Goal: Feedback & Contribution: Submit feedback/report problem

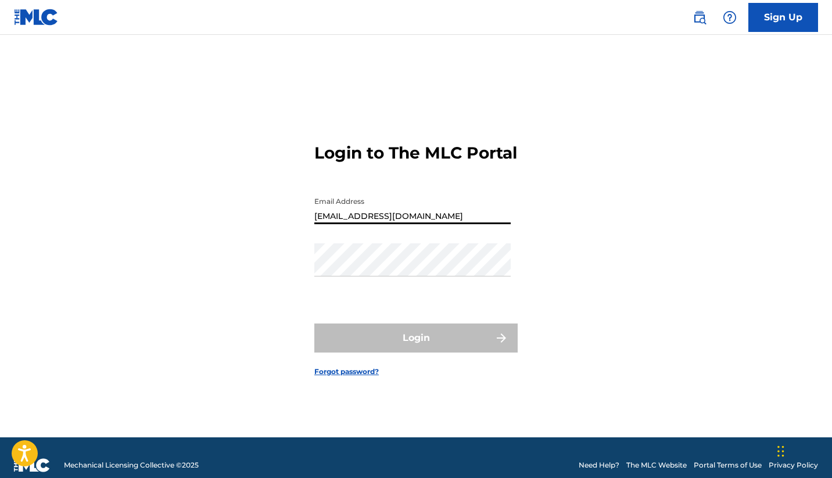
type input "[EMAIL_ADDRESS][DOMAIN_NAME]"
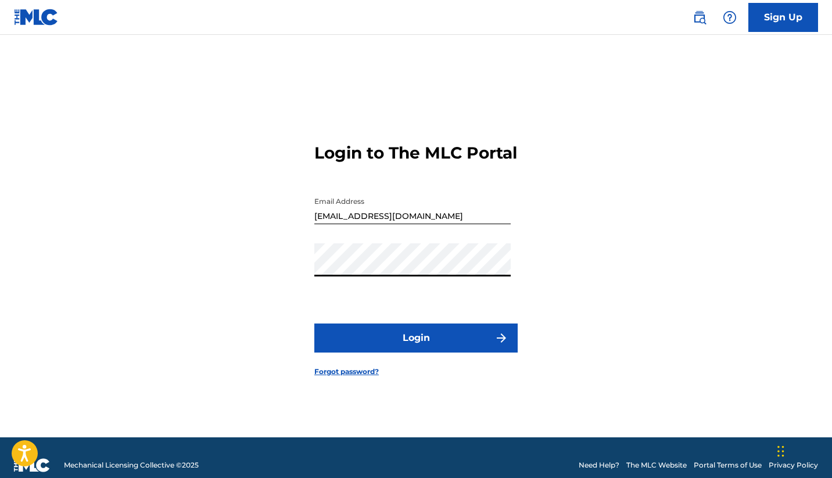
click at [422, 345] on button "Login" at bounding box center [415, 338] width 203 height 29
click at [423, 351] on button "Login" at bounding box center [415, 338] width 203 height 29
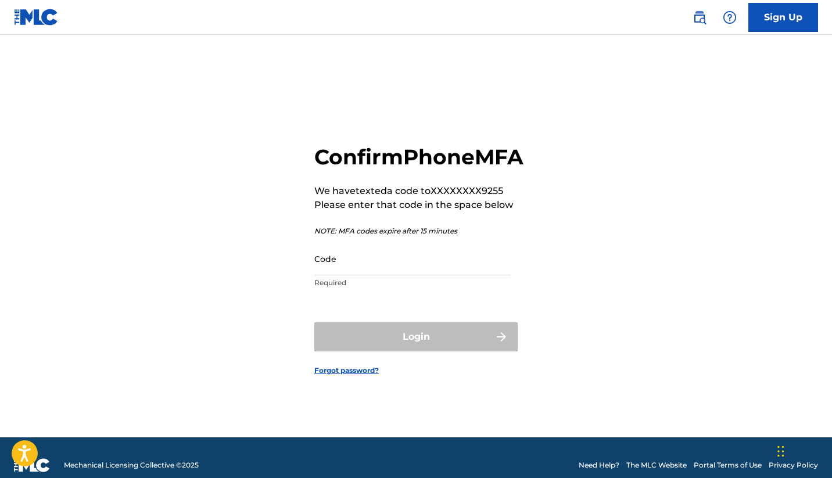
click at [356, 275] on input "Code" at bounding box center [412, 258] width 196 height 33
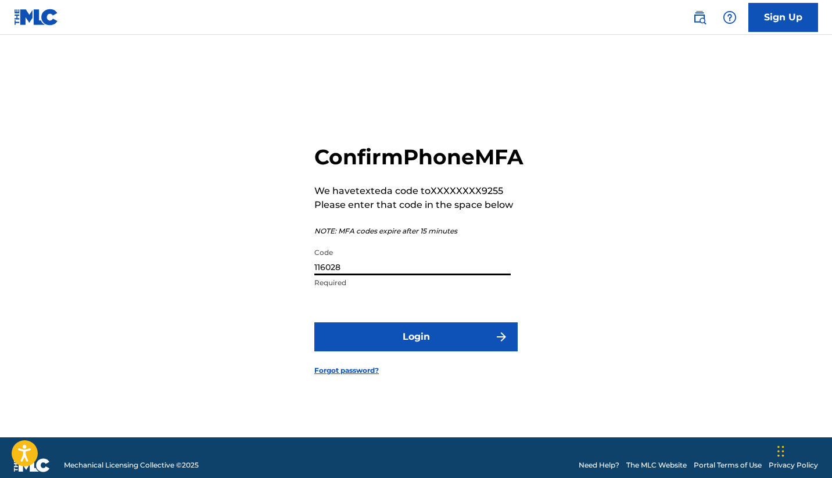
type input "116028"
click at [408, 350] on button "Login" at bounding box center [415, 336] width 203 height 29
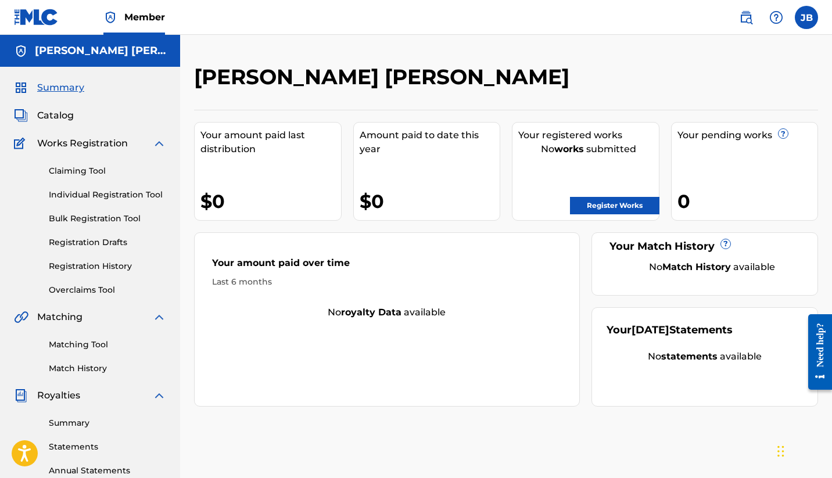
click at [90, 166] on link "Claiming Tool" at bounding box center [107, 171] width 117 height 12
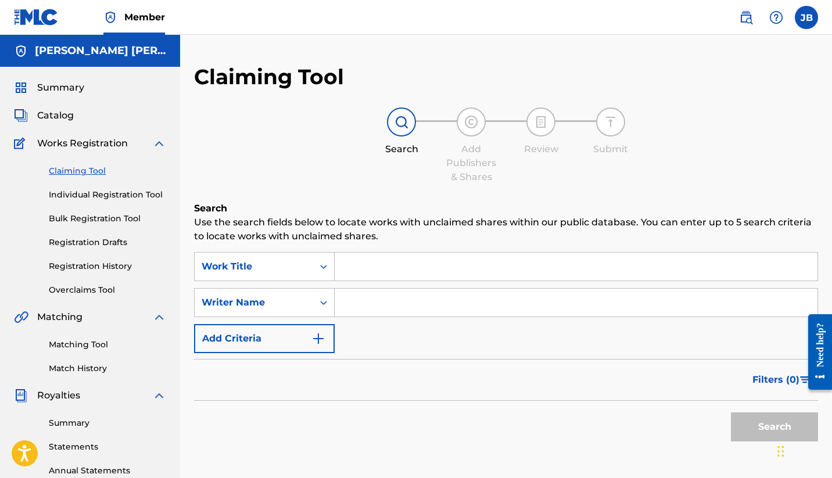
click at [389, 266] on input "Search Form" at bounding box center [576, 267] width 483 height 28
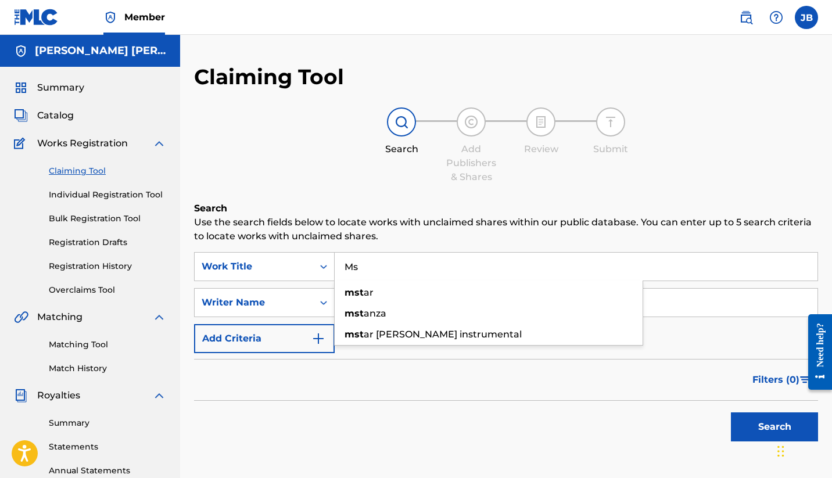
type input "M"
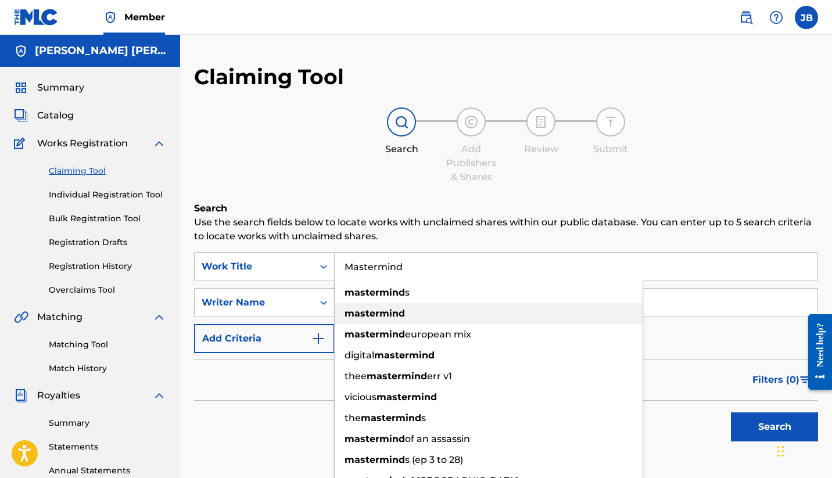
click at [359, 308] on strong "mastermind" at bounding box center [375, 313] width 60 height 11
type input "mastermind"
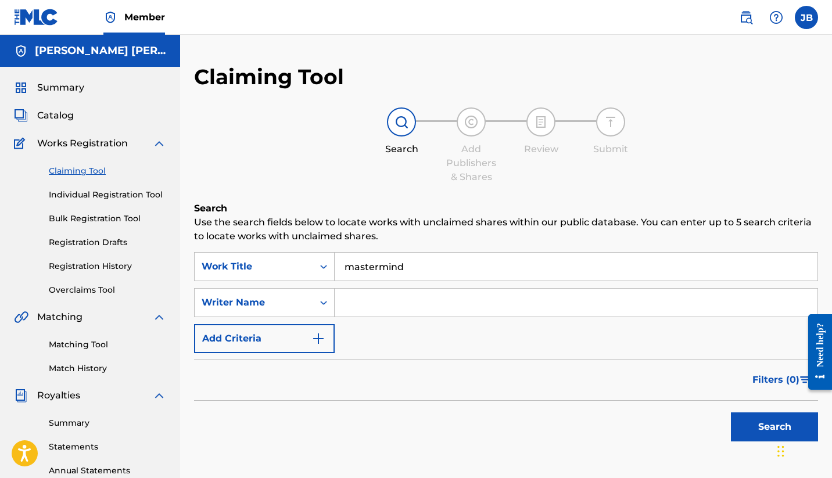
click at [359, 308] on input "Search Form" at bounding box center [576, 303] width 483 height 28
type input "[PERSON_NAME]"
click at [758, 427] on button "Search" at bounding box center [774, 427] width 87 height 29
click at [353, 265] on input "mastermind" at bounding box center [576, 267] width 483 height 28
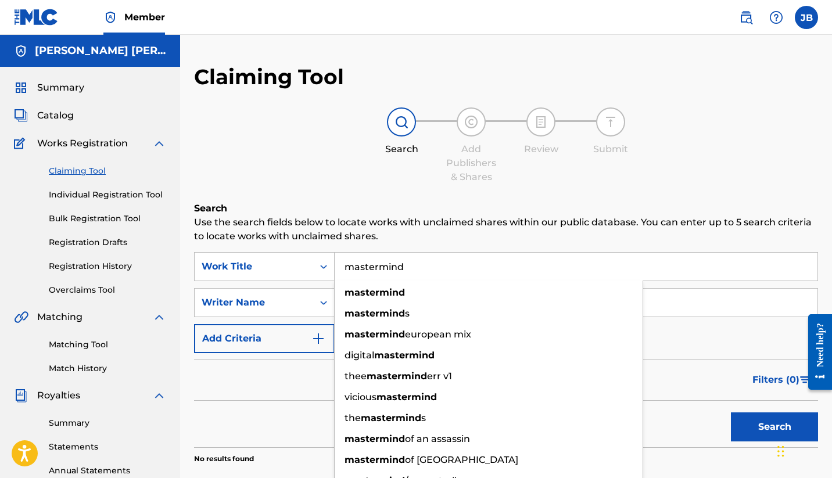
click at [535, 210] on h6 "Search" at bounding box center [506, 209] width 624 height 14
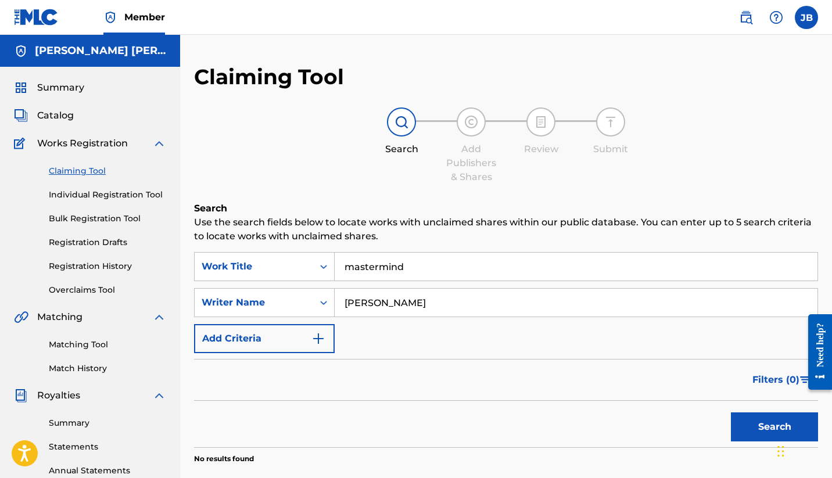
click at [321, 339] on img "Search Form" at bounding box center [318, 339] width 14 height 14
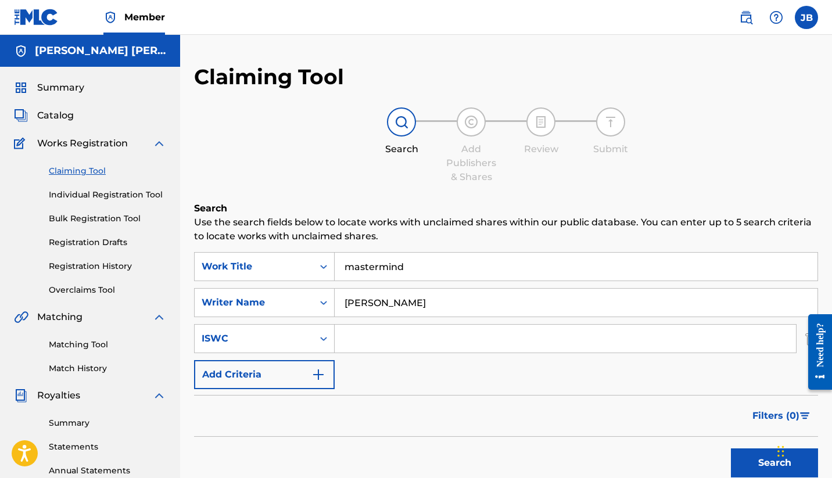
click at [371, 336] on input "Search Form" at bounding box center [565, 339] width 461 height 28
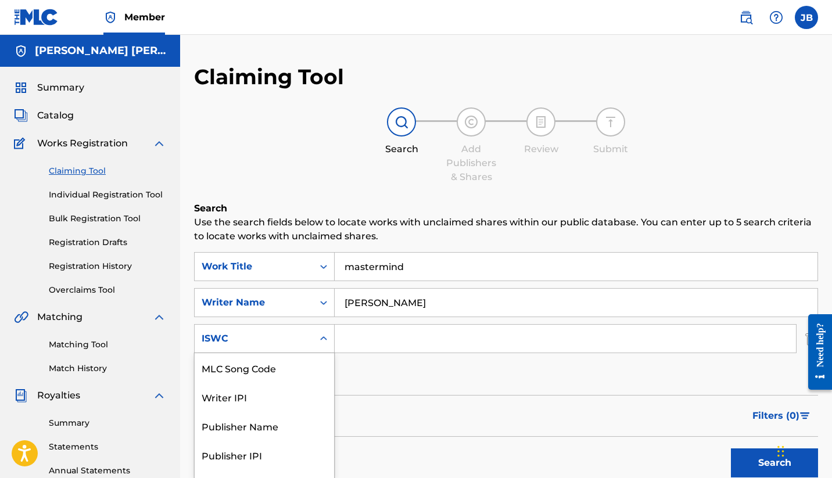
click at [321, 343] on div "ISWC selected, 6 of 6. 6 results available. Use Up and Down to choose options, …" at bounding box center [264, 338] width 141 height 29
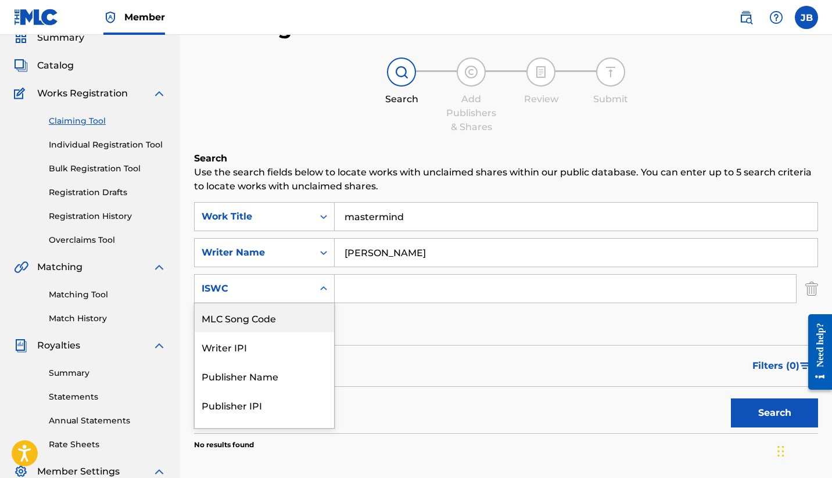
click at [296, 320] on div "MLC Song Code" at bounding box center [264, 317] width 139 height 29
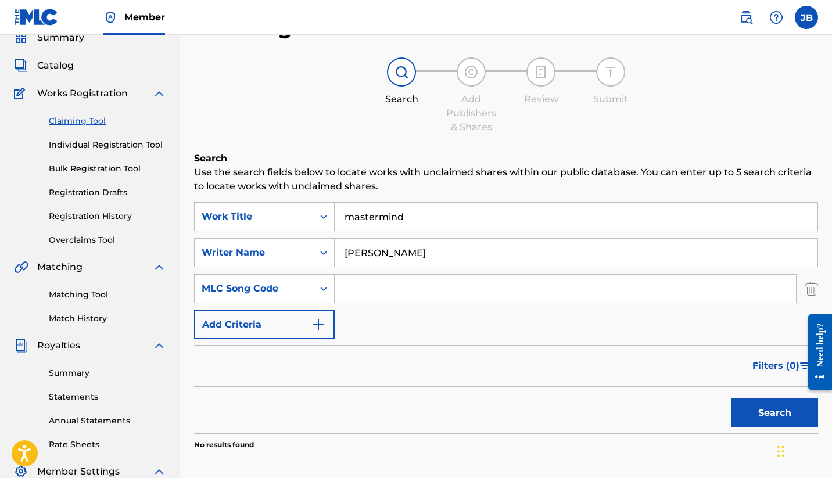
click at [398, 292] on input "Search Form" at bounding box center [565, 289] width 461 height 28
click at [776, 411] on button "Search" at bounding box center [774, 413] width 87 height 29
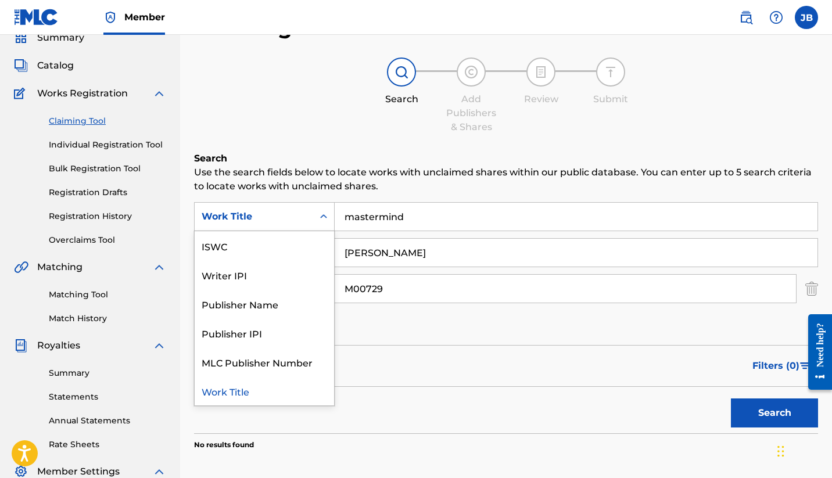
click at [320, 216] on icon "Search Form" at bounding box center [324, 217] width 12 height 12
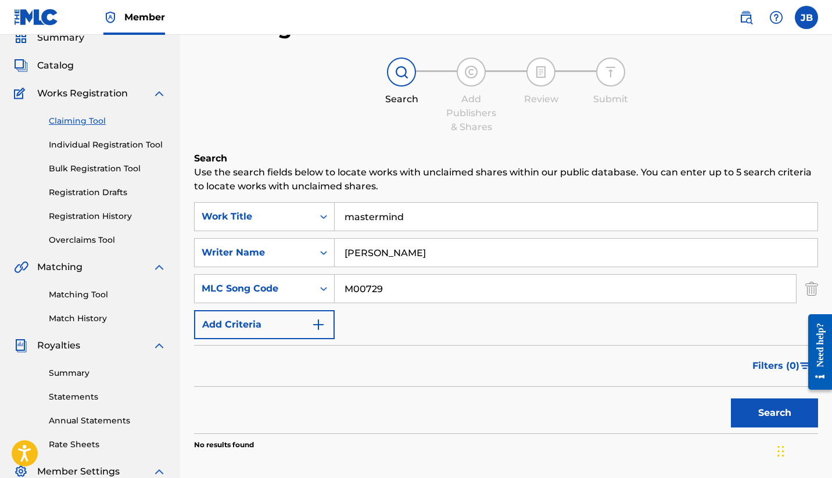
click at [411, 288] on input "M00729" at bounding box center [565, 289] width 461 height 28
type input "M2462B"
click at [755, 409] on button "Search" at bounding box center [774, 413] width 87 height 29
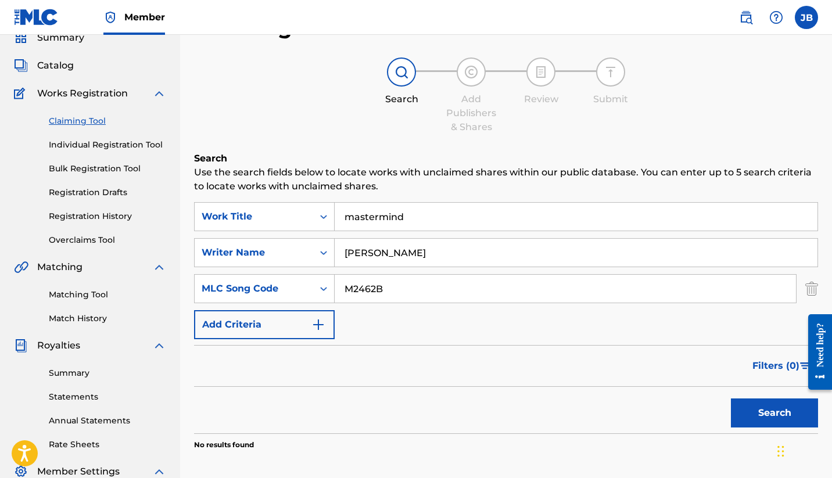
click at [407, 255] on input "[PERSON_NAME]" at bounding box center [576, 253] width 483 height 28
type input "[PERSON_NAME], [PERSON_NAME]"
click at [650, 376] on div "Filters ( 0 )" at bounding box center [506, 366] width 624 height 42
click at [775, 417] on button "Search" at bounding box center [774, 413] width 87 height 29
click at [121, 136] on div "Claiming Tool Individual Registration Tool Bulk Registration Tool Registration …" at bounding box center [90, 174] width 152 height 146
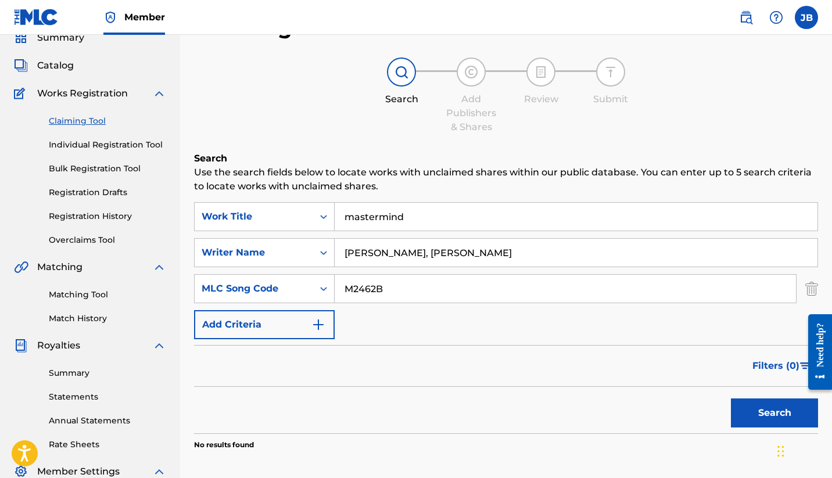
click at [118, 143] on link "Individual Registration Tool" at bounding box center [107, 145] width 117 height 12
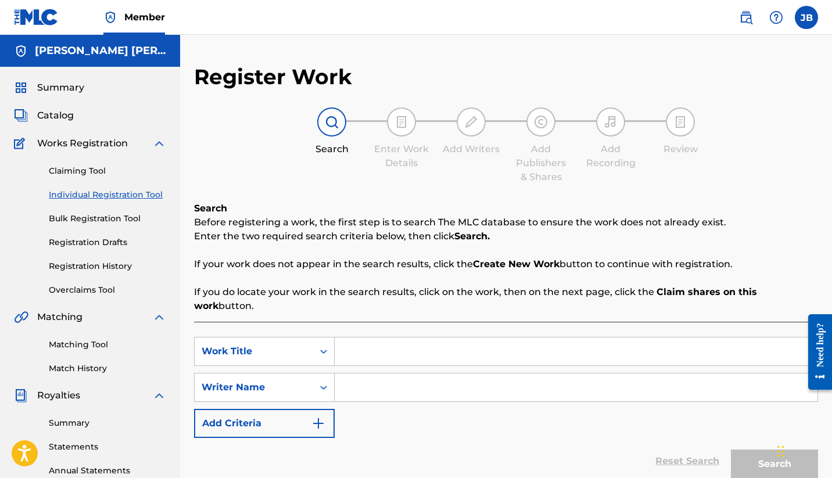
click at [103, 217] on link "Bulk Registration Tool" at bounding box center [107, 219] width 117 height 12
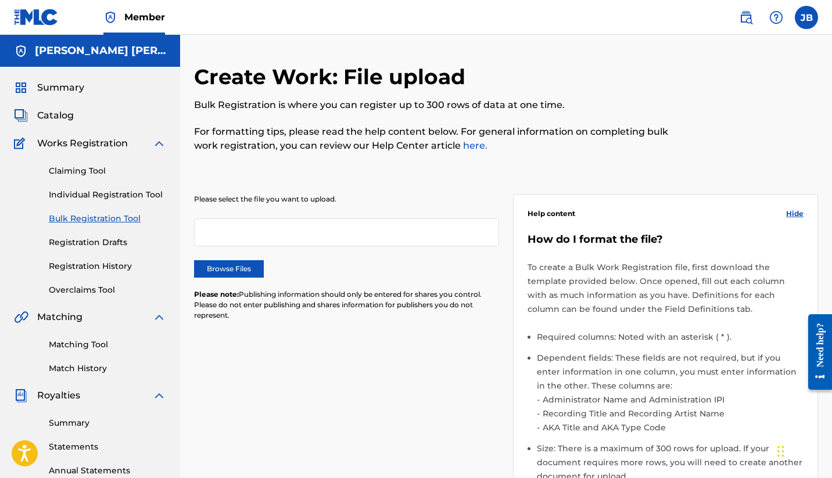
click at [85, 242] on link "Registration Drafts" at bounding box center [107, 242] width 117 height 12
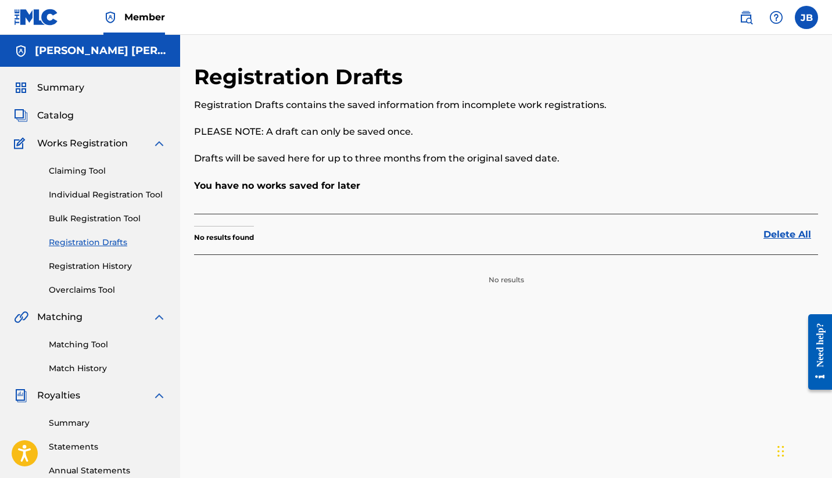
click at [80, 267] on link "Registration History" at bounding box center [107, 266] width 117 height 12
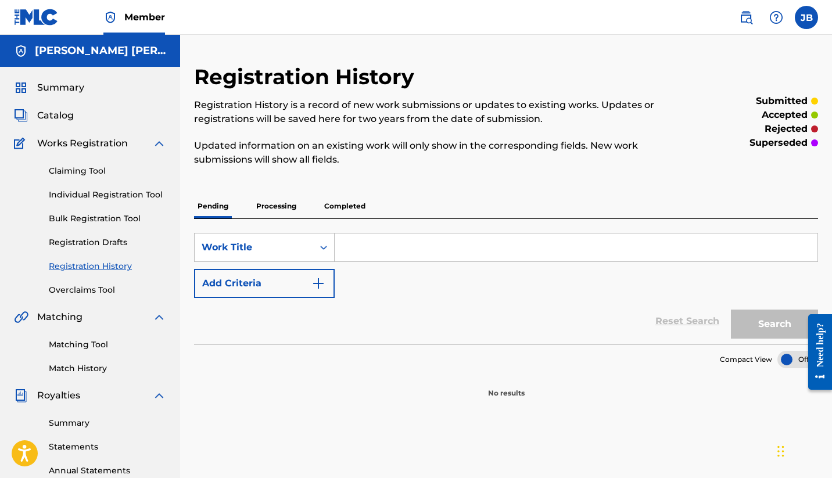
click at [80, 290] on link "Overclaims Tool" at bounding box center [107, 290] width 117 height 12
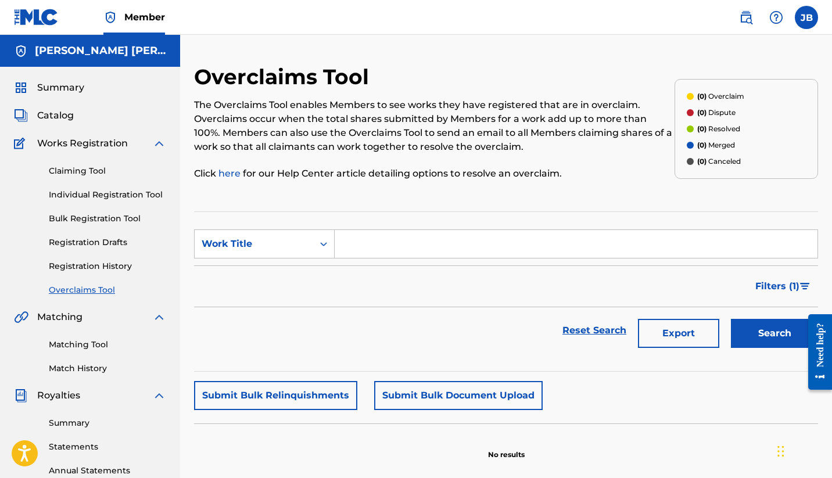
click at [99, 193] on link "Individual Registration Tool" at bounding box center [107, 195] width 117 height 12
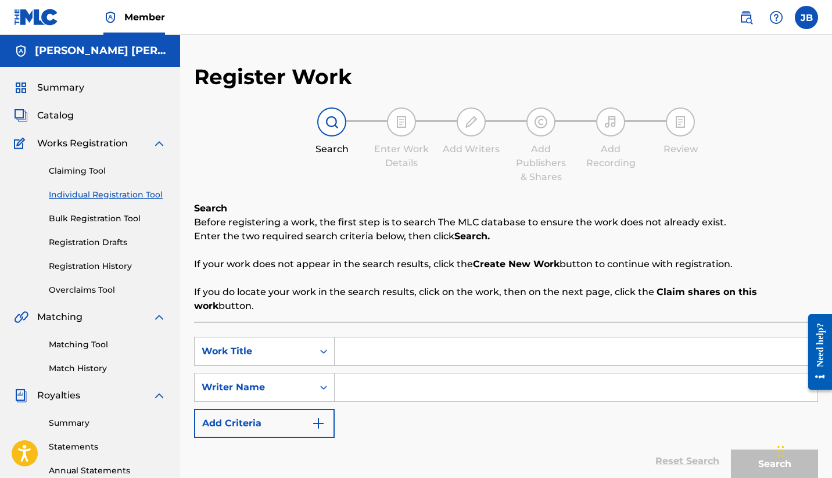
click at [377, 338] on input "Search Form" at bounding box center [576, 352] width 483 height 28
type input "MASTERMIND"
click at [380, 374] on input "Search Form" at bounding box center [576, 388] width 483 height 28
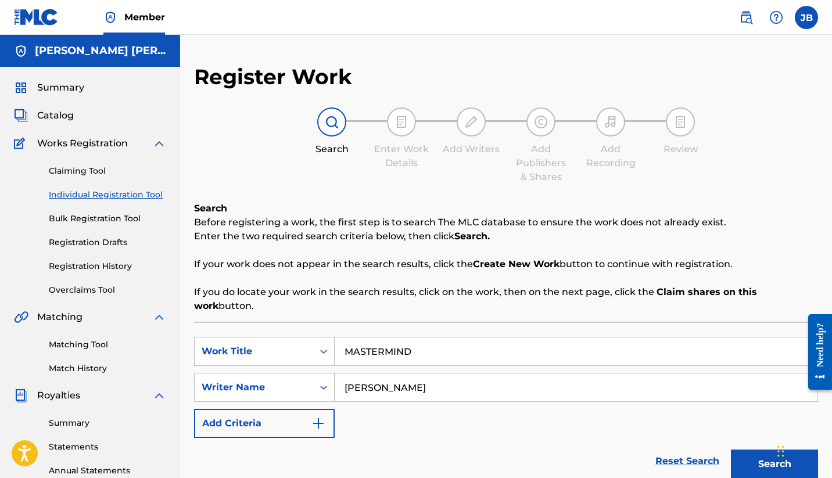
type input "[PERSON_NAME]"
click at [750, 450] on button "Search" at bounding box center [774, 464] width 87 height 29
drag, startPoint x: 442, startPoint y: 341, endPoint x: 332, endPoint y: 338, distance: 110.4
click at [332, 338] on div "SearchWithCriteria6f233765-a349-4fbc-8d00-a55f0c8456ca Work Title MASTERMIND" at bounding box center [506, 351] width 624 height 29
type input "I DON'T WANNA"
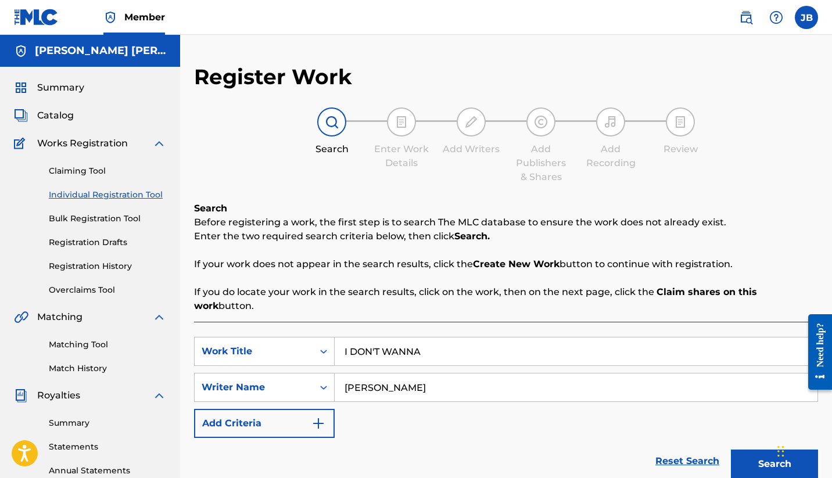
click at [767, 450] on button "Search" at bounding box center [774, 464] width 87 height 29
click at [87, 263] on link "Registration History" at bounding box center [107, 266] width 117 height 12
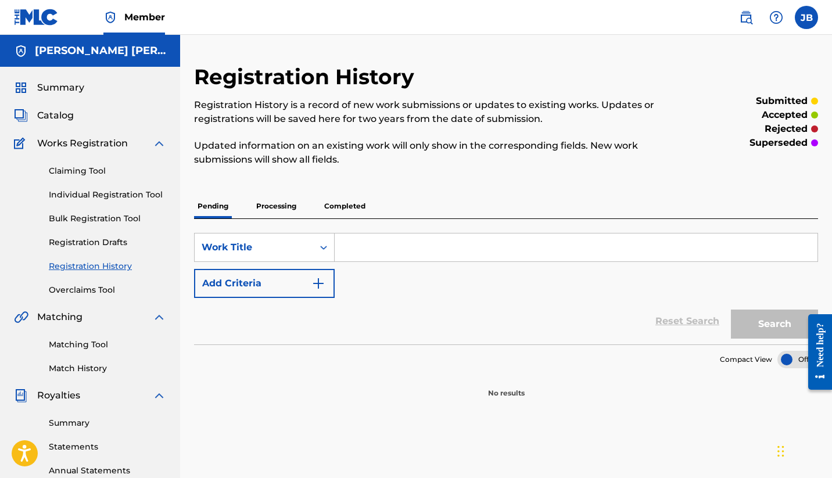
click at [283, 213] on p "Processing" at bounding box center [276, 206] width 47 height 24
click at [356, 209] on p "Completed" at bounding box center [345, 206] width 48 height 24
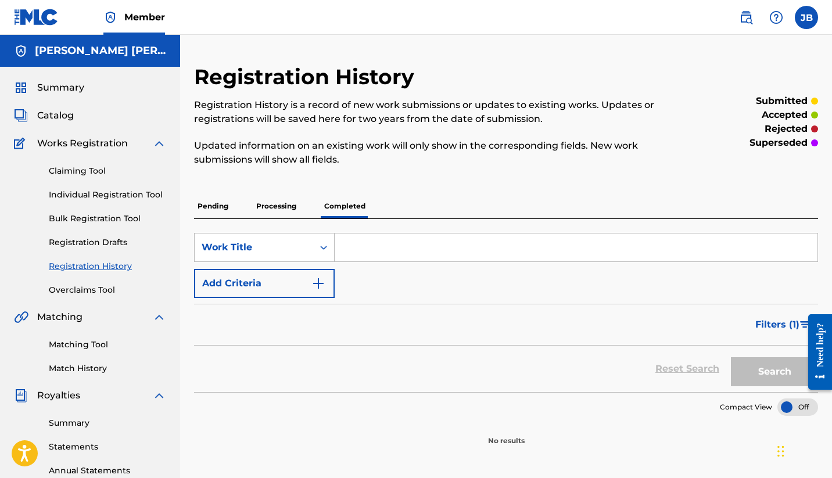
click at [401, 247] on input "Search Form" at bounding box center [576, 248] width 483 height 28
type input "MASTERMIND"
click at [772, 370] on button "Search" at bounding box center [774, 371] width 87 height 29
click at [320, 282] on img "Search Form" at bounding box center [318, 284] width 14 height 14
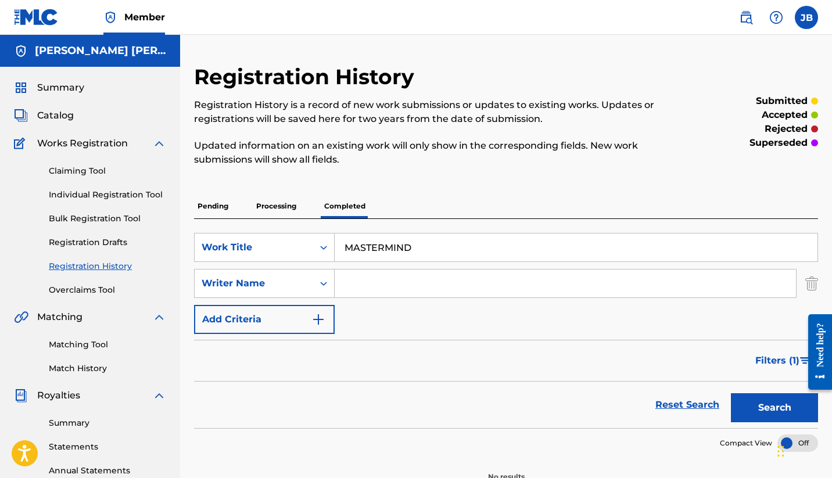
click at [360, 285] on input "Search Form" at bounding box center [565, 284] width 461 height 28
type input "[PERSON_NAME]"
click at [772, 415] on button "Search" at bounding box center [774, 407] width 87 height 29
click at [318, 319] on img "Search Form" at bounding box center [318, 320] width 14 height 14
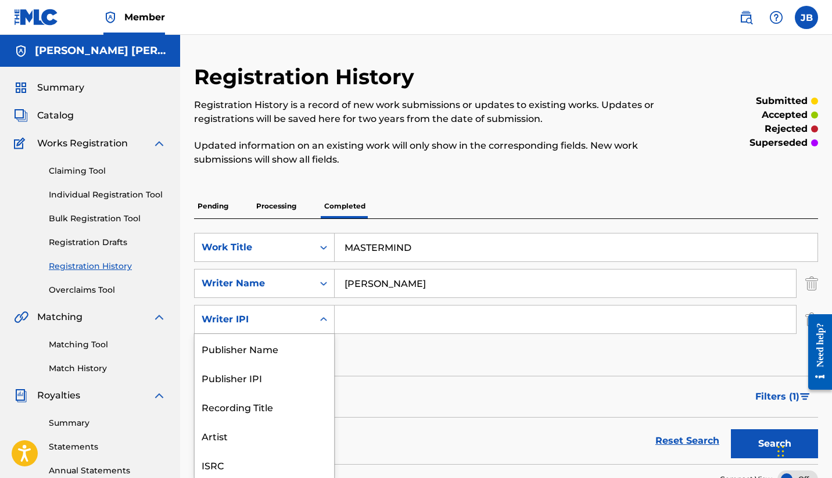
click at [314, 322] on div "Writer IPI selected, 6 of 6. 6 results available. Use Up and Down to choose opt…" at bounding box center [264, 319] width 141 height 29
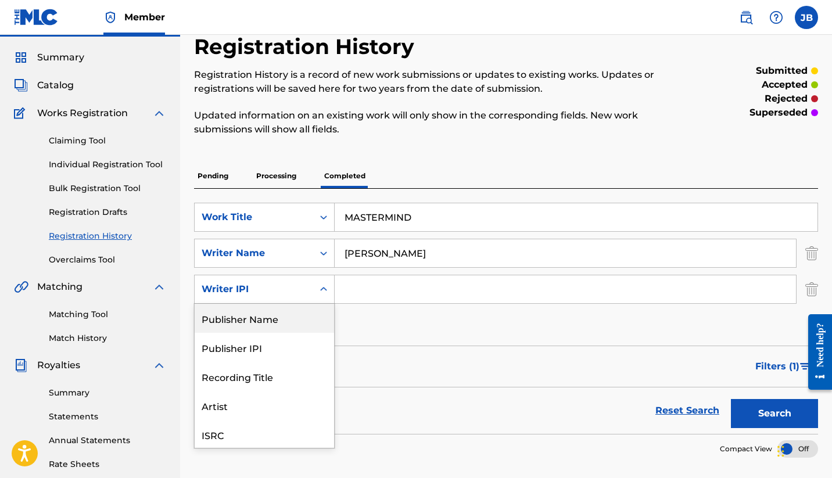
scroll to position [31, 0]
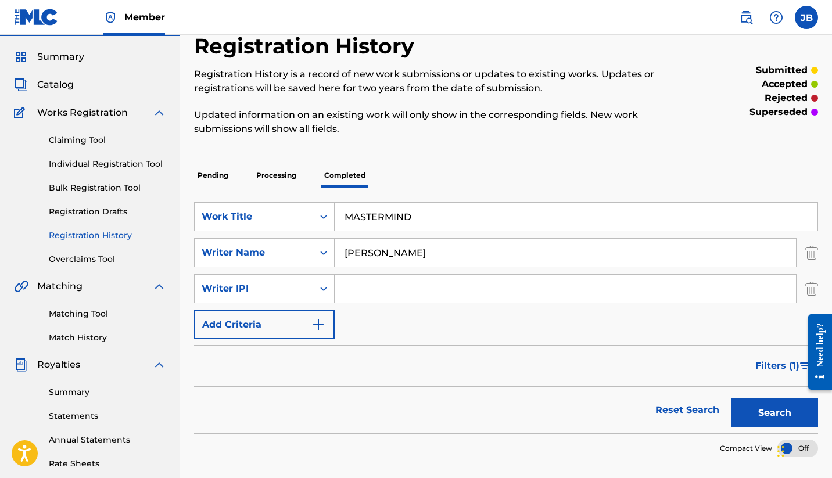
click at [372, 291] on input "Search Form" at bounding box center [565, 289] width 461 height 28
type input "M2462B"
click at [326, 288] on icon "Search Form" at bounding box center [323, 289] width 7 height 4
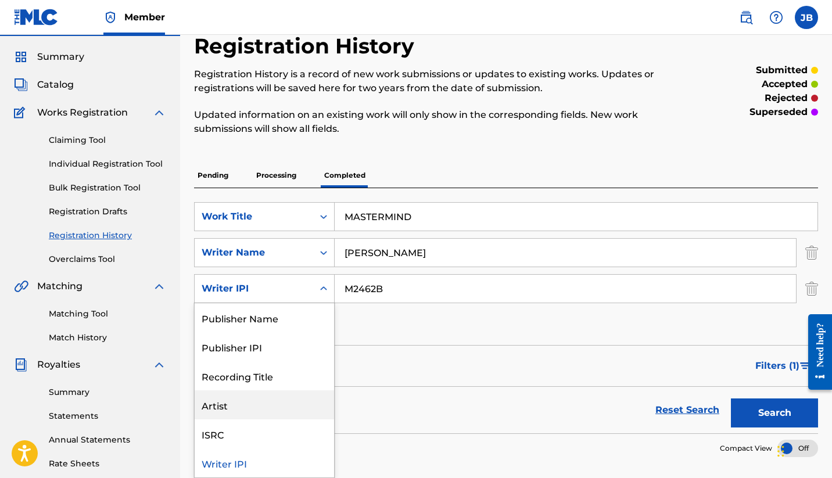
click at [234, 410] on div "Artist" at bounding box center [264, 404] width 139 height 29
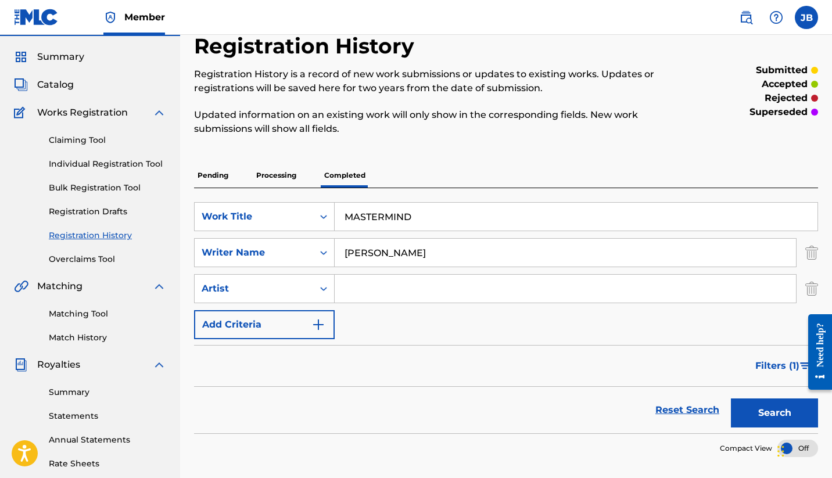
click at [387, 292] on input "Search Form" at bounding box center [565, 289] width 461 height 28
type input "JAG"
click at [766, 406] on button "Search" at bounding box center [774, 413] width 87 height 29
click at [209, 182] on p "Pending" at bounding box center [213, 175] width 38 height 24
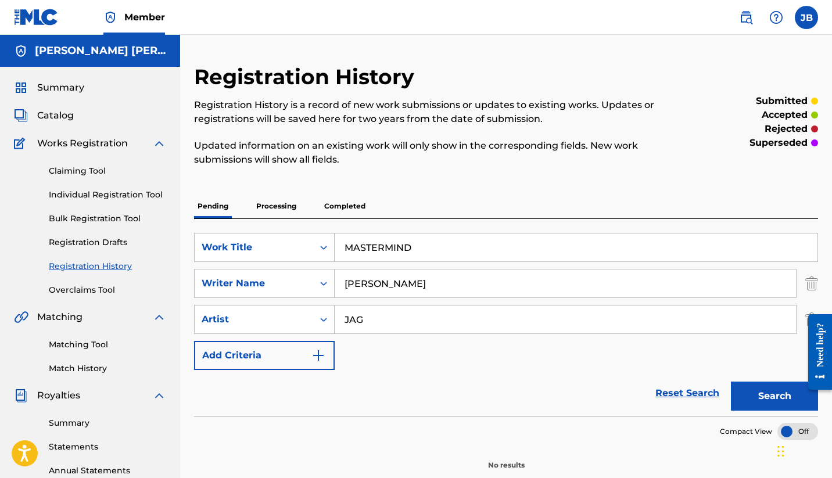
click at [778, 403] on button "Search" at bounding box center [774, 396] width 87 height 29
click at [461, 397] on div "Reset Search Search" at bounding box center [506, 393] width 624 height 46
click at [438, 243] on input "MASTERMIND" at bounding box center [576, 248] width 483 height 28
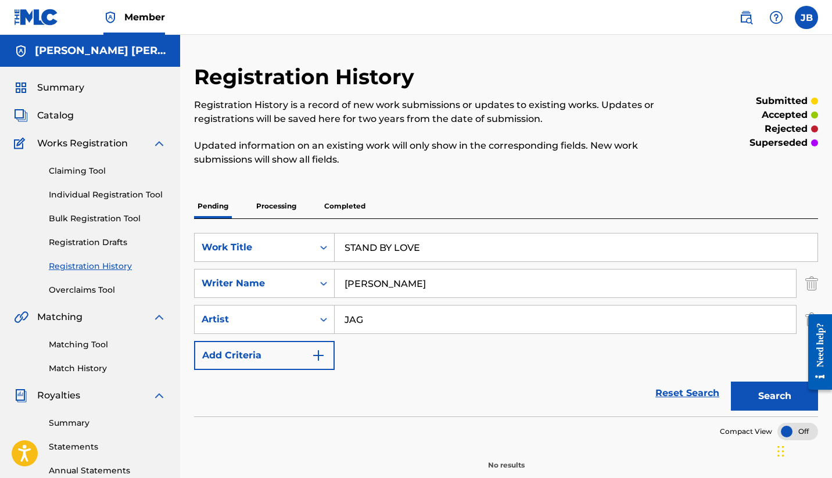
type input "STAND BY LOVE"
click at [776, 400] on button "Search" at bounding box center [774, 396] width 87 height 29
click at [418, 284] on input "[PERSON_NAME]" at bounding box center [565, 284] width 461 height 28
type input "[PERSON_NAME], [PERSON_NAME]"
click at [777, 394] on button "Search" at bounding box center [774, 396] width 87 height 29
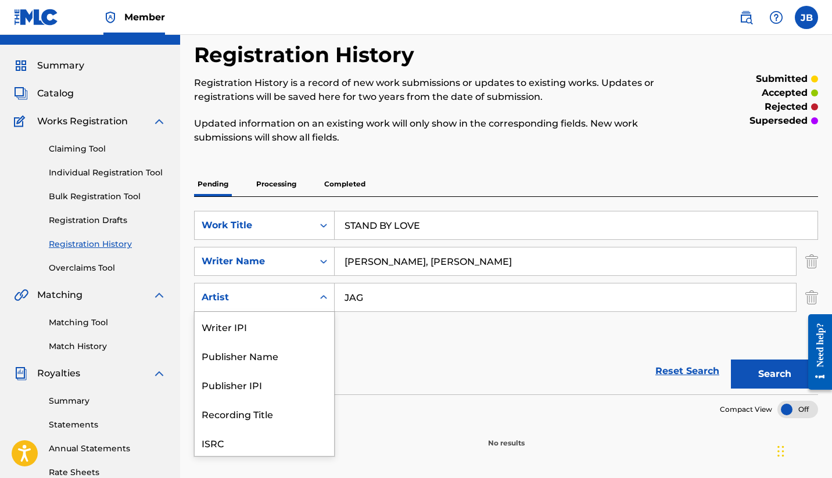
click at [318, 312] on div "Artist selected, 6 of 6. 6 results available. Use Up and Down to choose options…" at bounding box center [264, 297] width 141 height 29
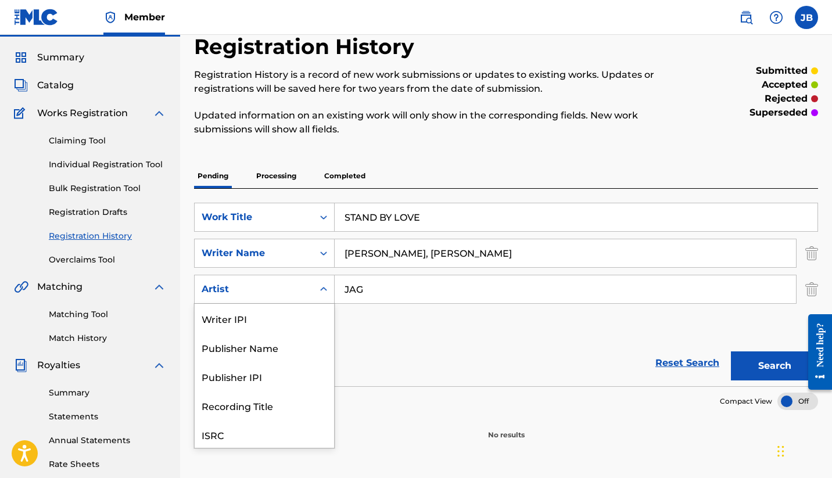
scroll to position [31, 0]
click at [360, 324] on div "SearchWithCriteria4191ca42-1d7d-479c-a17e-3a5817108e9a Work Title STAND BY LOVE…" at bounding box center [506, 270] width 624 height 137
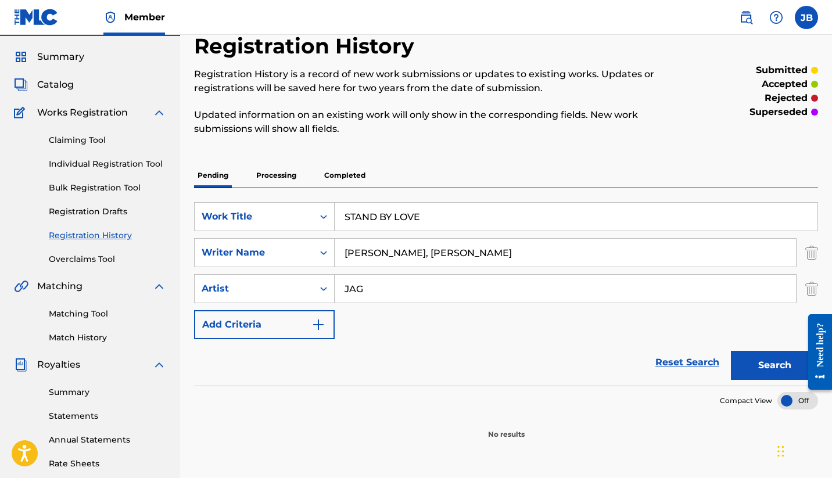
drag, startPoint x: 386, startPoint y: 288, endPoint x: 337, endPoint y: 288, distance: 48.8
click at [337, 288] on input "JAG" at bounding box center [565, 289] width 461 height 28
click at [381, 329] on div "SearchWithCriteria4191ca42-1d7d-479c-a17e-3a5817108e9a Work Title STAND BY LOVE…" at bounding box center [506, 270] width 624 height 137
click at [513, 250] on input "[PERSON_NAME], [PERSON_NAME]" at bounding box center [565, 253] width 461 height 28
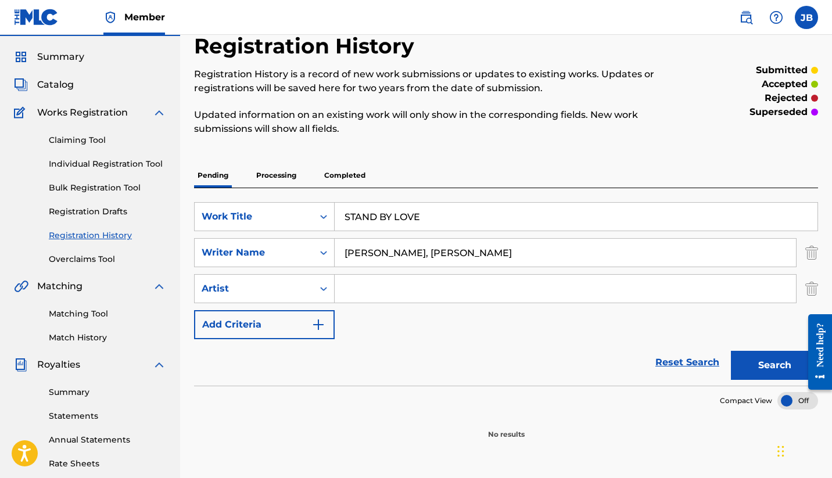
click at [513, 250] on input "[PERSON_NAME], [PERSON_NAME]" at bounding box center [565, 253] width 461 height 28
click at [350, 173] on p "Completed" at bounding box center [345, 175] width 48 height 24
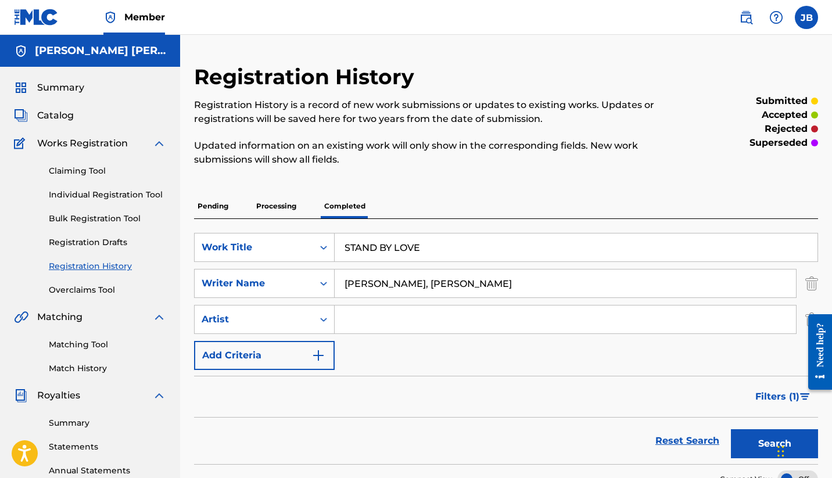
click at [772, 437] on button "Search" at bounding box center [774, 443] width 87 height 29
click at [413, 318] on input "Search Form" at bounding box center [565, 320] width 461 height 28
type input "JAG"
click at [755, 442] on button "Search" at bounding box center [774, 443] width 87 height 29
click at [274, 201] on p "Processing" at bounding box center [276, 206] width 47 height 24
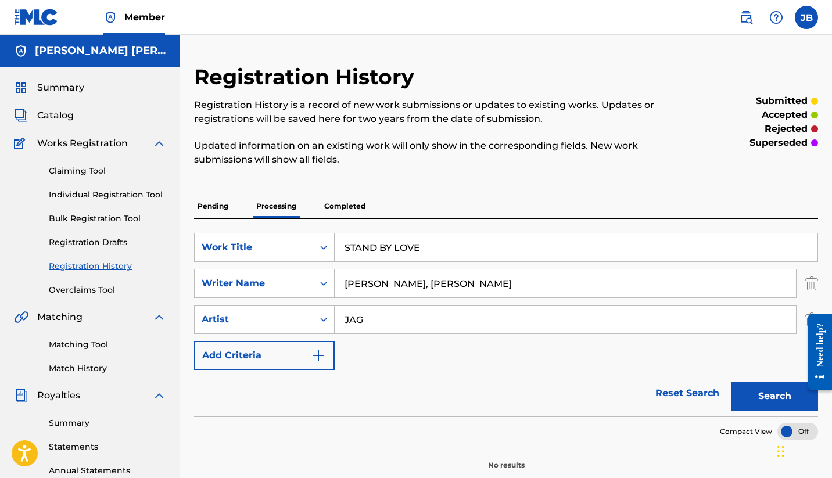
click at [87, 241] on link "Registration Drafts" at bounding box center [107, 242] width 117 height 12
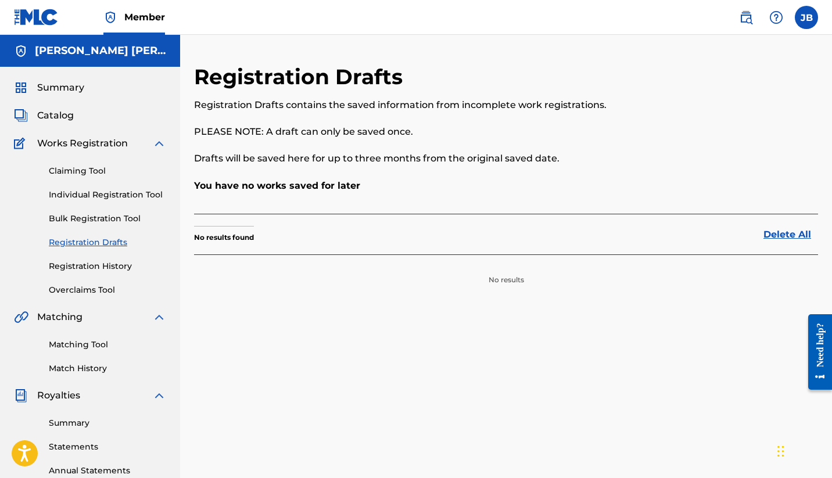
click at [78, 213] on link "Bulk Registration Tool" at bounding box center [107, 219] width 117 height 12
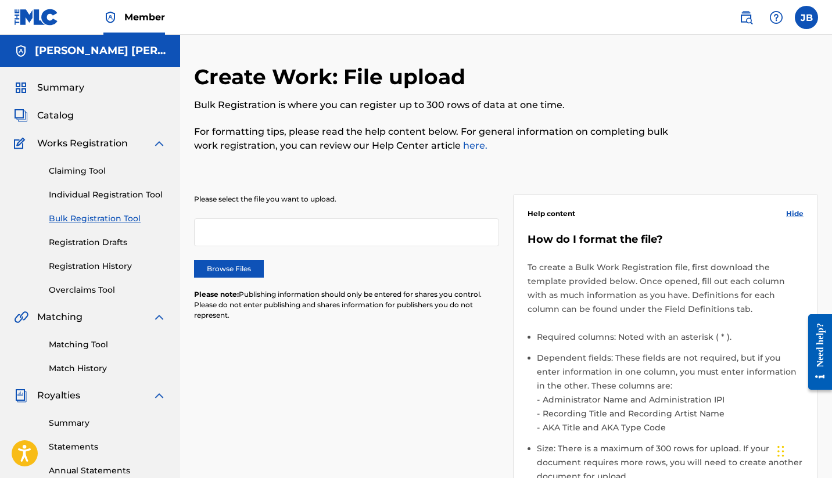
click at [69, 422] on link "Summary" at bounding box center [107, 423] width 117 height 12
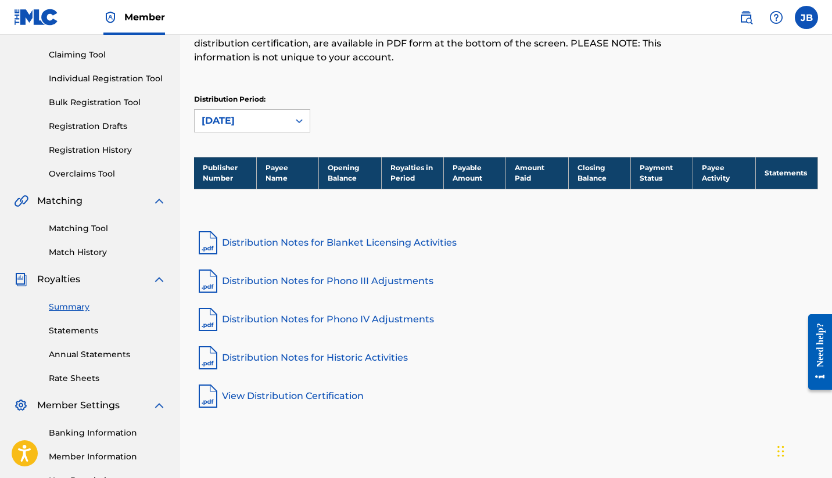
scroll to position [139, 0]
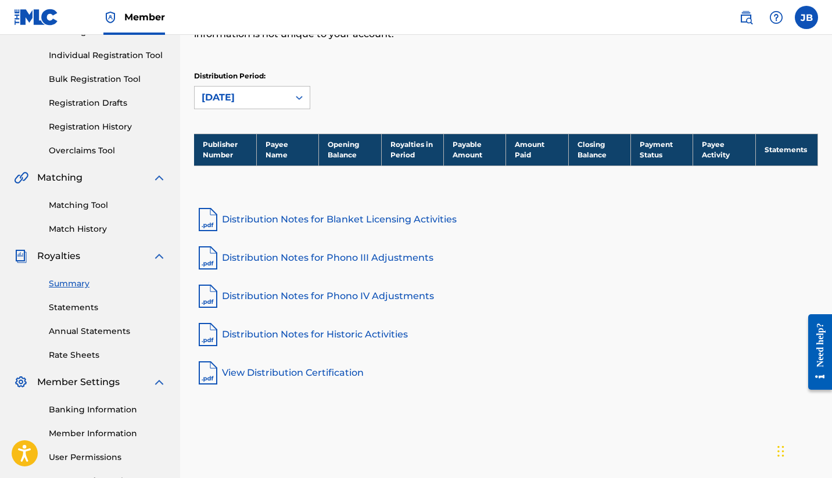
click at [112, 436] on link "Member Information" at bounding box center [107, 434] width 117 height 12
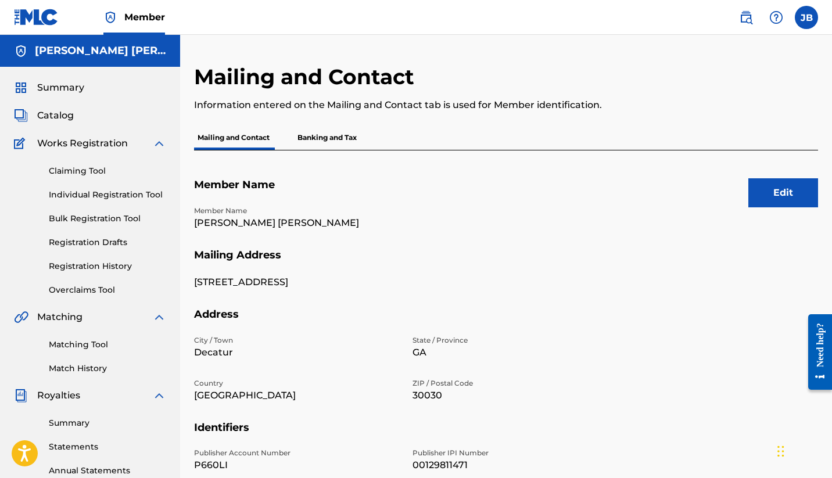
click at [314, 137] on p "Banking and Tax" at bounding box center [327, 138] width 66 height 24
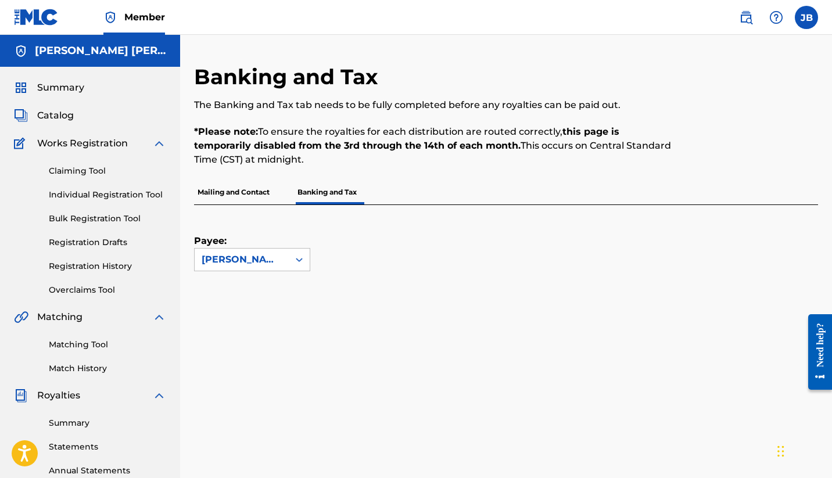
click at [110, 471] on link "Annual Statements" at bounding box center [107, 471] width 117 height 12
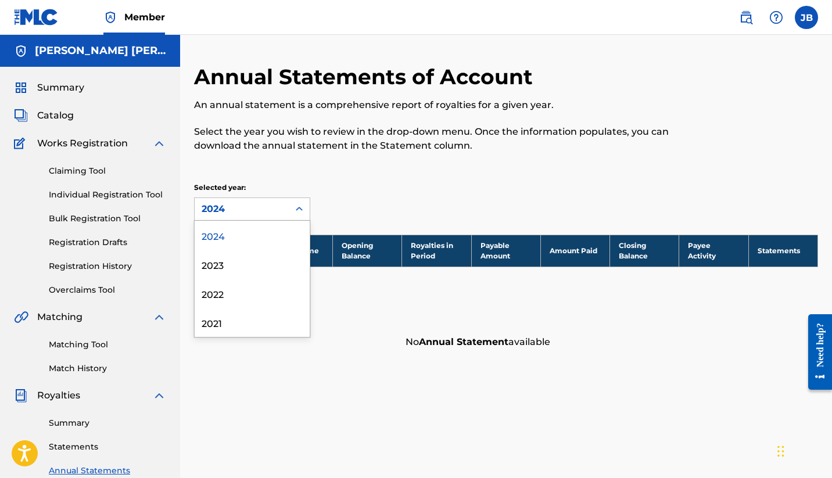
click at [302, 213] on icon at bounding box center [299, 209] width 12 height 12
click at [384, 298] on div "Publisher Number Payee Name Opening Balance Royalties in Period Payable Amount …" at bounding box center [506, 295] width 624 height 120
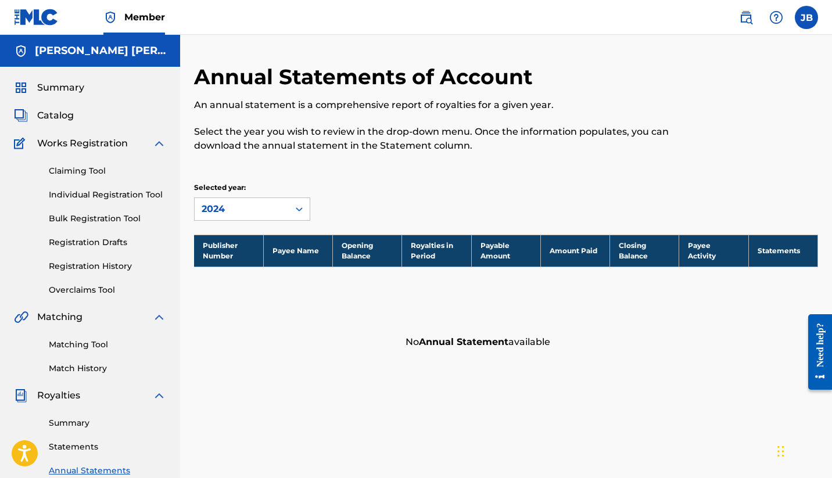
click at [67, 422] on link "Summary" at bounding box center [107, 423] width 117 height 12
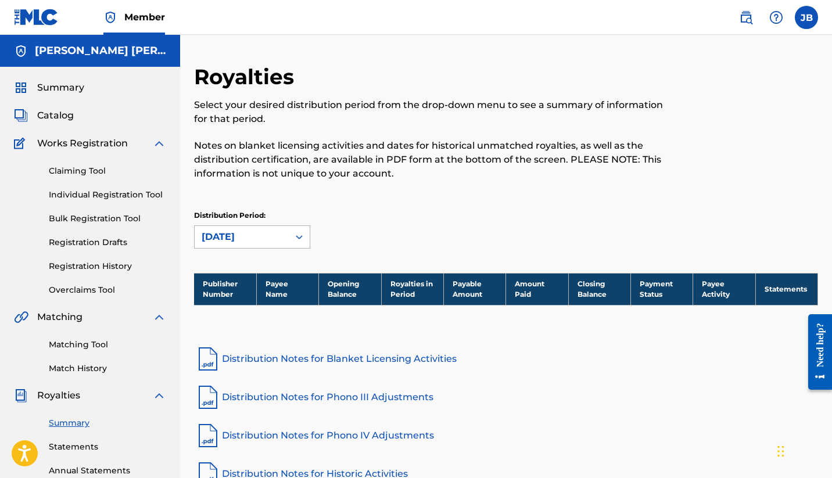
click at [296, 238] on icon at bounding box center [299, 237] width 12 height 12
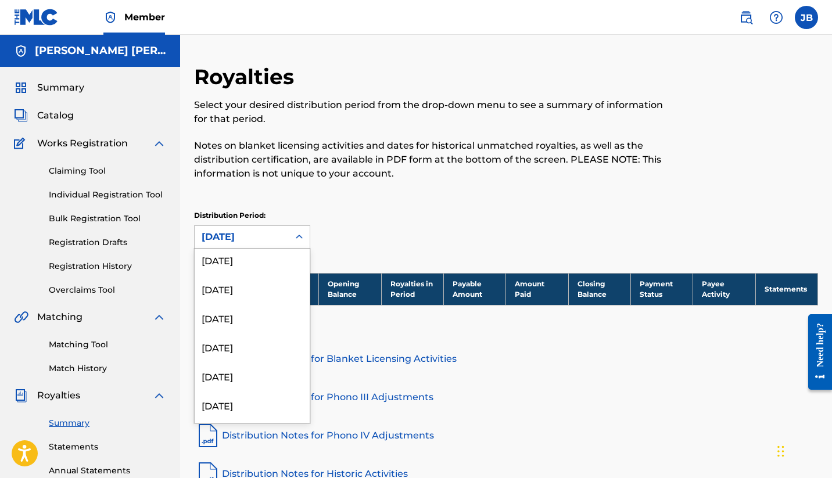
scroll to position [1366, 0]
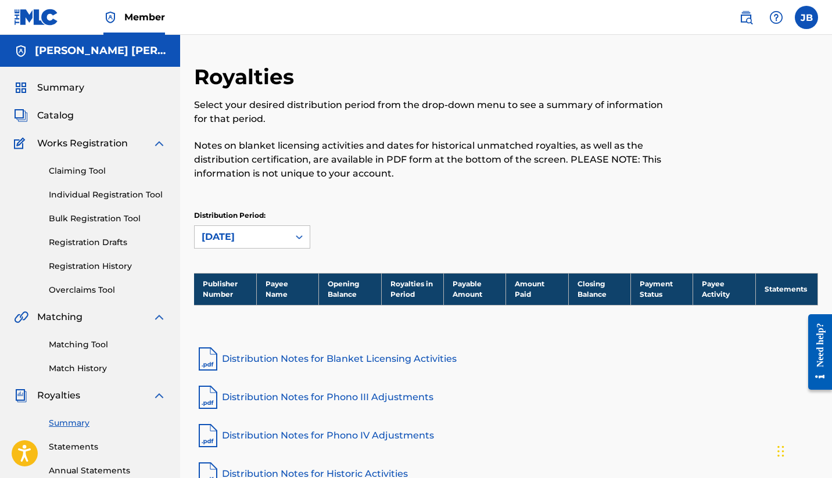
click at [447, 209] on div "Royalties Select your desired distribution period from the drop-down menu to se…" at bounding box center [506, 168] width 624 height 209
click at [55, 89] on span "Summary" at bounding box center [60, 88] width 47 height 14
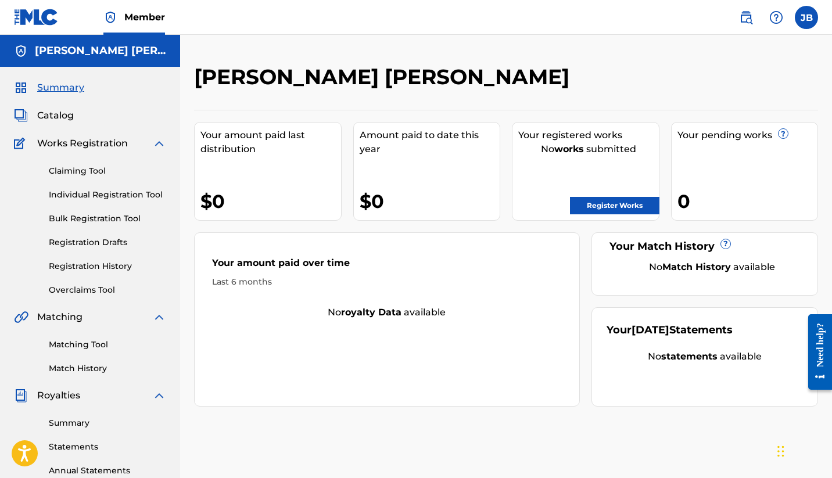
click at [87, 170] on link "Claiming Tool" at bounding box center [107, 171] width 117 height 12
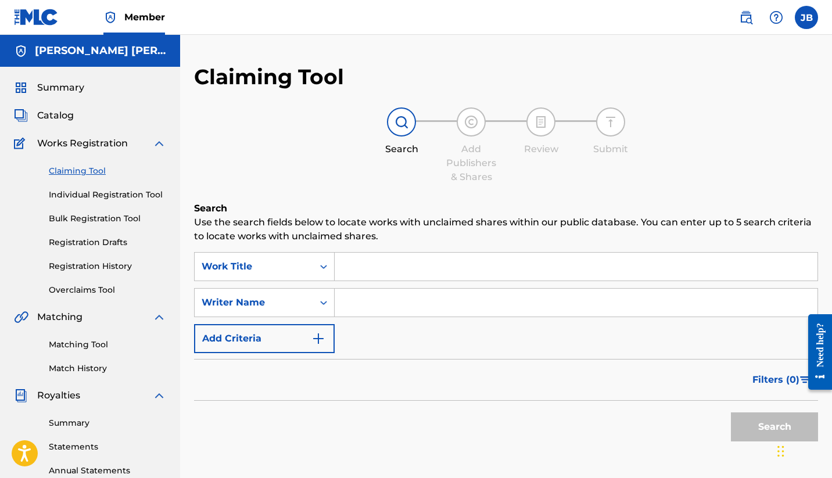
click at [124, 191] on link "Individual Registration Tool" at bounding box center [107, 195] width 117 height 12
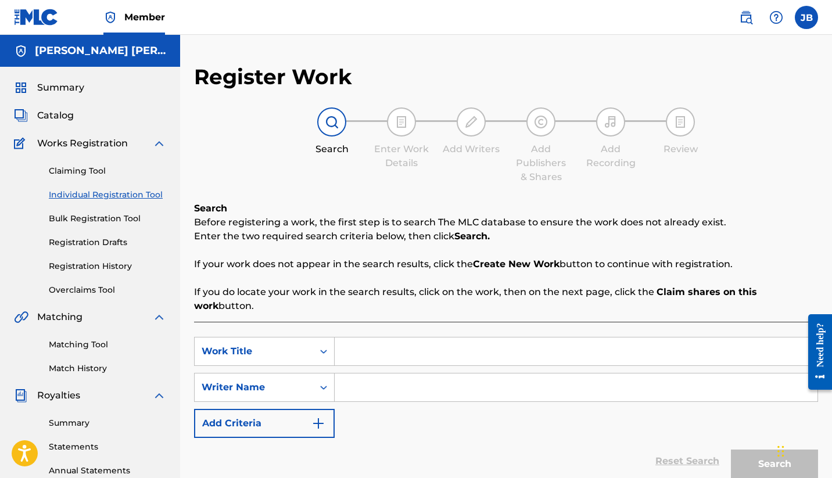
click at [372, 338] on input "Search Form" at bounding box center [576, 352] width 483 height 28
type input "I DON'T WANNA"
click at [369, 378] on input "Search Form" at bounding box center [576, 388] width 483 height 28
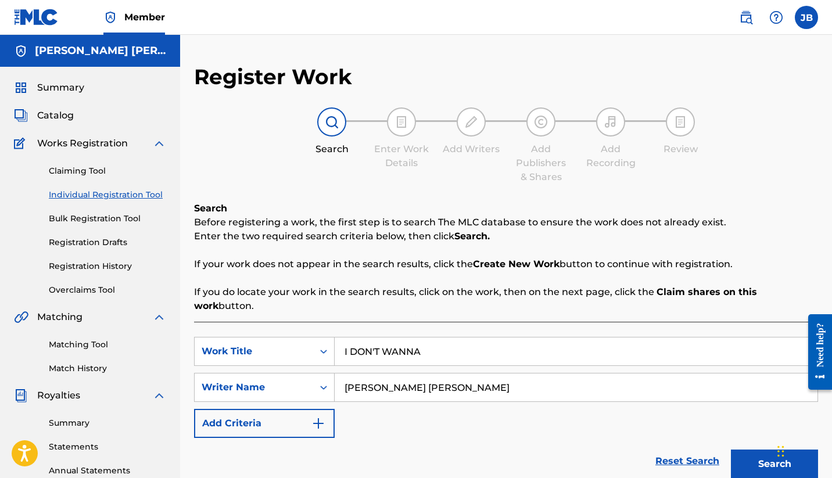
type input "[PERSON_NAME] [PERSON_NAME]"
click at [430, 421] on div "SearchWithCriteria6f233765-a349-4fbc-8d00-a55f0c8456ca Work Title I DON'T WANNA…" at bounding box center [506, 387] width 624 height 101
click at [318, 417] on img "Search Form" at bounding box center [318, 424] width 14 height 14
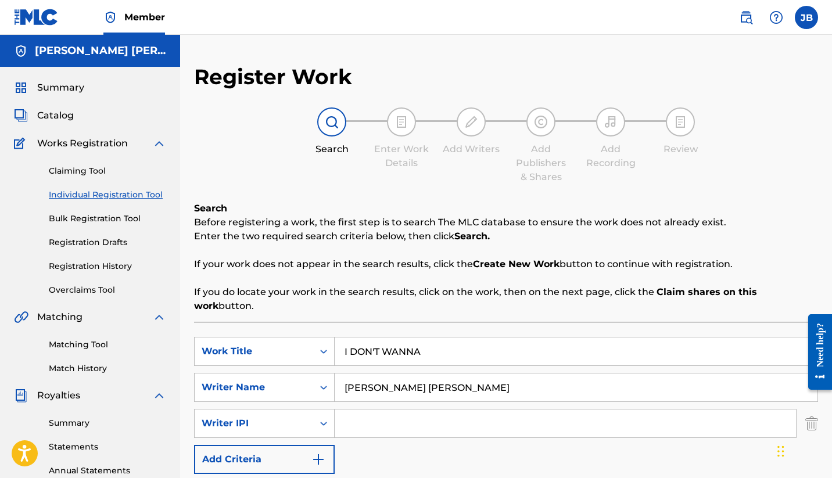
click at [365, 444] on div "SearchWithCriteria6f233765-a349-4fbc-8d00-a55f0c8456ca Work Title I DON'T WANNA…" at bounding box center [506, 405] width 624 height 137
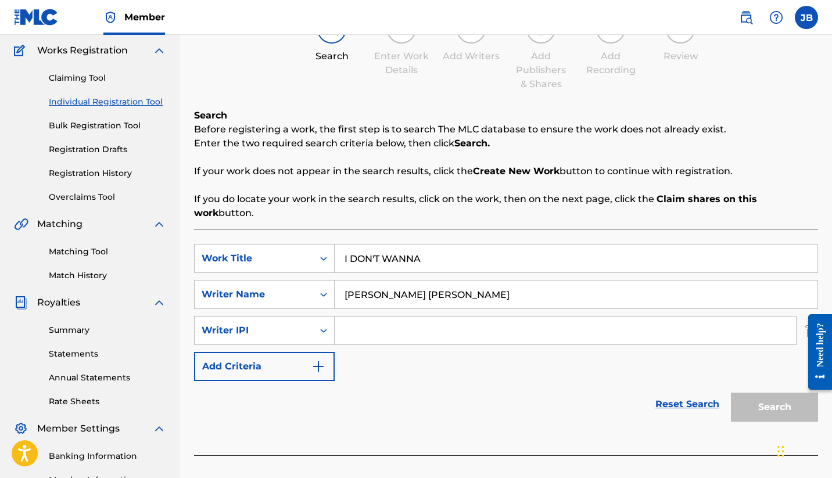
scroll to position [163, 0]
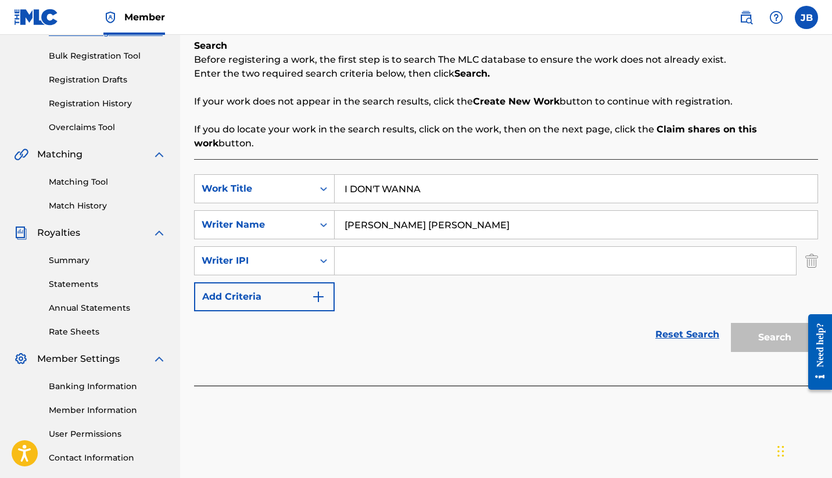
click at [666, 322] on link "Reset Search" at bounding box center [688, 335] width 76 height 26
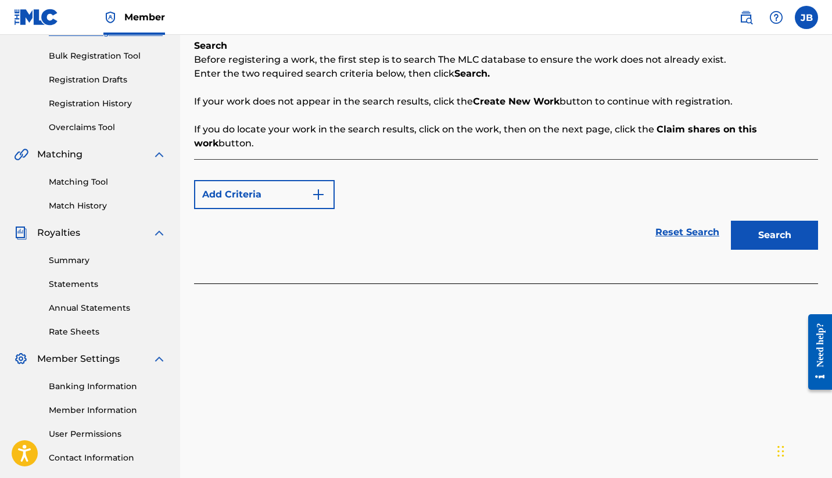
drag, startPoint x: 831, startPoint y: 141, endPoint x: 830, endPoint y: 95, distance: 45.9
click at [830, 95] on div "Register Work Search Enter Work Details Add Writers Add Publishers & Shares Add…" at bounding box center [506, 201] width 652 height 601
click at [811, 91] on div "Search Before registering a work, the first step is to search The MLC database …" at bounding box center [506, 95] width 624 height 112
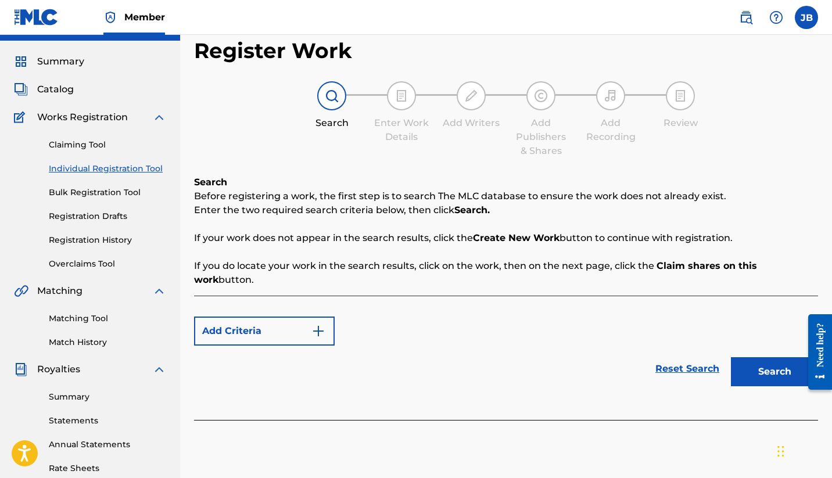
scroll to position [23, 0]
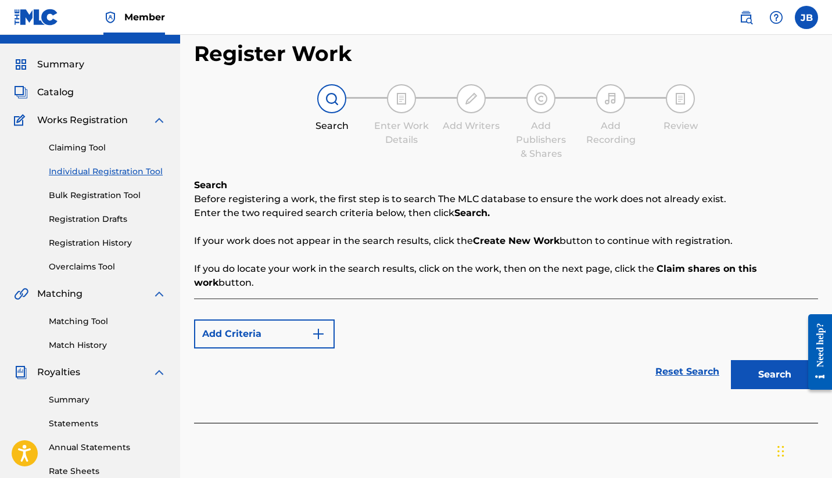
click at [110, 198] on link "Bulk Registration Tool" at bounding box center [107, 195] width 117 height 12
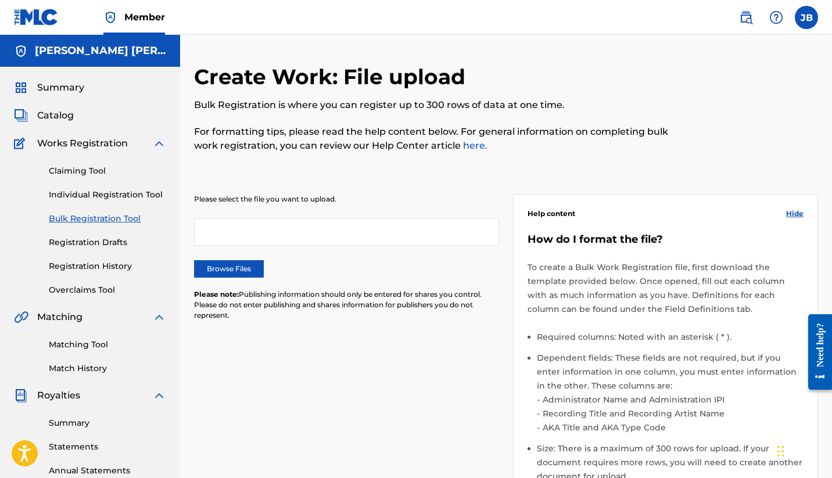
click at [83, 193] on link "Individual Registration Tool" at bounding box center [107, 195] width 117 height 12
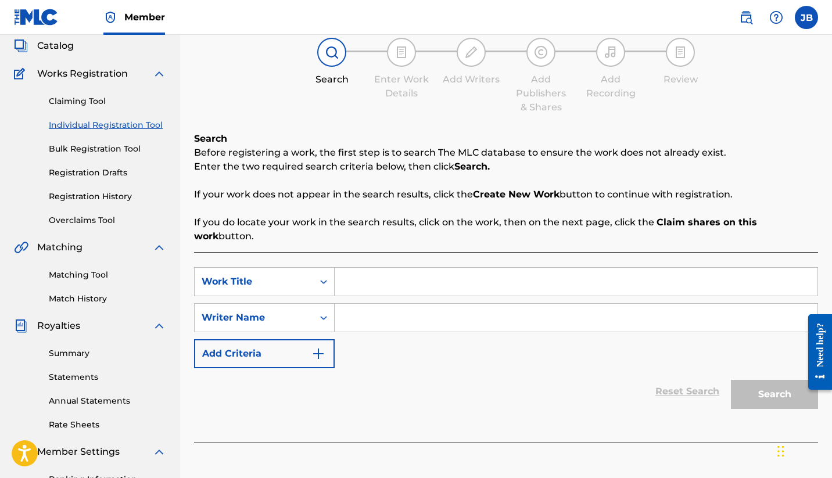
scroll to position [93, 0]
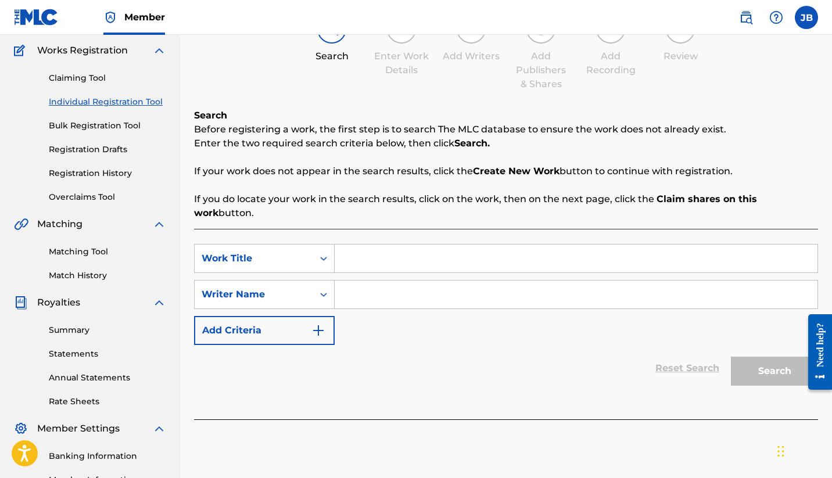
click at [377, 246] on input "Search Form" at bounding box center [576, 259] width 483 height 28
type input "I DON'T WANNA"
click at [365, 281] on input "Search Form" at bounding box center [576, 295] width 483 height 28
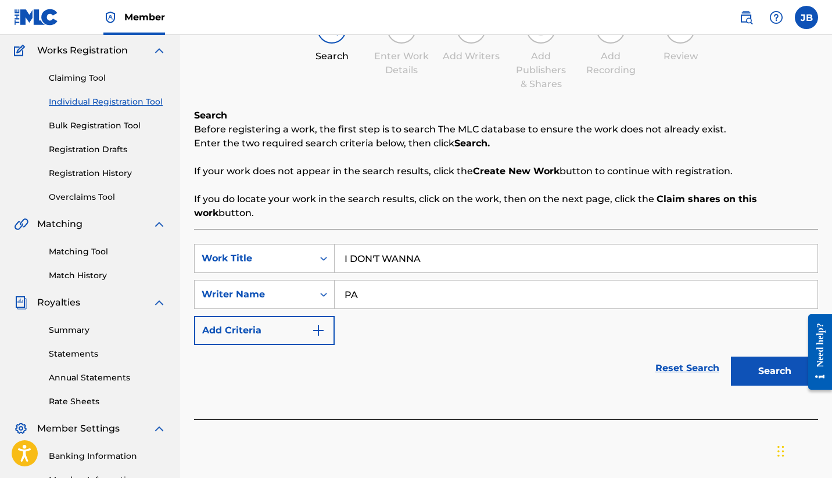
type input "P"
click at [762, 368] on button "Search" at bounding box center [774, 371] width 87 height 29
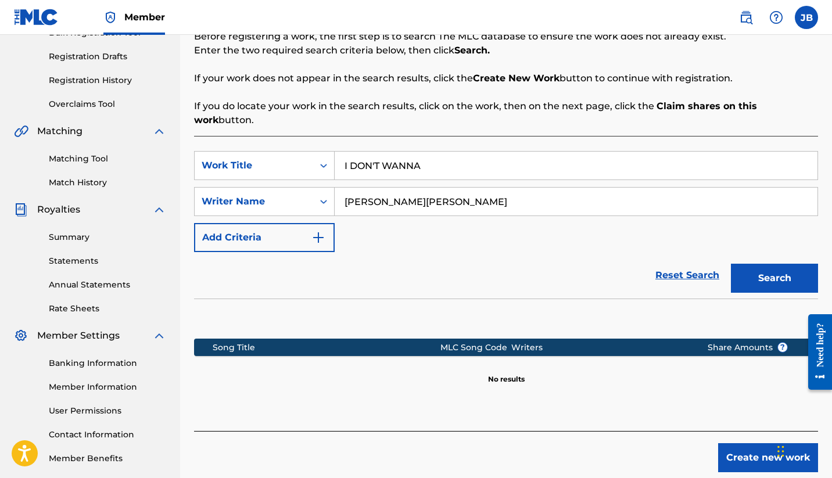
scroll to position [209, 0]
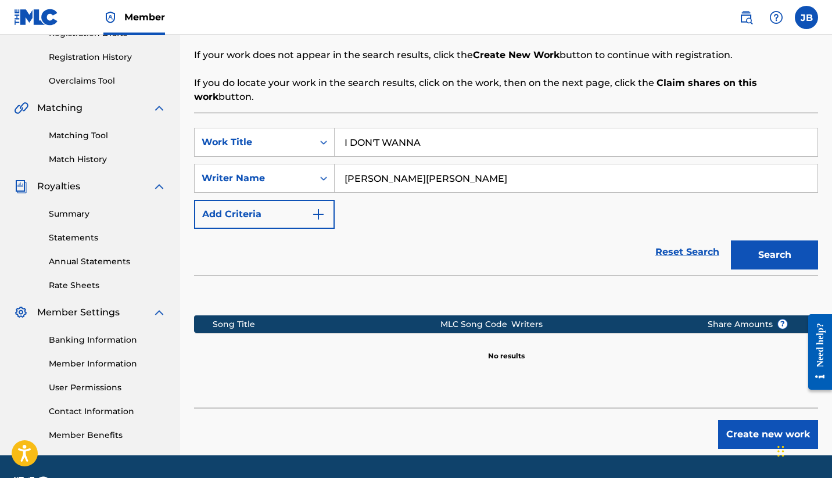
click at [352, 164] on input "[PERSON_NAME][PERSON_NAME]" at bounding box center [576, 178] width 483 height 28
click at [773, 243] on button "Search" at bounding box center [774, 255] width 87 height 29
click at [347, 167] on input "[PERSON_NAME]" at bounding box center [576, 178] width 483 height 28
click at [771, 241] on button "Search" at bounding box center [774, 255] width 87 height 29
click at [387, 164] on input "[PERSON_NAME] [PERSON_NAME]" at bounding box center [576, 178] width 483 height 28
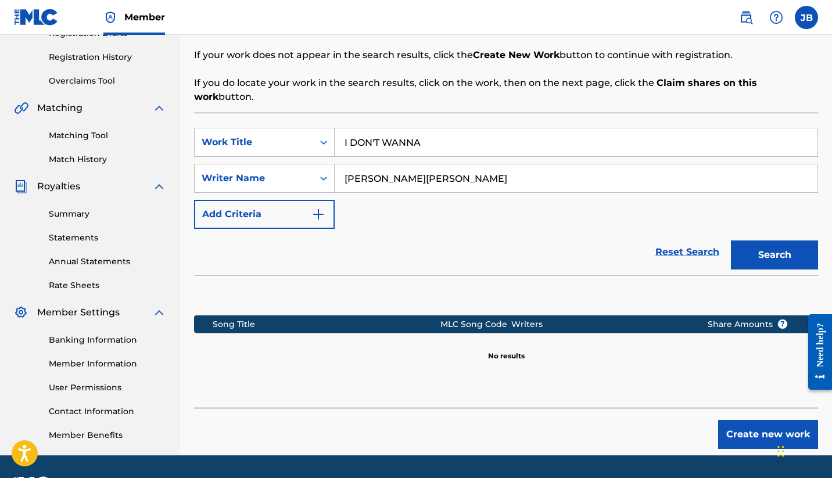
type input "[PERSON_NAME][PERSON_NAME]"
click at [789, 249] on button "Search" at bounding box center [774, 255] width 87 height 29
click at [761, 420] on button "Create new work" at bounding box center [768, 434] width 100 height 29
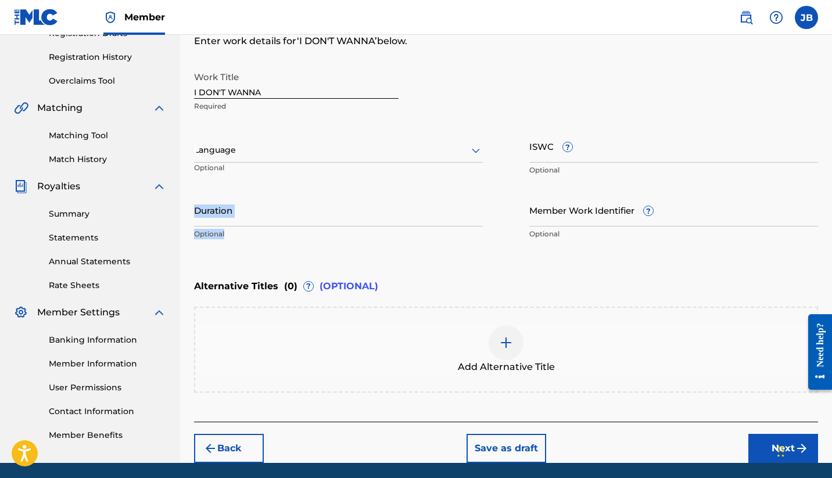
drag, startPoint x: 832, startPoint y: 177, endPoint x: 832, endPoint y: 193, distance: 16.3
click at [832, 193] on div "Register Work Search Enter Work Details Add Writers Add Publishers & Shares Add…" at bounding box center [506, 159] width 652 height 608
click at [508, 68] on div "Work Title I DON'T WANNA Required" at bounding box center [506, 92] width 624 height 52
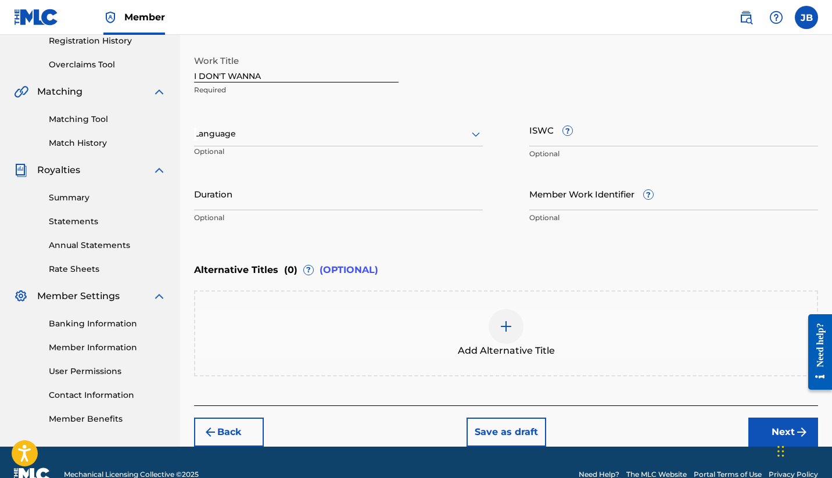
scroll to position [227, 0]
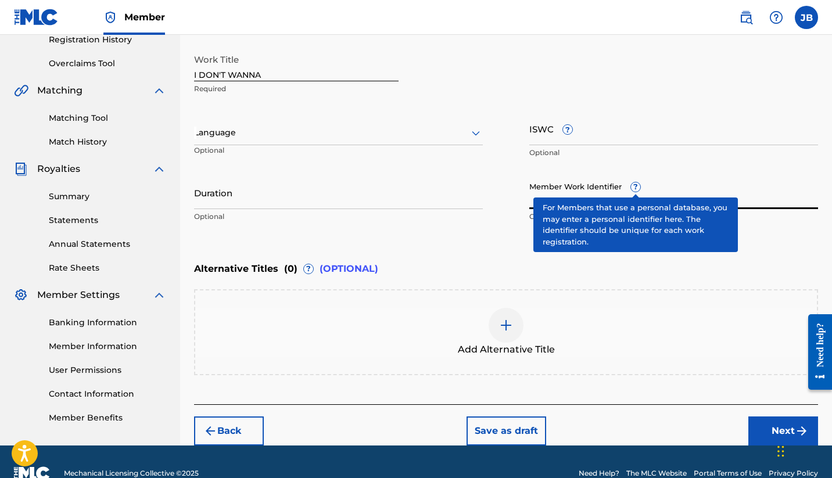
click at [602, 196] on input "Member Work Identifier ?" at bounding box center [673, 192] width 289 height 33
click at [625, 295] on div "Add Alternative Title" at bounding box center [506, 332] width 624 height 86
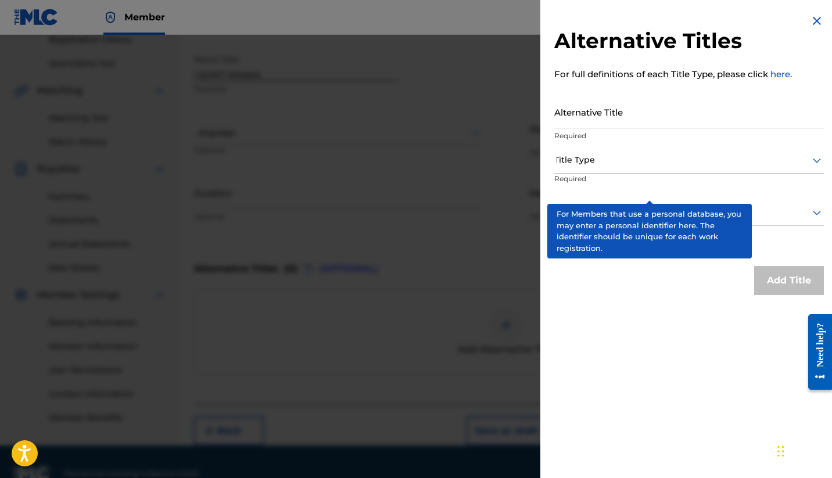
click at [812, 19] on img at bounding box center [817, 21] width 14 height 14
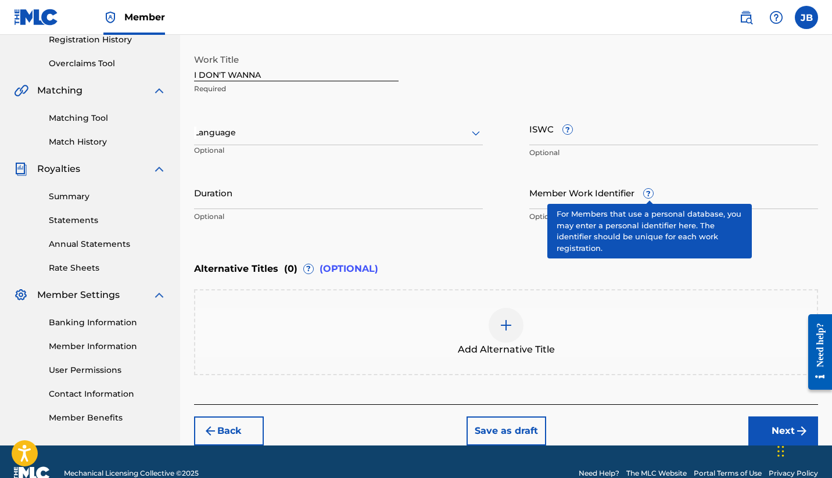
click at [506, 256] on div "Enter Work Details Enter work details for ‘ I DON'T WANNA ’ below. Work Title I…" at bounding box center [506, 115] width 624 height 281
click at [539, 196] on input "Member Work Identifier ?" at bounding box center [673, 192] width 289 height 33
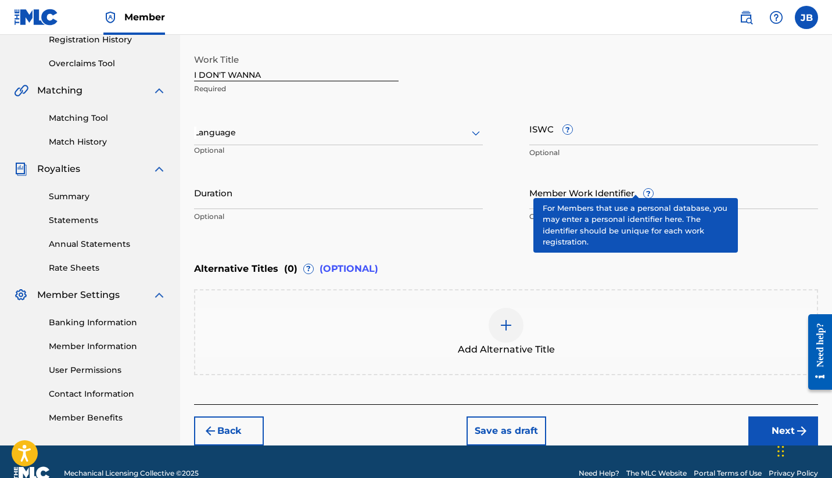
click at [495, 431] on button "Save as draft" at bounding box center [507, 431] width 80 height 29
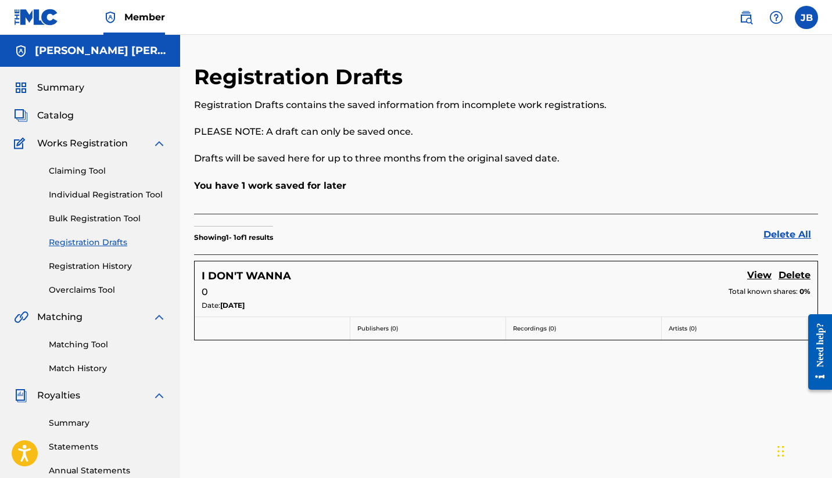
click at [750, 271] on link "View" at bounding box center [759, 276] width 24 height 16
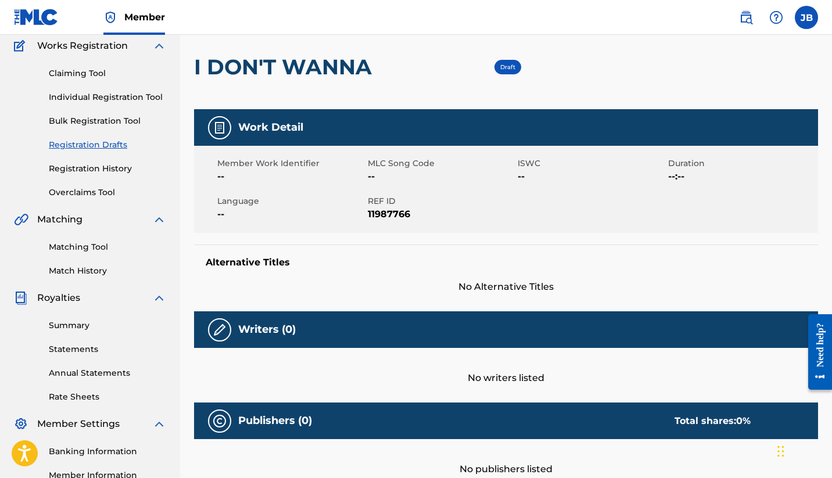
scroll to position [74, 0]
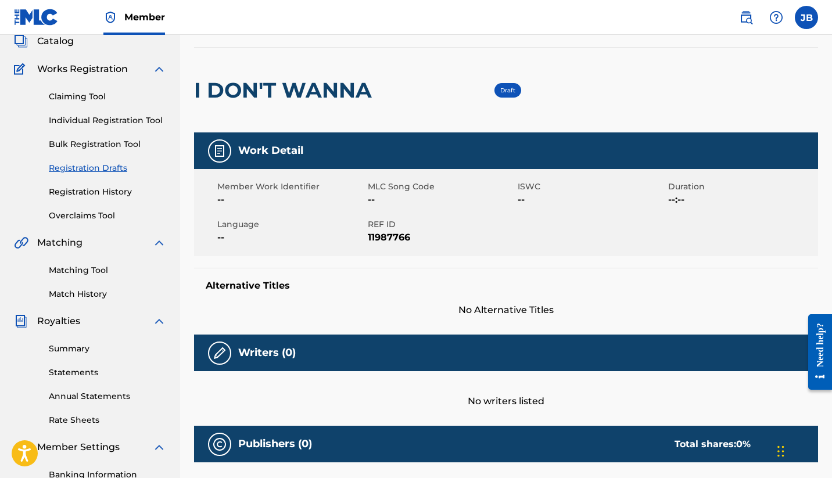
click at [217, 150] on img at bounding box center [220, 151] width 14 height 14
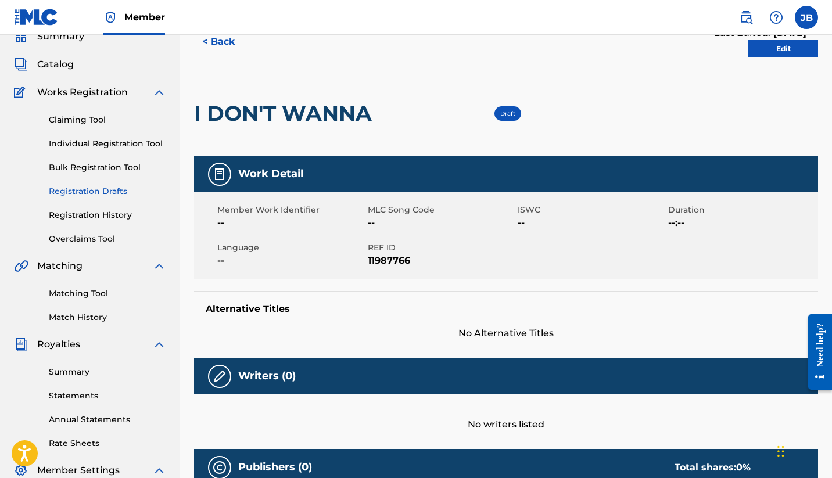
scroll to position [0, 0]
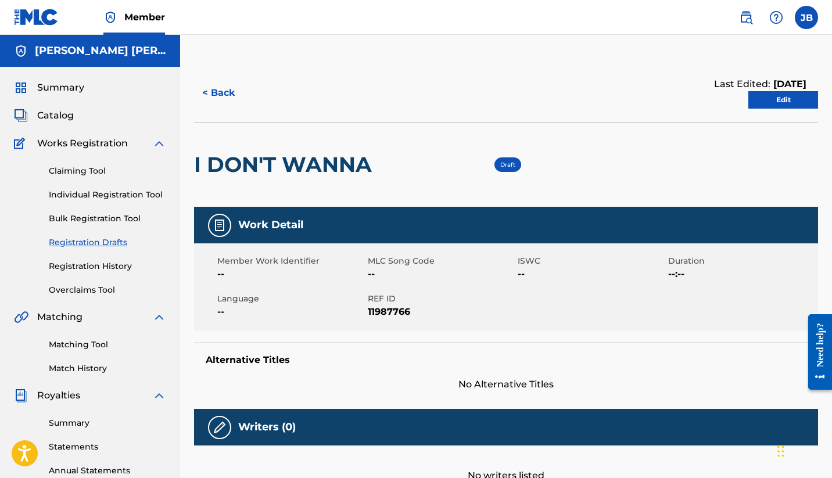
click at [783, 102] on link "Edit" at bounding box center [783, 99] width 70 height 17
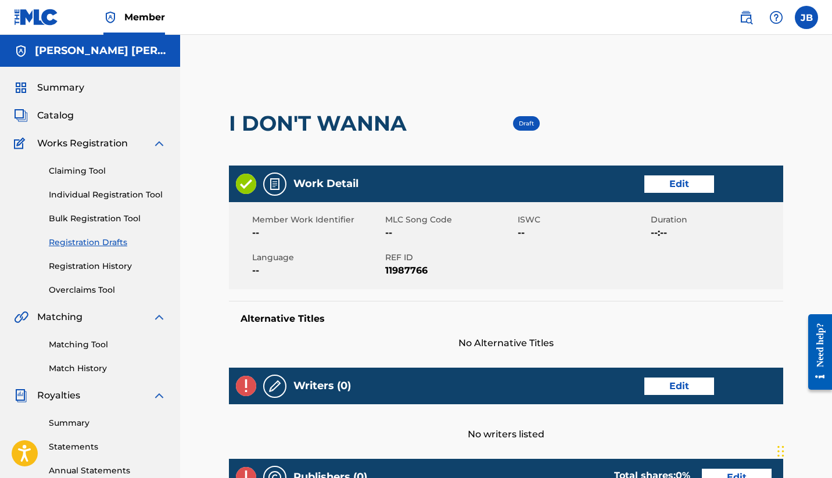
click at [662, 189] on link "Edit" at bounding box center [679, 183] width 70 height 17
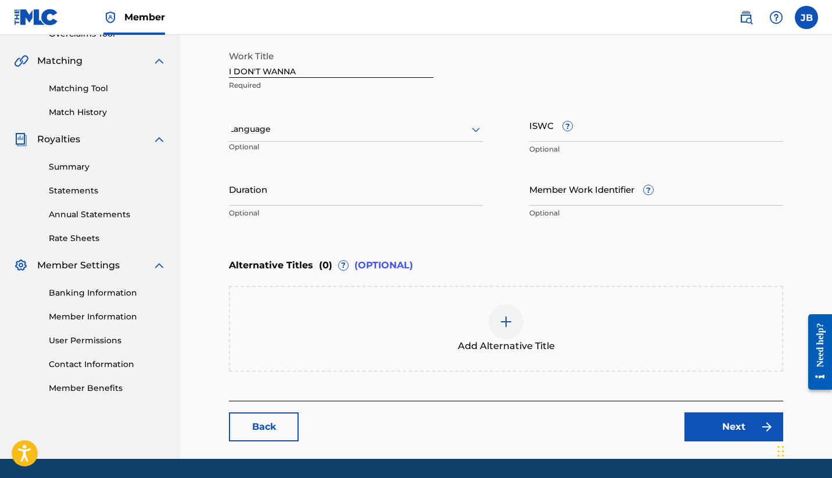
scroll to position [293, 0]
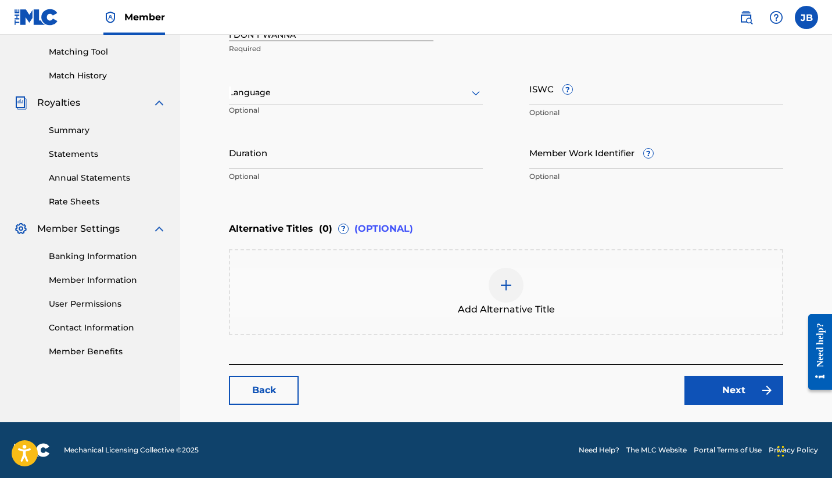
click at [729, 386] on link "Next" at bounding box center [734, 390] width 99 height 29
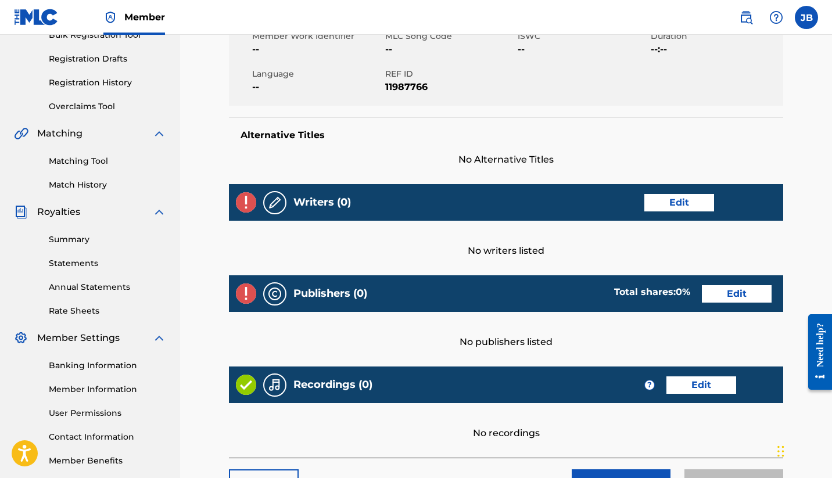
scroll to position [186, 0]
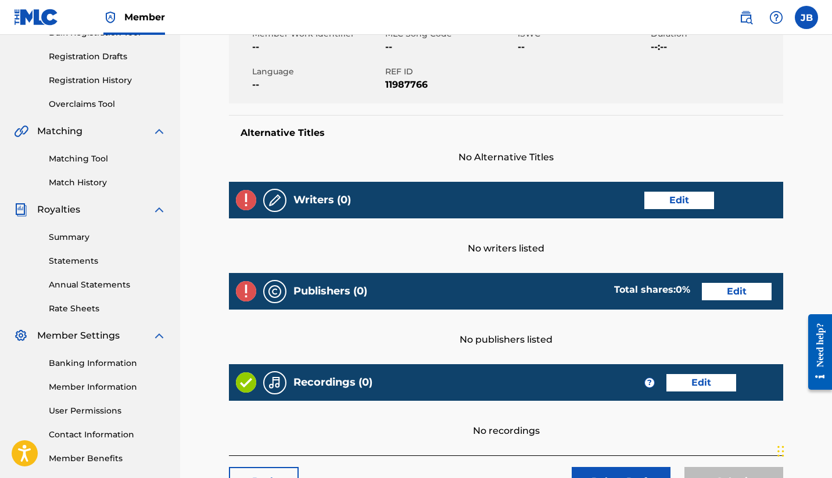
click at [689, 193] on link "Edit" at bounding box center [679, 200] width 70 height 17
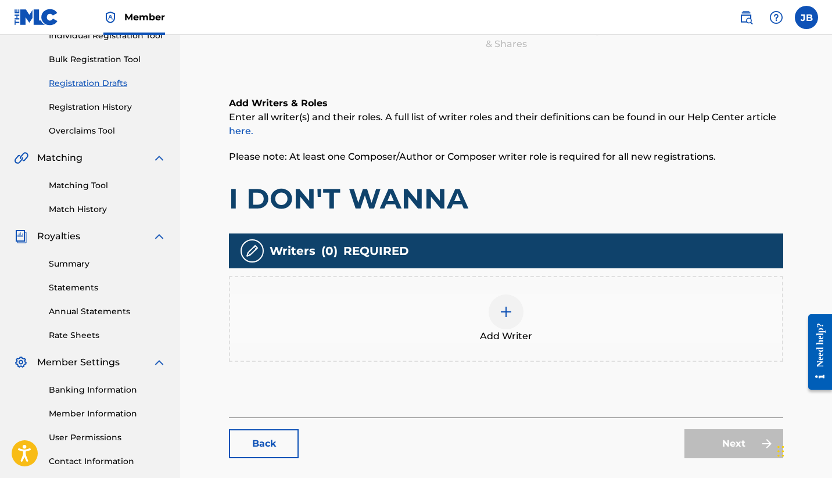
scroll to position [186, 0]
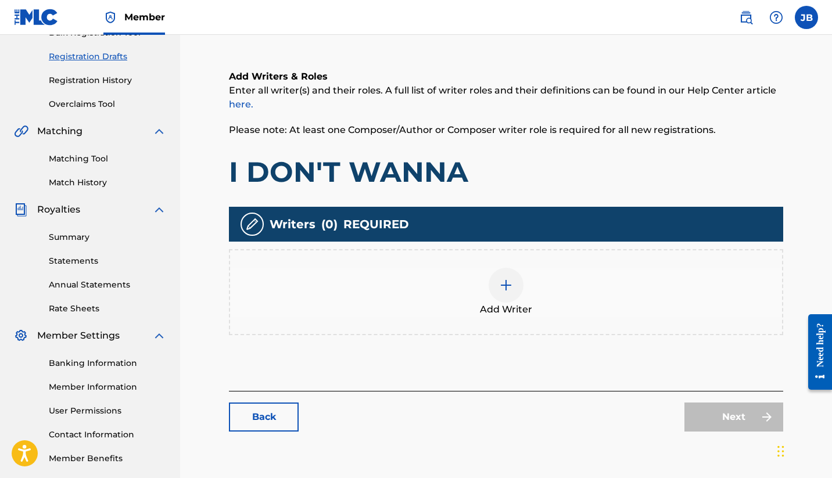
click at [511, 289] on img at bounding box center [506, 285] width 14 height 14
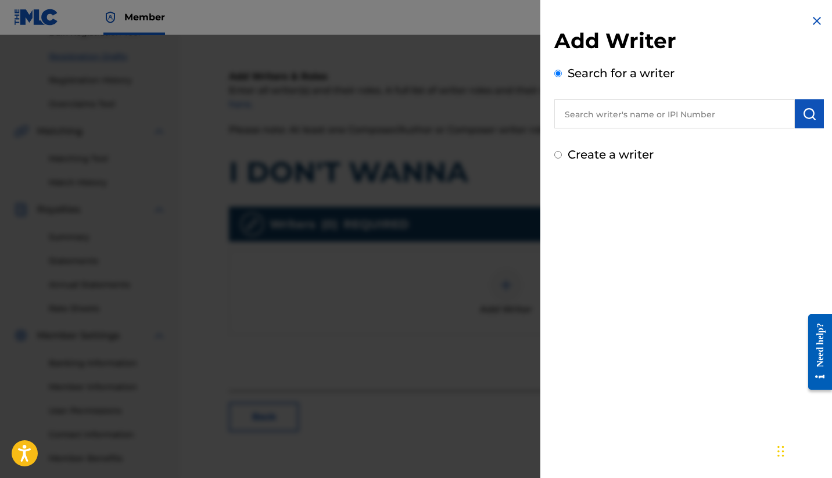
click at [647, 115] on input "text" at bounding box center [674, 113] width 241 height 29
click at [597, 114] on input "[PERSON_NAME]PAULBRITTAIN" at bounding box center [674, 113] width 241 height 29
type input "[PERSON_NAME][PERSON_NAME]"
click at [676, 259] on div "Add Writer Search for a writer J.[PERSON_NAME] Create a writer" at bounding box center [689, 239] width 298 height 478
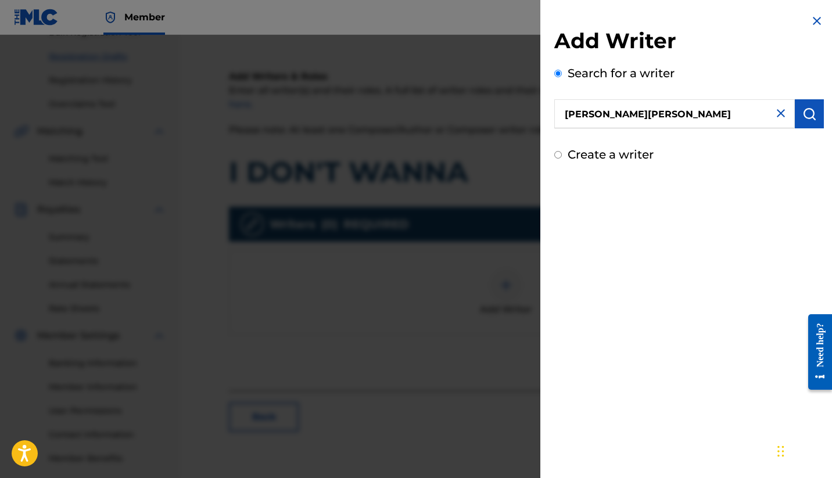
drag, startPoint x: 657, startPoint y: 112, endPoint x: 551, endPoint y: 102, distance: 106.2
click at [551, 102] on div "Add Writer Search for a writer J.[PERSON_NAME] Create a writer" at bounding box center [689, 88] width 298 height 177
click at [556, 156] on input "Create a writer" at bounding box center [558, 155] width 8 height 8
radio input "false"
radio input "true"
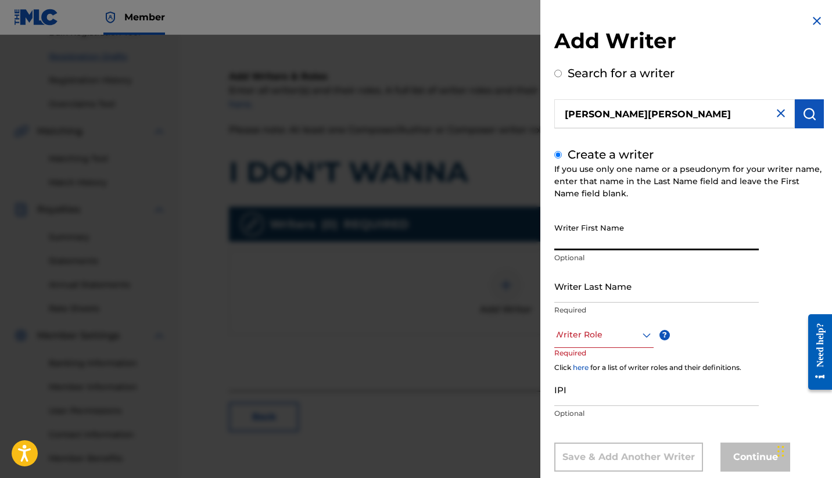
click at [576, 235] on input "Writer First Name" at bounding box center [656, 233] width 205 height 33
type input "[PERSON_NAME]"
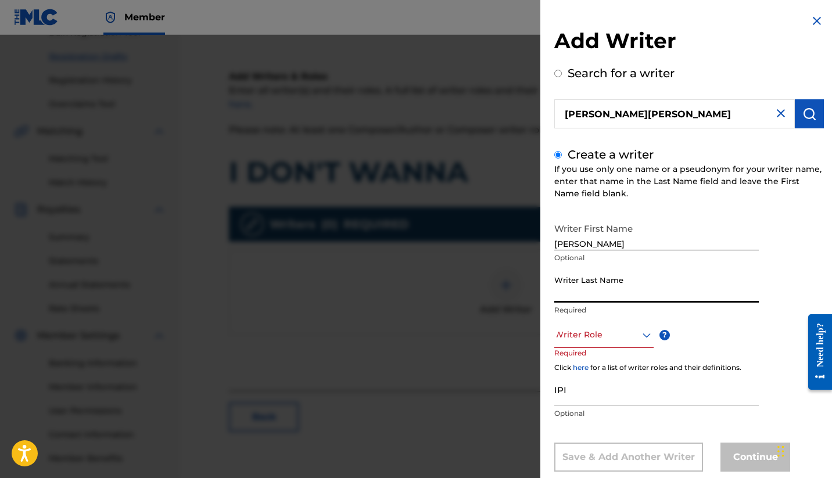
click at [574, 294] on input "Writer Last Name" at bounding box center [656, 286] width 205 height 33
type input "[PERSON_NAME]"
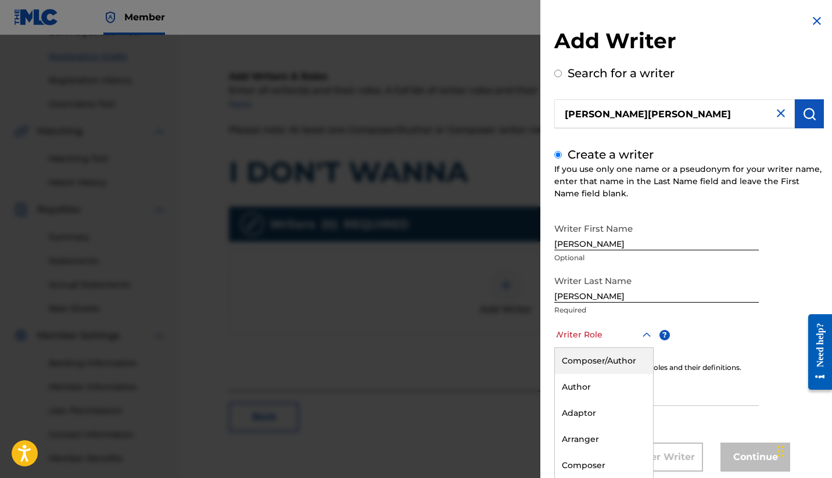
click at [601, 342] on div "Composer/Author, 1 of 8. 8 results available. Use Up and Down to choose options…" at bounding box center [603, 335] width 99 height 26
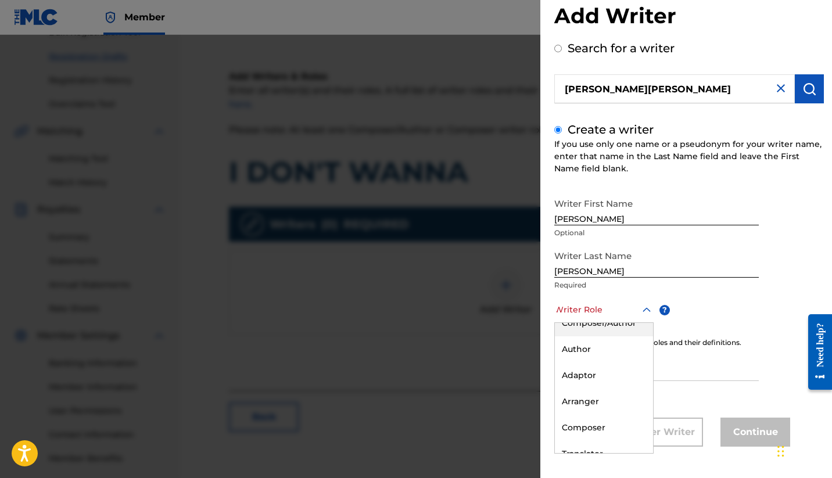
scroll to position [0, 0]
click at [612, 338] on div "Composer/Author" at bounding box center [604, 336] width 98 height 26
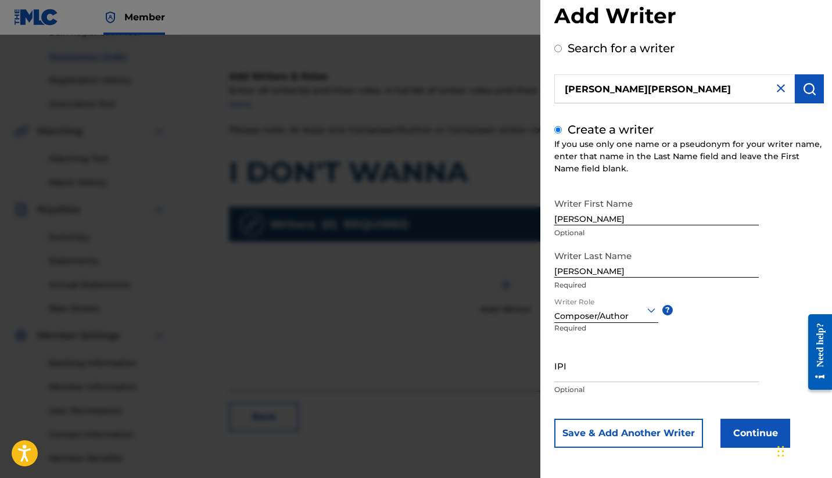
click at [600, 374] on input "IPI" at bounding box center [656, 365] width 205 height 33
click at [751, 433] on button "Continue" at bounding box center [756, 433] width 70 height 29
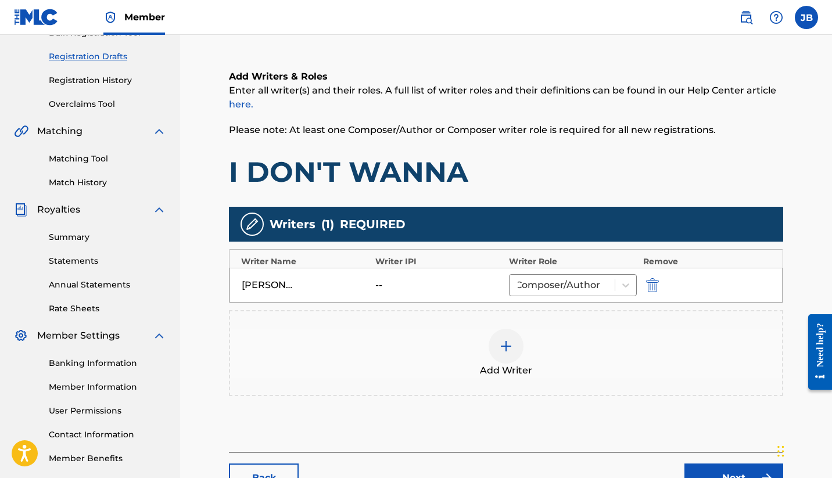
click at [680, 366] on div "Add Writer" at bounding box center [506, 353] width 552 height 49
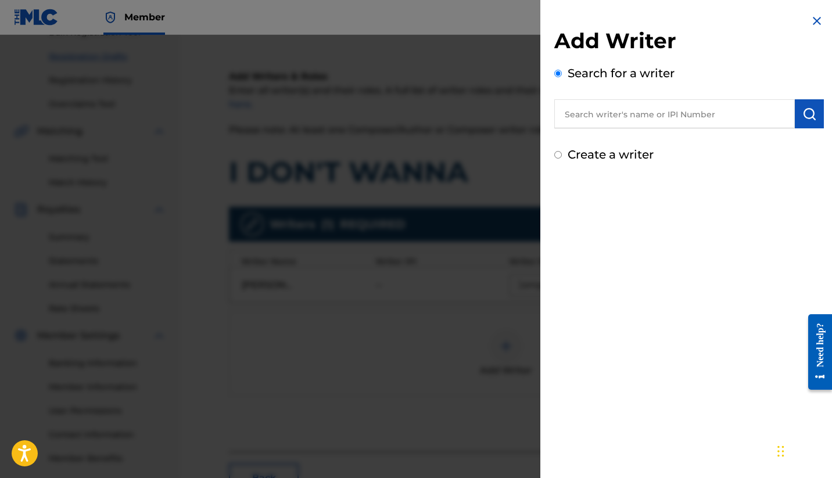
click at [643, 119] on input "text" at bounding box center [674, 113] width 241 height 29
type input "[PERSON_NAME][PERSON_NAME]"
click at [557, 157] on input "Create a writer" at bounding box center [558, 155] width 8 height 8
radio input "false"
radio input "true"
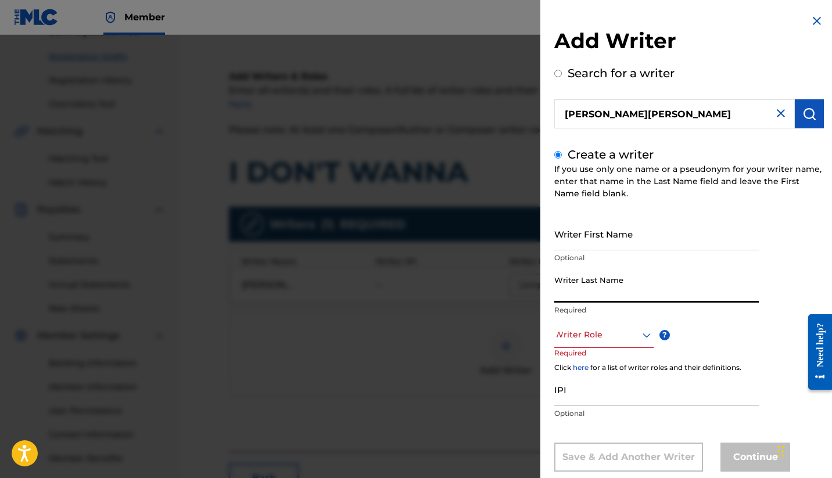
click at [585, 288] on input "Writer Last Name" at bounding box center [656, 286] width 205 height 33
type input "b"
type input "[PERSON_NAME]"
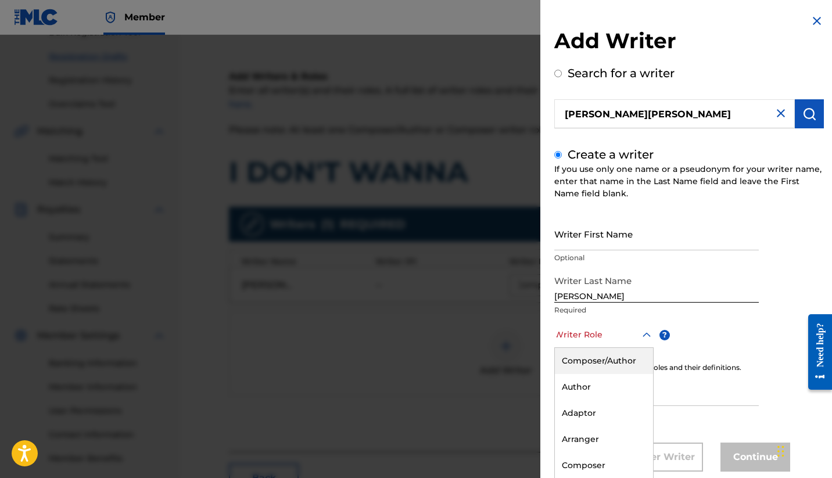
scroll to position [25, 0]
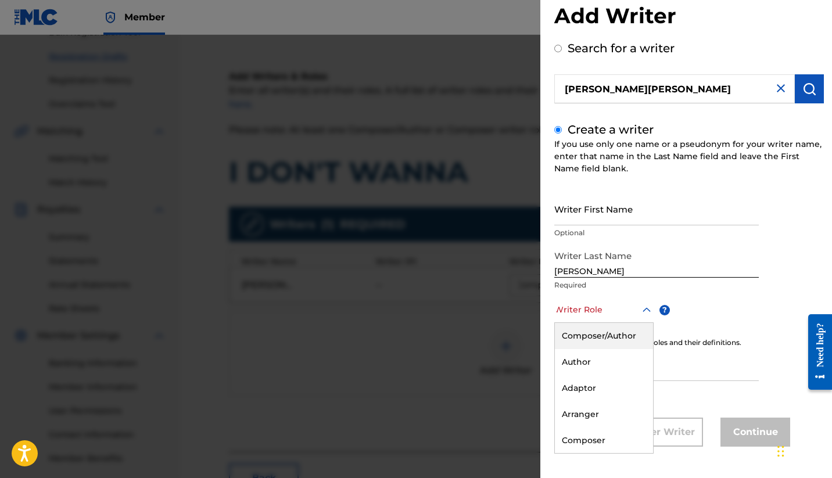
click at [648, 323] on div "Composer/Author, 1 of 8. 8 results available. Use Up and Down to choose options…" at bounding box center [603, 310] width 99 height 26
click at [625, 336] on div "Composer/Author" at bounding box center [604, 336] width 98 height 26
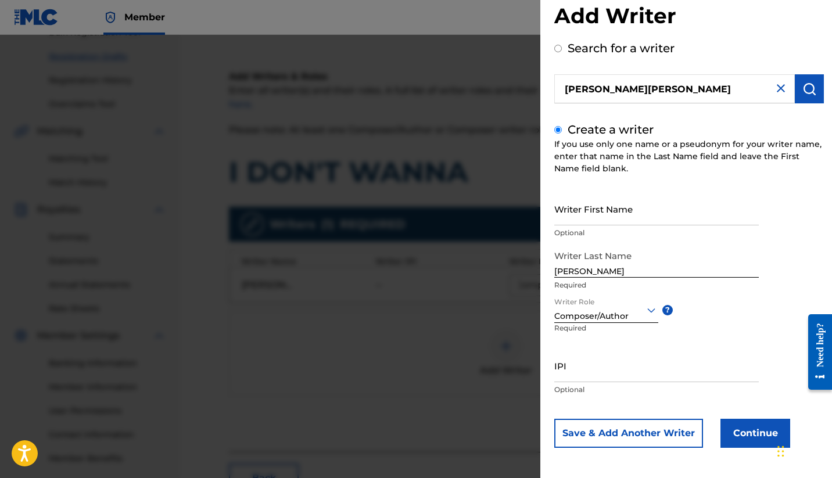
click at [749, 432] on button "Continue" at bounding box center [756, 433] width 70 height 29
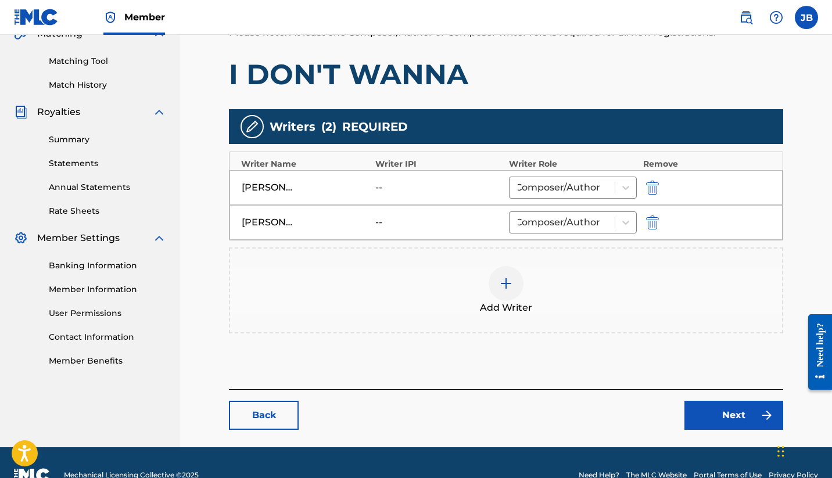
scroll to position [309, 0]
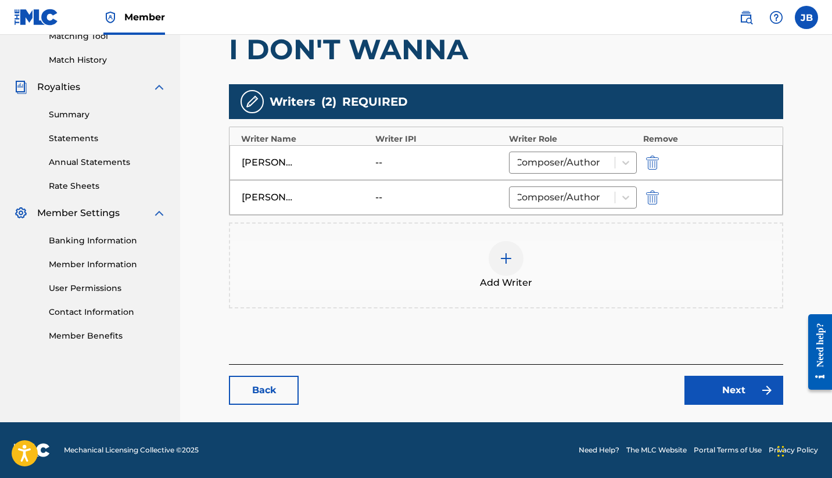
click at [709, 394] on link "Next" at bounding box center [734, 390] width 99 height 29
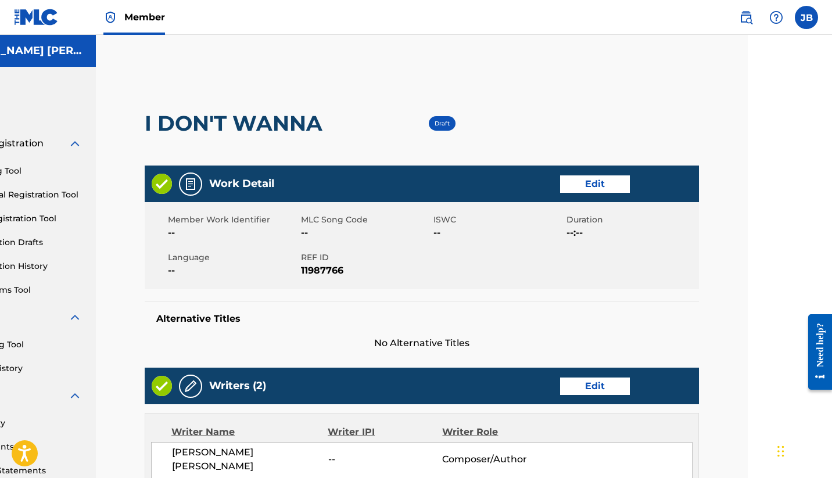
scroll to position [0, 92]
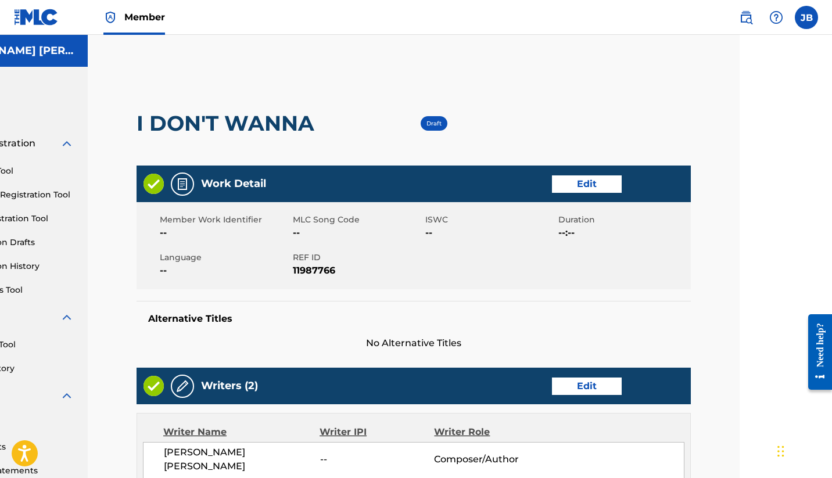
drag, startPoint x: 831, startPoint y: 125, endPoint x: 830, endPoint y: 153, distance: 28.5
click at [740, 153] on html "Accessibility Screen-Reader Guide, Feedback, and Issue Reporting | New window C…" at bounding box center [324, 239] width 832 height 478
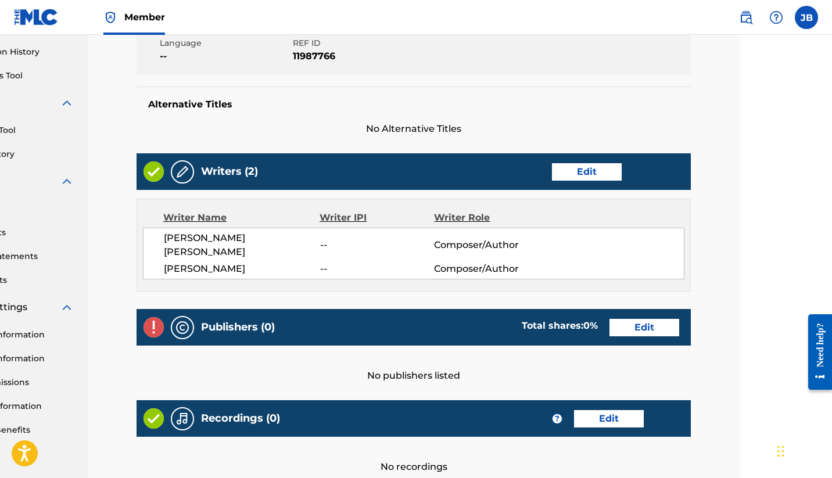
scroll to position [221, 92]
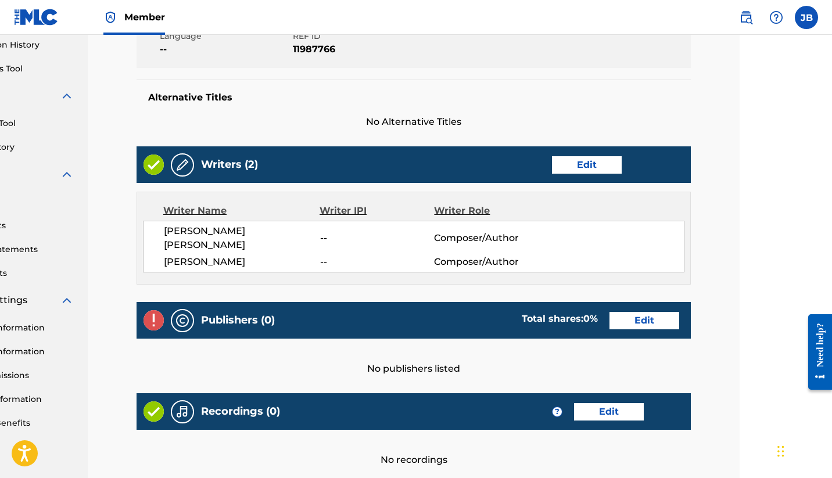
click at [576, 165] on link "Edit" at bounding box center [587, 164] width 70 height 17
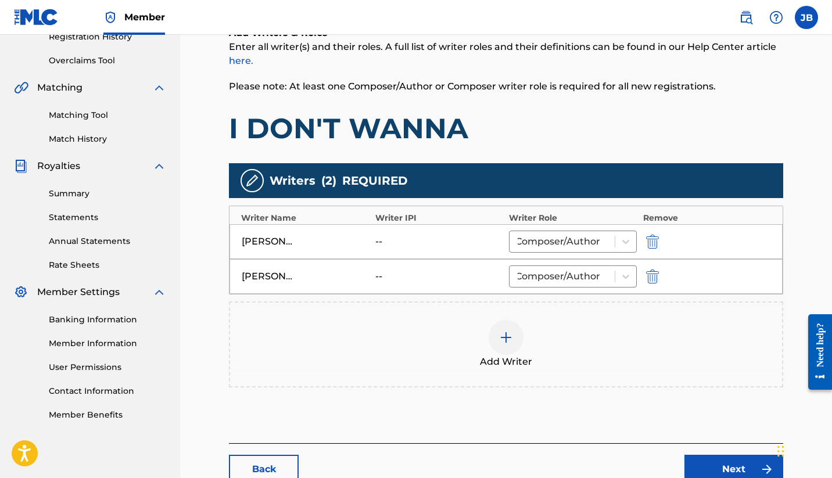
scroll to position [230, 0]
click at [377, 243] on div "--" at bounding box center [401, 241] width 52 height 14
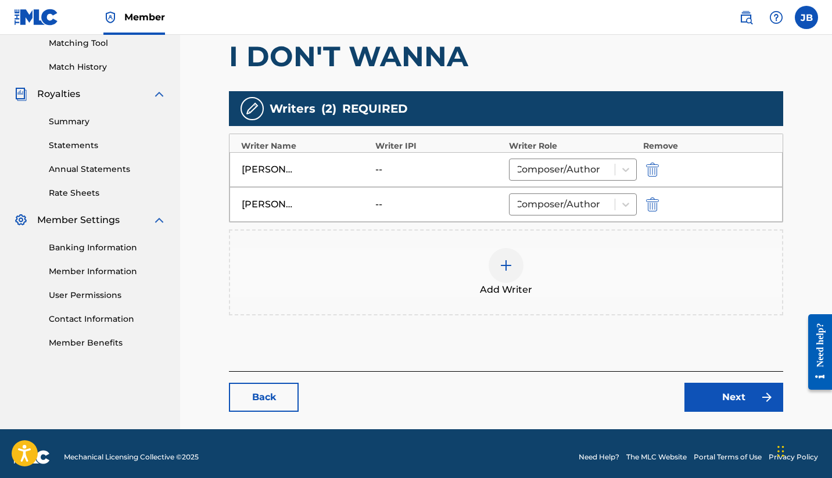
scroll to position [309, 0]
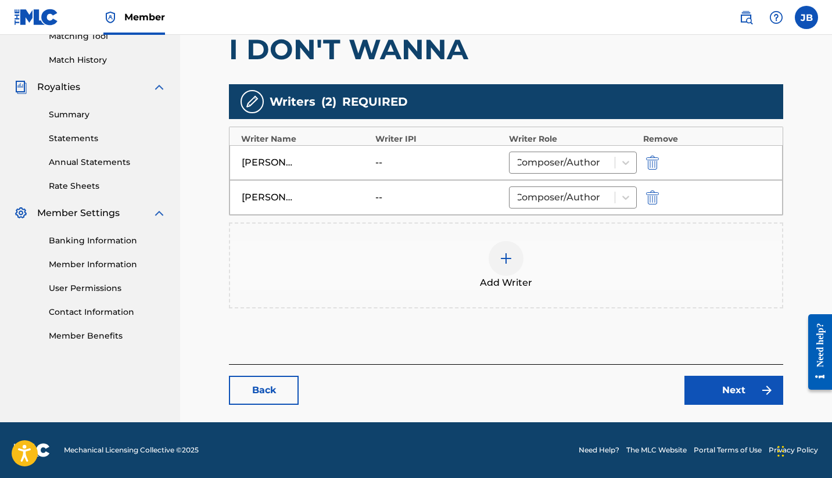
click at [262, 162] on div "[PERSON_NAME] [PERSON_NAME]" at bounding box center [268, 163] width 52 height 14
click at [397, 157] on div "--" at bounding box center [401, 163] width 52 height 14
click at [318, 101] on div "Writers ( 2 ) REQUIRED" at bounding box center [506, 101] width 554 height 35
click at [253, 105] on img at bounding box center [252, 102] width 14 height 14
click at [250, 102] on img at bounding box center [252, 102] width 14 height 14
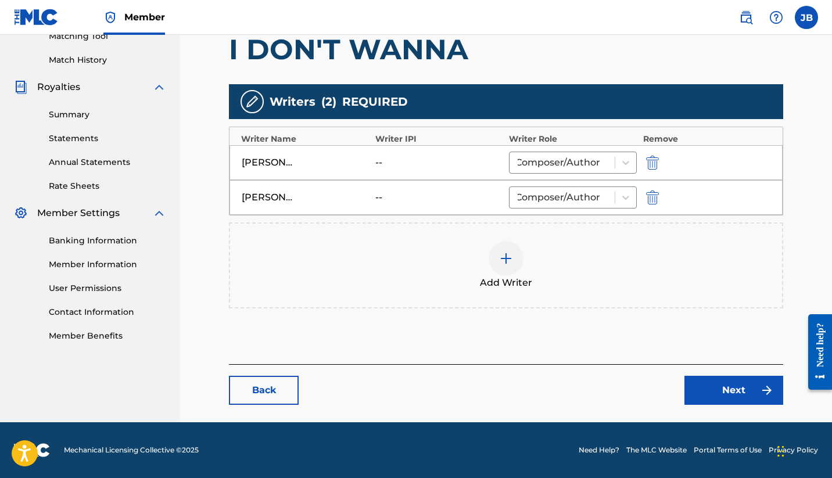
click at [250, 102] on img at bounding box center [252, 102] width 14 height 14
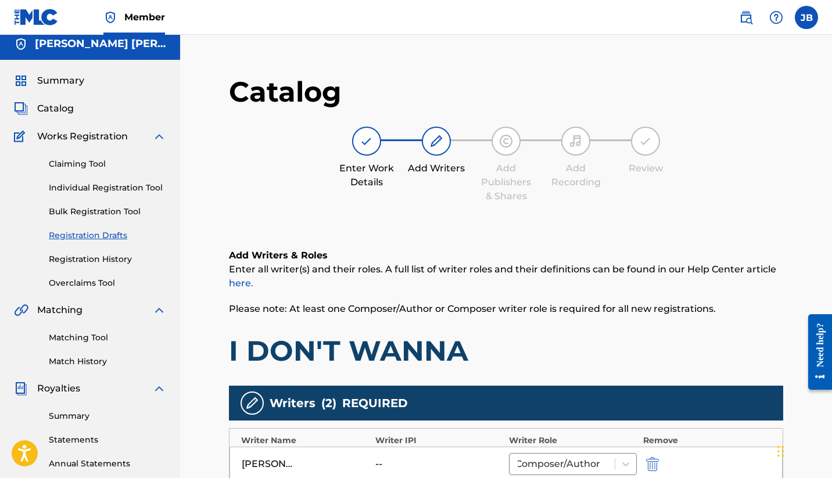
scroll to position [0, 0]
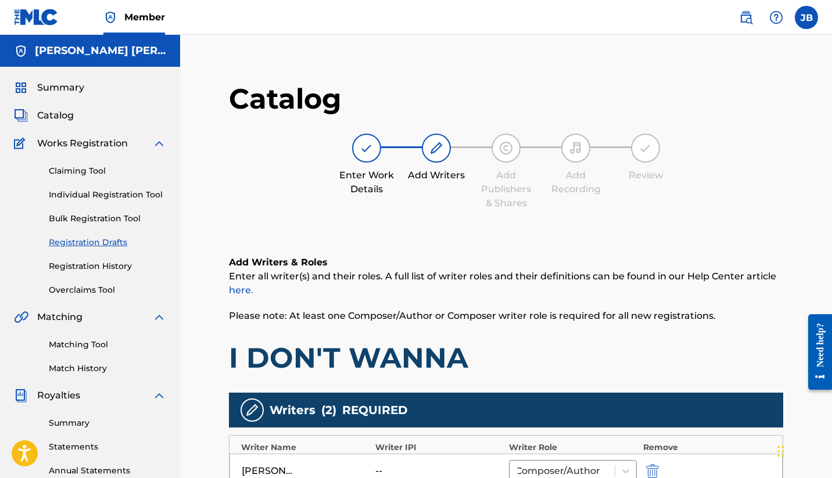
click at [243, 293] on link "here." at bounding box center [241, 290] width 24 height 11
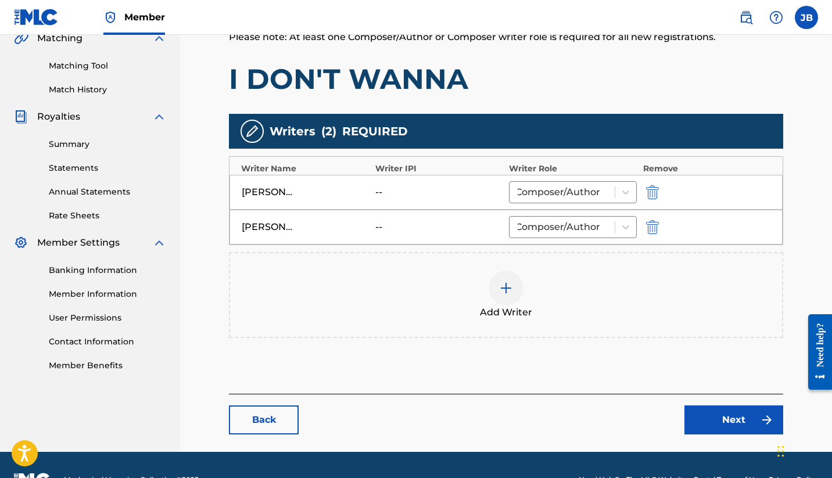
scroll to position [309, 0]
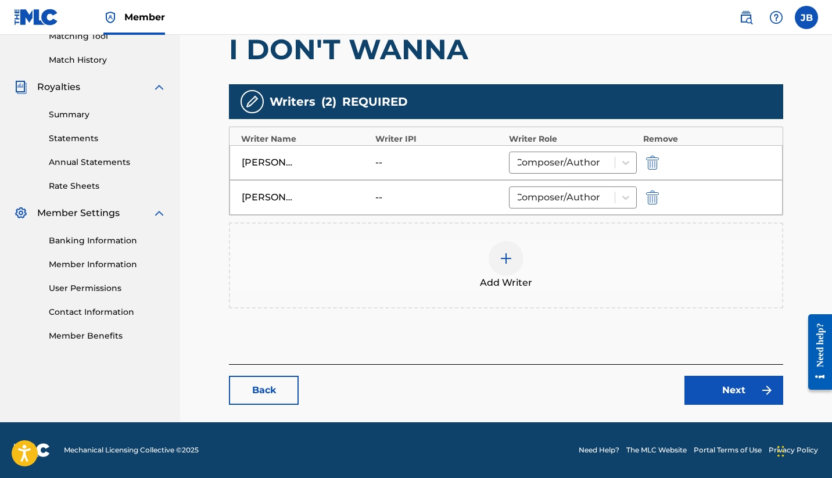
click at [283, 388] on link "Back" at bounding box center [264, 390] width 70 height 29
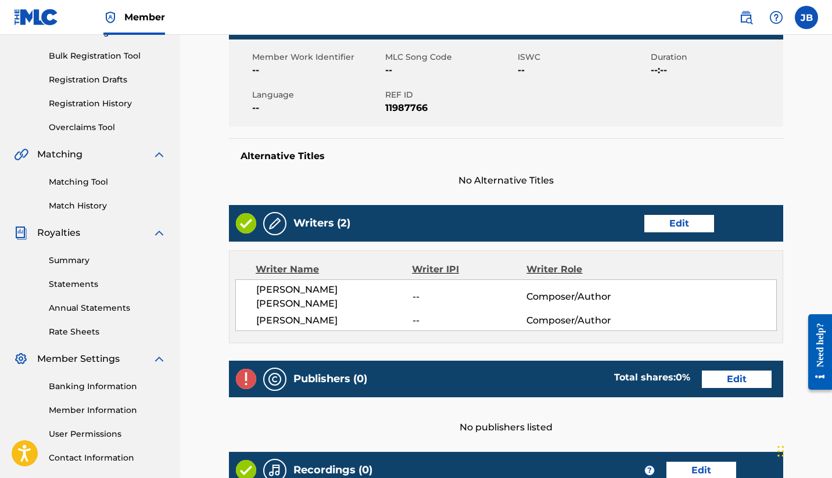
scroll to position [209, 0]
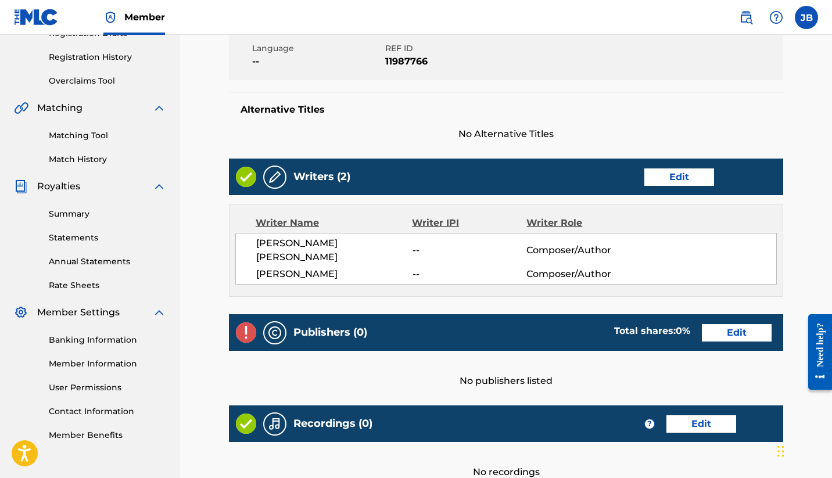
click at [673, 178] on link "Edit" at bounding box center [679, 177] width 70 height 17
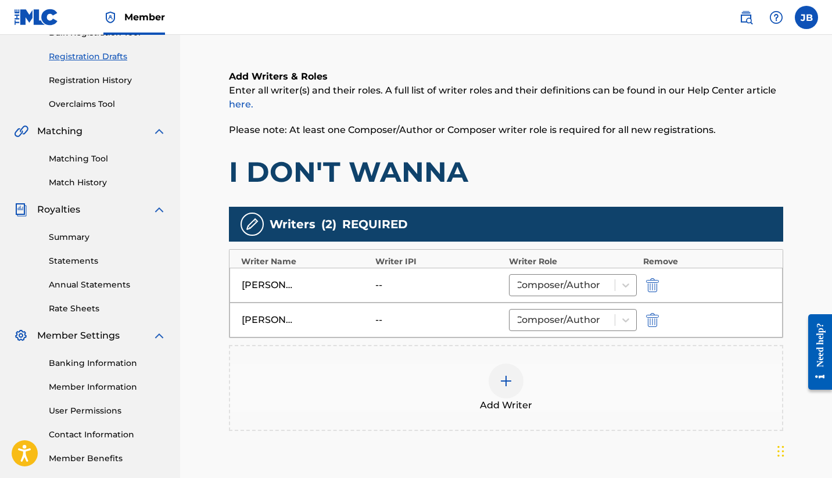
scroll to position [256, 0]
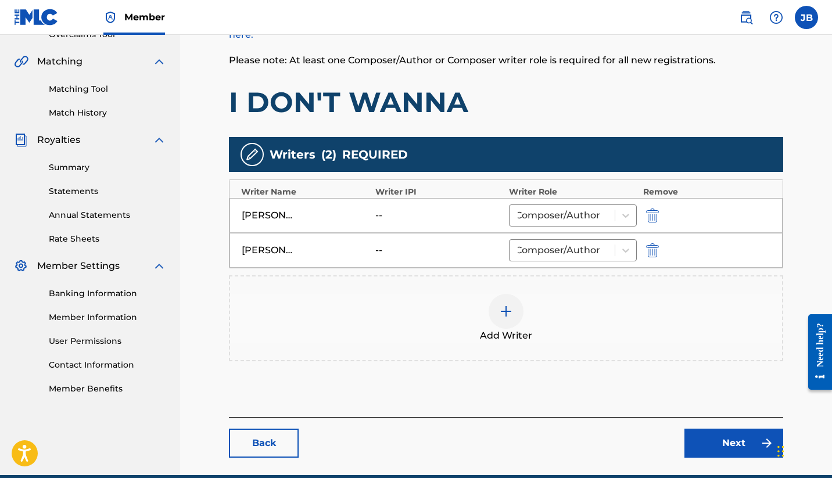
click at [395, 210] on div "--" at bounding box center [401, 216] width 52 height 14
click at [372, 217] on div "[PERSON_NAME] [PERSON_NAME] -- Composer/Author" at bounding box center [506, 215] width 553 height 35
click at [654, 214] on img "submit" at bounding box center [652, 216] width 13 height 14
type input "[PERSON_NAME]"
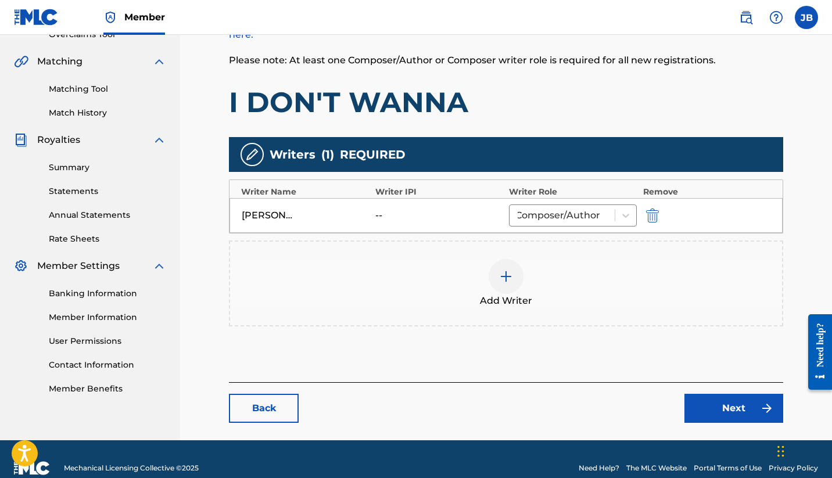
click at [654, 214] on img "submit" at bounding box center [652, 216] width 13 height 14
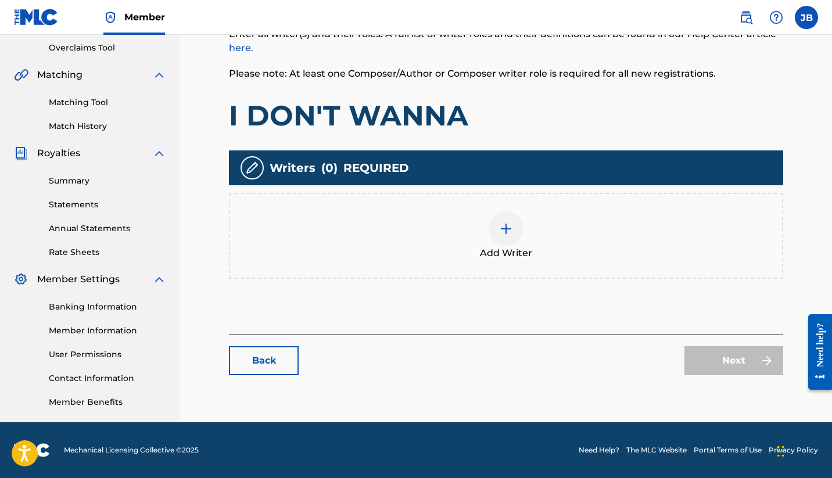
scroll to position [242, 0]
click at [509, 228] on img at bounding box center [506, 229] width 14 height 14
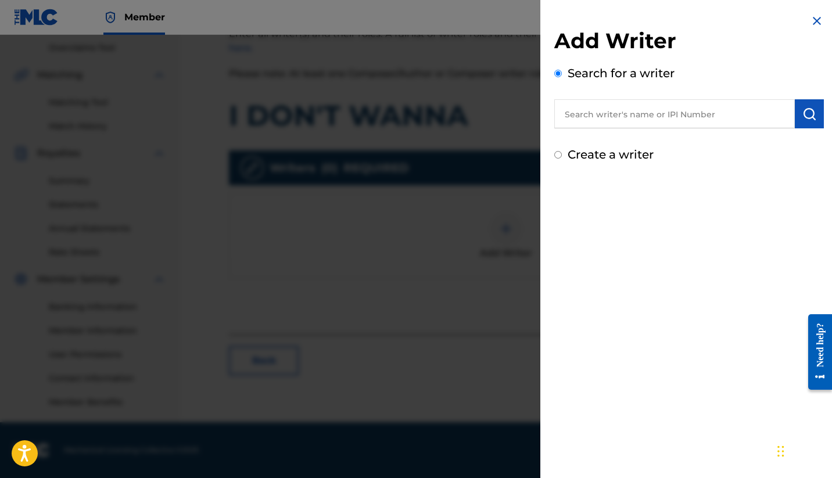
click at [603, 115] on input "text" at bounding box center [674, 113] width 241 height 29
type input "[PERSON_NAME][PERSON_NAME]"
click at [558, 157] on input "Create a writer" at bounding box center [558, 155] width 8 height 8
radio input "false"
radio input "true"
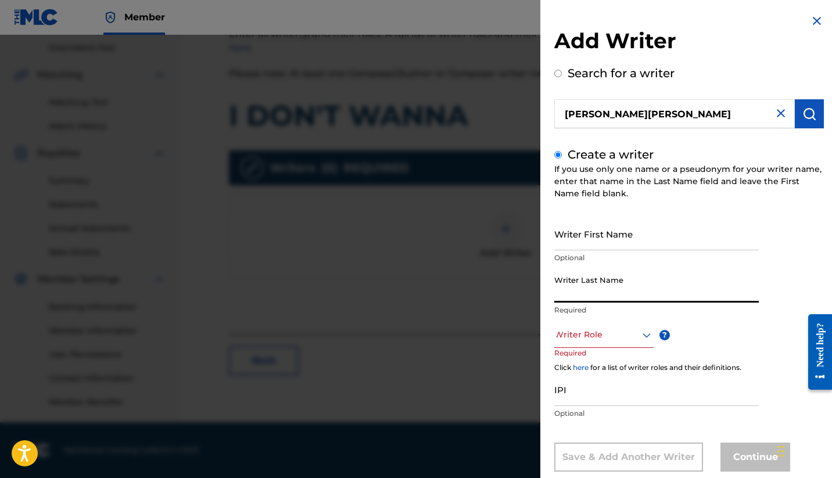
click at [605, 290] on input "Writer Last Name" at bounding box center [656, 286] width 205 height 33
type input "[PERSON_NAME]"
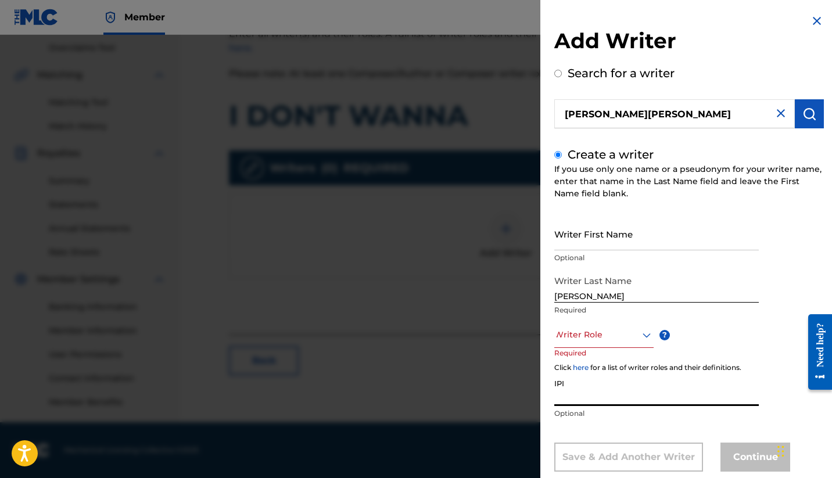
click at [575, 396] on input "IPI" at bounding box center [656, 389] width 205 height 33
paste input "[URL][DOMAIN_NAME]"
type input "[URL][DOMAIN_NAME]"
click at [575, 396] on input "[URL][DOMAIN_NAME]" at bounding box center [656, 389] width 205 height 33
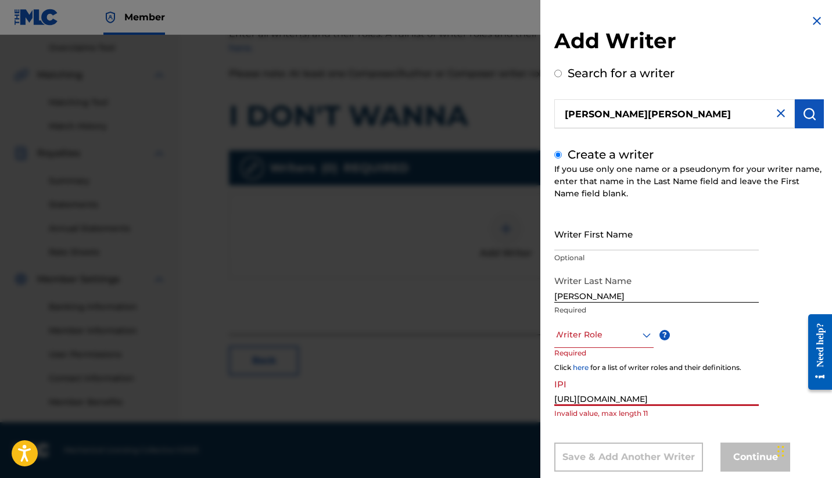
click at [575, 396] on input "[URL][DOMAIN_NAME]" at bounding box center [656, 389] width 205 height 33
paste input "129233193"
click at [611, 397] on input "129233193" at bounding box center [656, 389] width 205 height 33
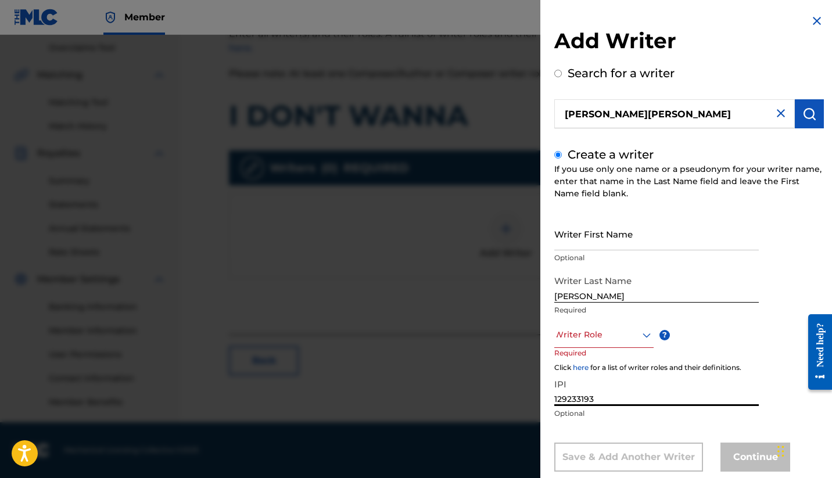
paste input "text"
type input "129233193"
click at [643, 336] on div "Writer Role" at bounding box center [603, 335] width 99 height 26
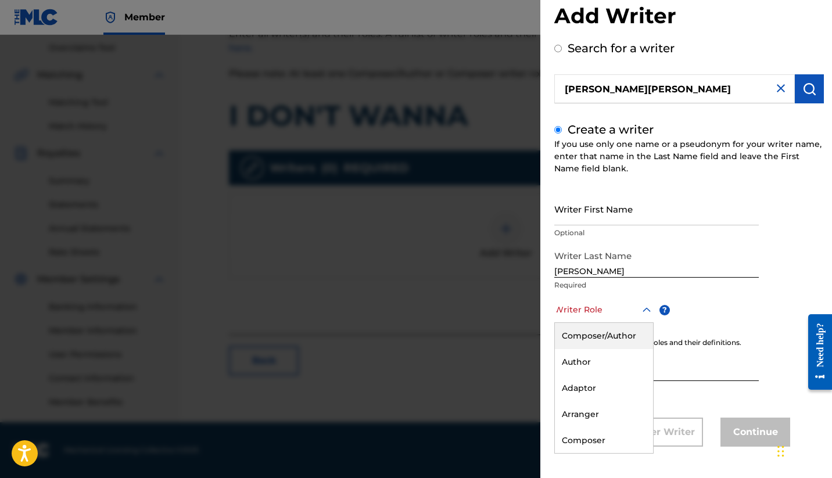
click at [619, 334] on div "Composer/Author" at bounding box center [604, 336] width 98 height 26
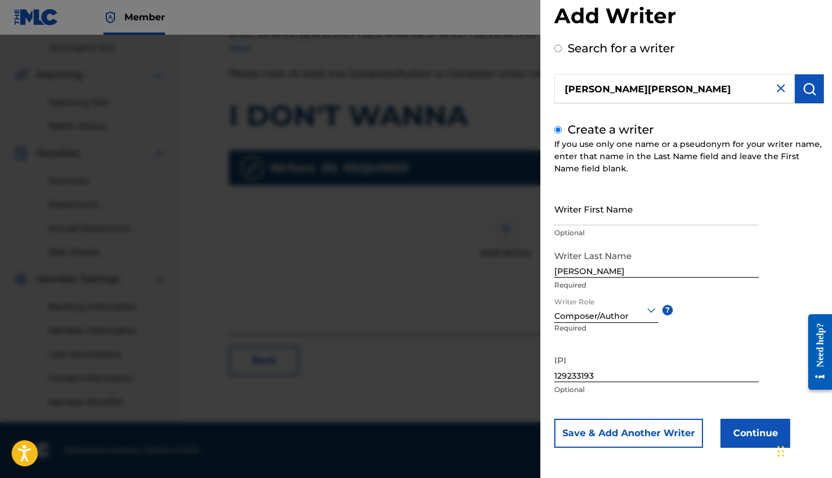
click at [747, 436] on button "Continue" at bounding box center [756, 433] width 70 height 29
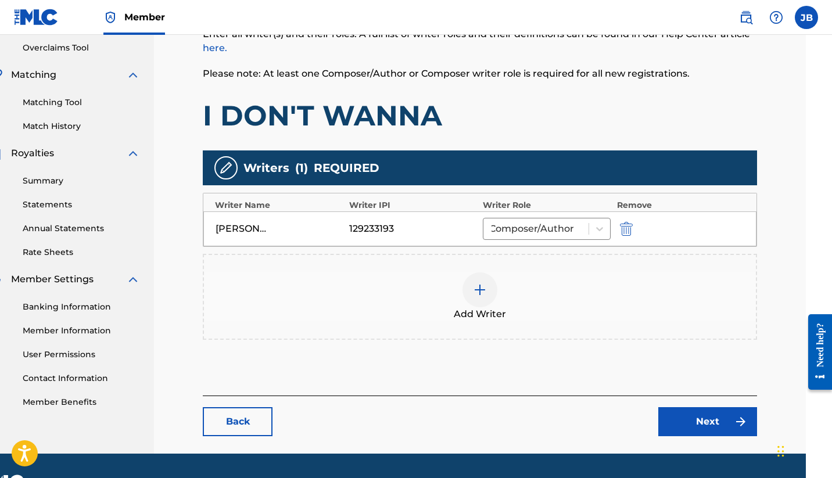
drag, startPoint x: 831, startPoint y: 171, endPoint x: 831, endPoint y: 183, distance: 11.6
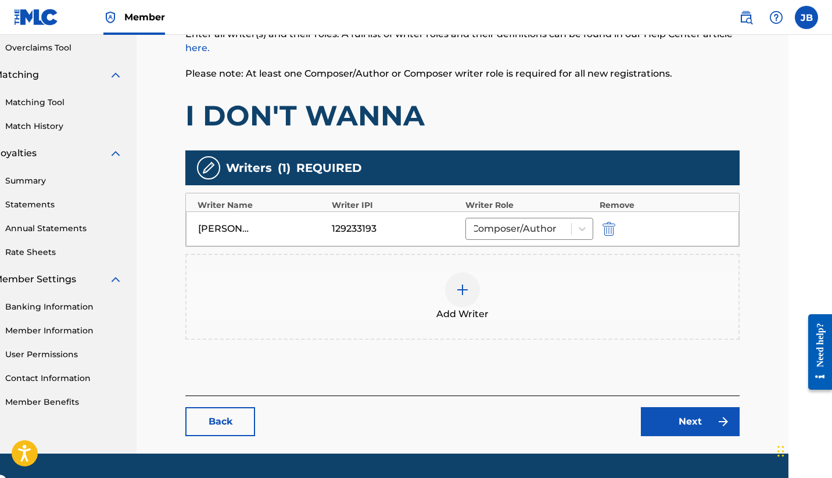
click at [682, 421] on link "Next" at bounding box center [690, 421] width 99 height 29
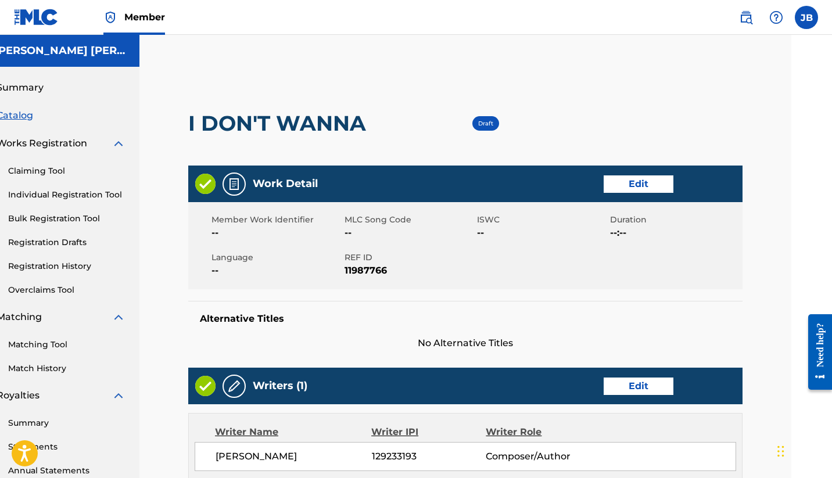
drag, startPoint x: 829, startPoint y: 124, endPoint x: 829, endPoint y: 142, distance: 18.6
click at [791, 142] on html "Accessibility Screen-Reader Guide, Feedback, and Issue Reporting | New window C…" at bounding box center [375, 239] width 832 height 478
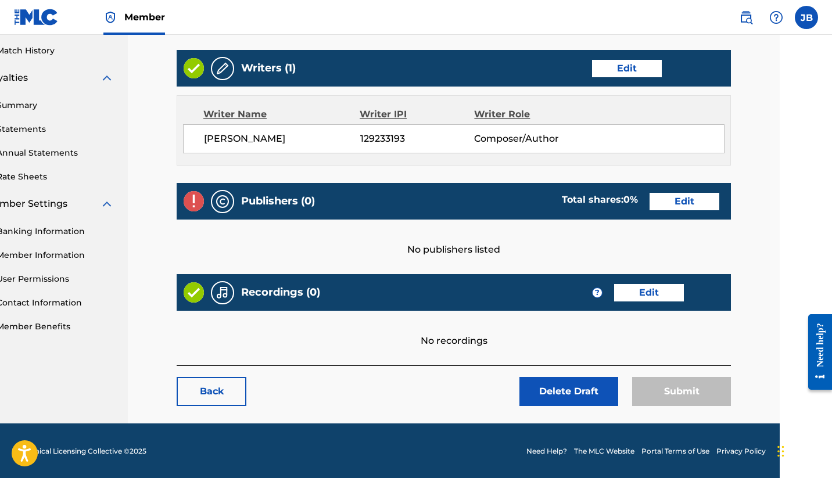
scroll to position [319, 52]
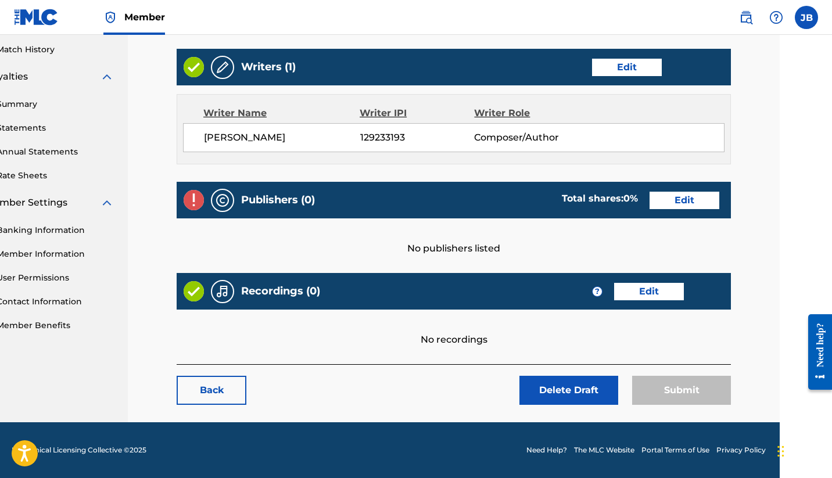
click at [650, 198] on link "Edit" at bounding box center [685, 200] width 70 height 17
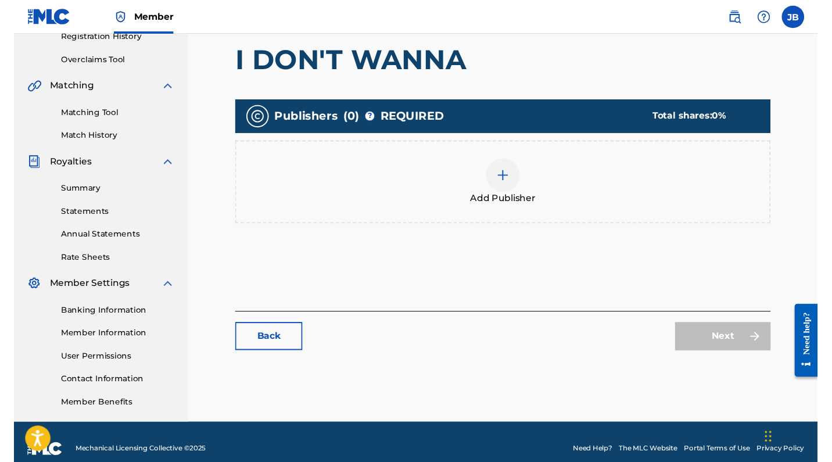
scroll to position [242, 0]
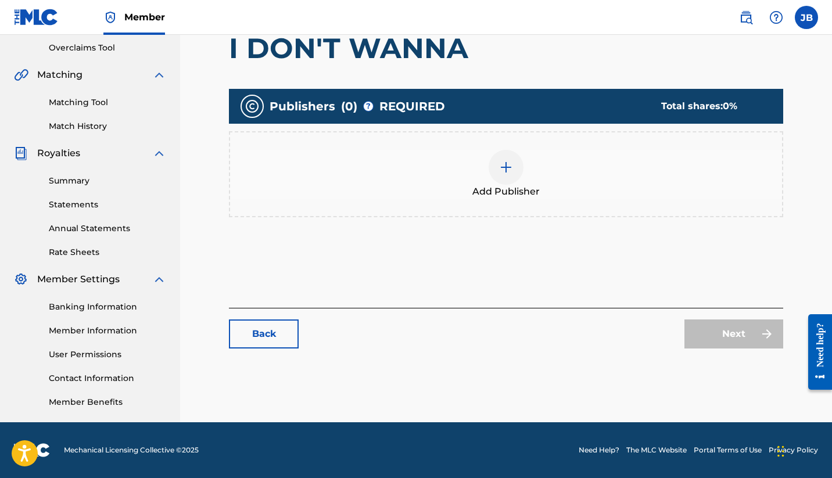
click at [511, 151] on div at bounding box center [506, 167] width 35 height 35
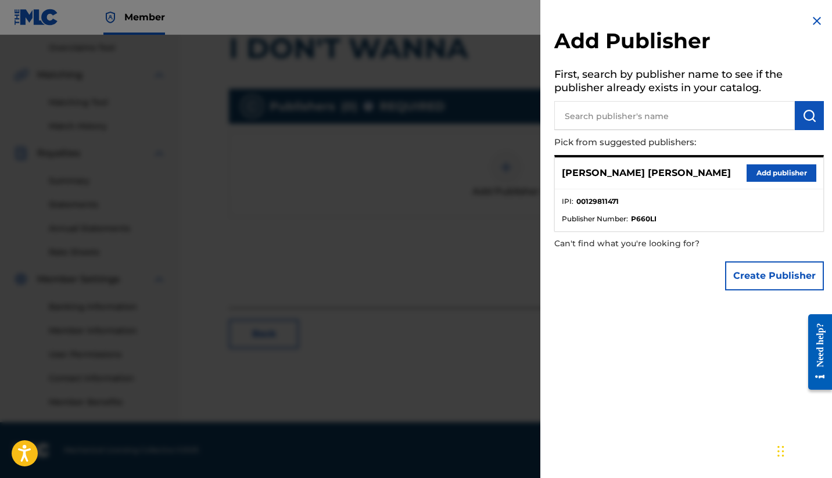
click at [609, 116] on input "text" at bounding box center [674, 115] width 241 height 29
type input "very cool tunes"
click at [779, 174] on button "Add publisher" at bounding box center [782, 172] width 70 height 17
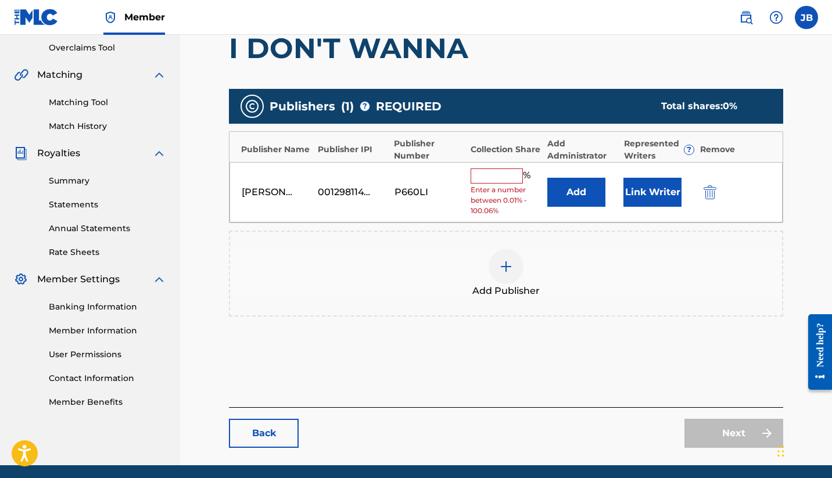
click at [710, 188] on img "submit" at bounding box center [710, 192] width 13 height 14
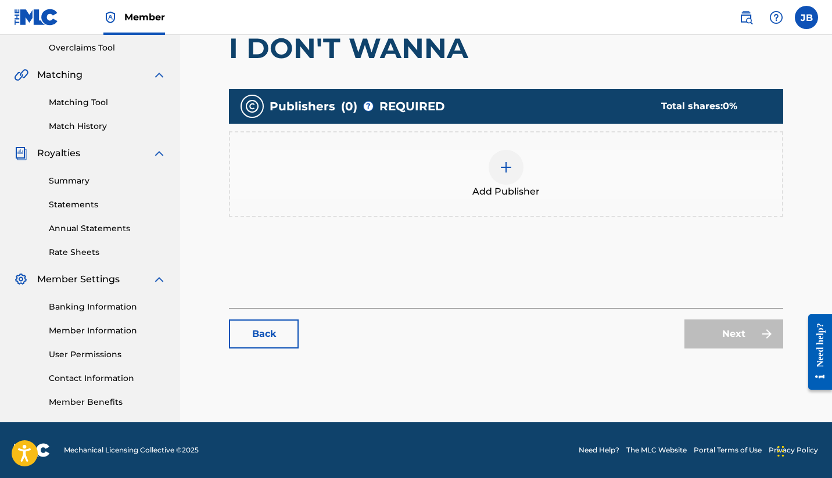
click at [509, 174] on img at bounding box center [506, 167] width 14 height 14
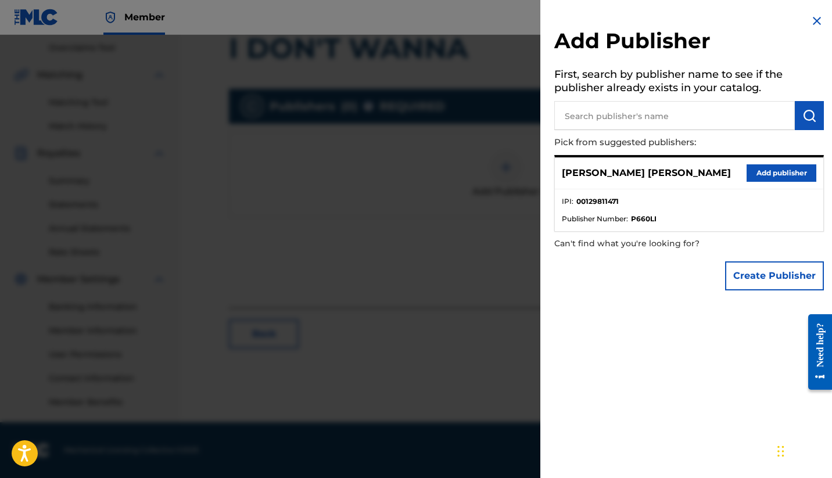
click at [604, 120] on input "text" at bounding box center [674, 115] width 241 height 29
type input "very cool tunes"
click at [762, 279] on button "Create Publisher" at bounding box center [774, 275] width 99 height 29
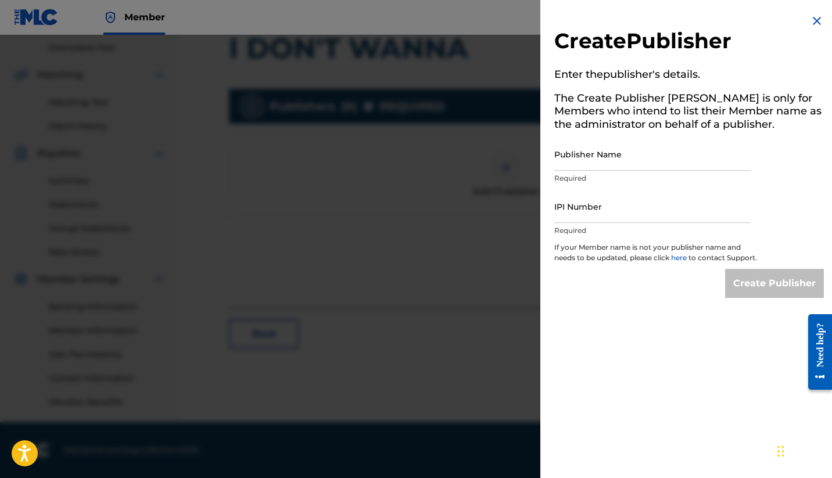
click at [624, 157] on input "Publisher Name" at bounding box center [652, 154] width 196 height 33
type input "very cool tunes"
click at [585, 212] on input "IPI Number" at bounding box center [652, 206] width 196 height 33
paste input "129811471"
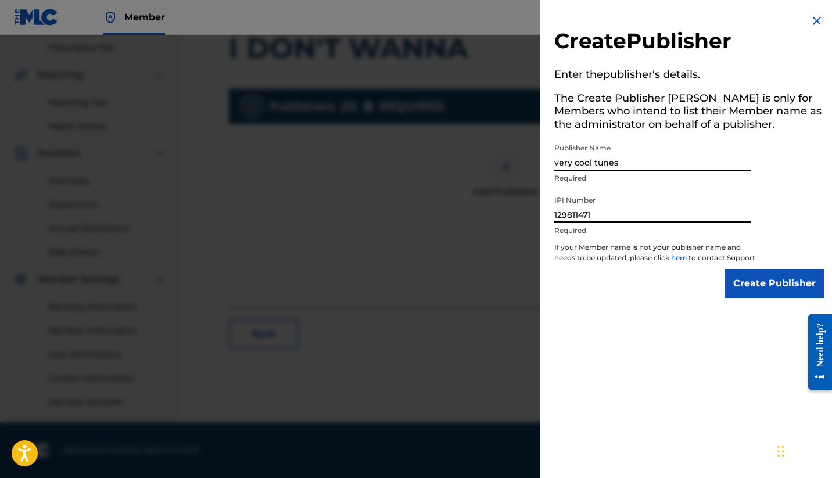
type input "129811471"
click at [600, 284] on div "Create Publisher" at bounding box center [689, 283] width 270 height 29
click at [678, 257] on link "here" at bounding box center [679, 257] width 17 height 9
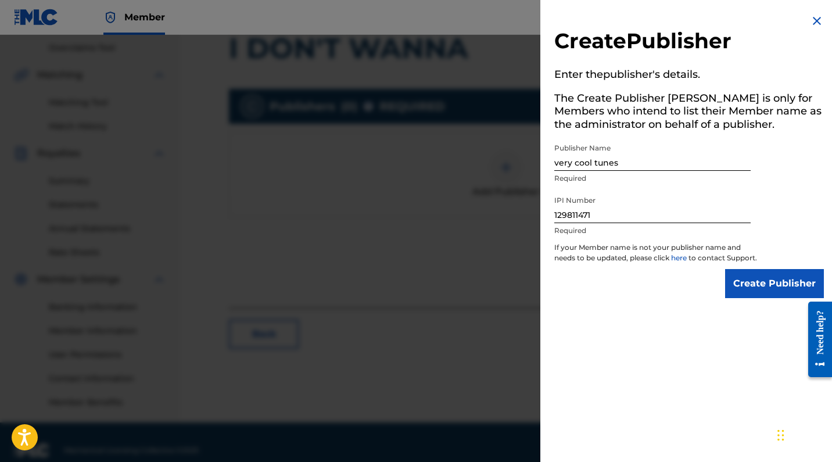
click at [812, 20] on img at bounding box center [817, 21] width 14 height 14
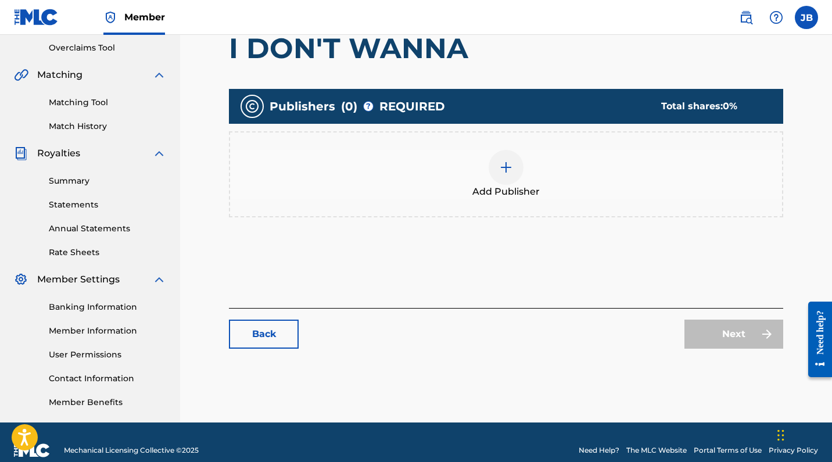
click at [451, 368] on div "Catalog Enter Work Details Add Writers Add Publishers & Shares Add Recording Re…" at bounding box center [506, 122] width 652 height 601
click at [243, 327] on link "Back" at bounding box center [264, 334] width 70 height 29
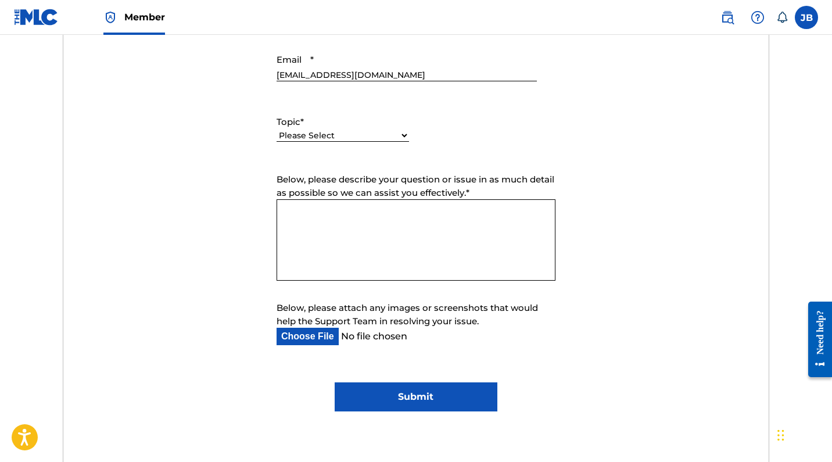
scroll to position [543, 0]
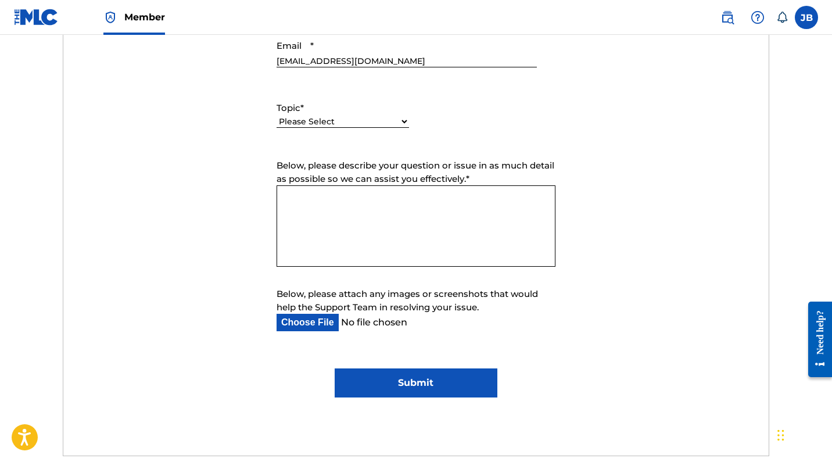
select select "I need help with my account"
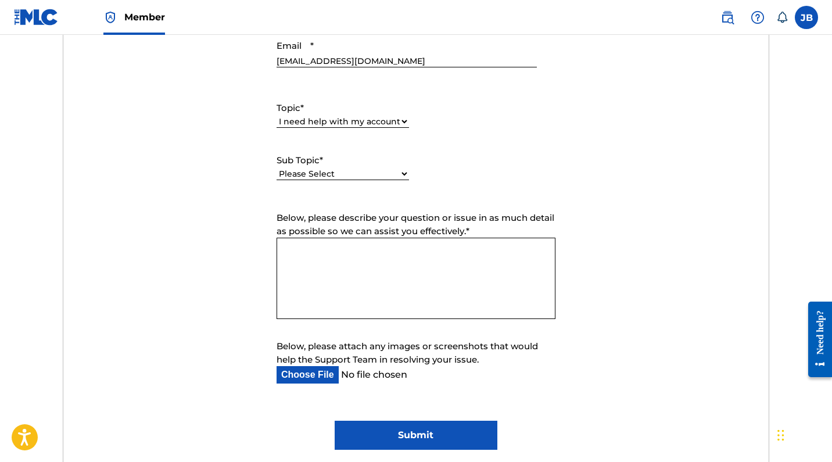
select select "I need help with my Member account"
click at [352, 260] on textarea "Below, please describe your question or issue in as much detail as possible so …" at bounding box center [416, 278] width 279 height 81
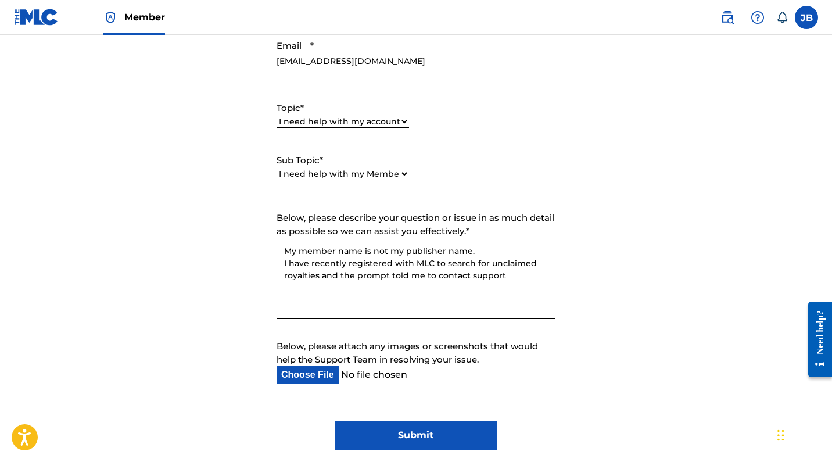
click at [475, 249] on textarea "My member name is not my publisher name. I have recently registered with MLC to…" at bounding box center [416, 278] width 279 height 81
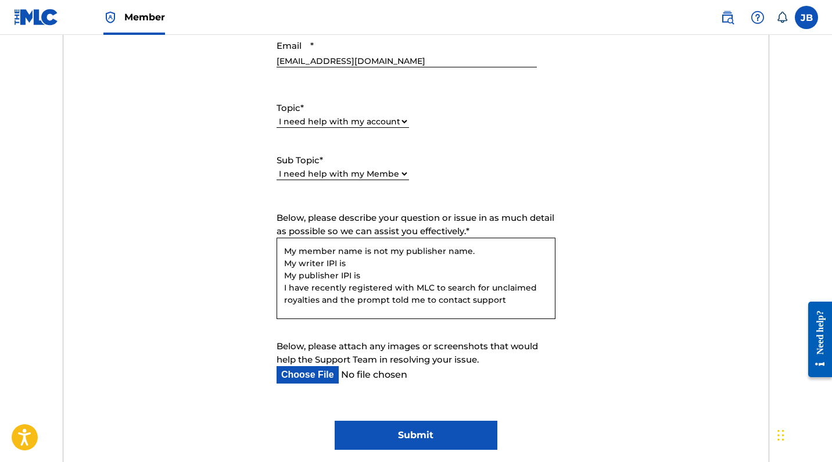
type textarea "My member name is not my publisher name. My writer IPI is My publisher IPI is I…"
click at [306, 374] on input "Below, please attach any images or screenshots that would help the Support Team…" at bounding box center [407, 374] width 260 height 17
type input "C:\fakepath\member-publisher.png"
click at [503, 300] on textarea "My member name is not my publisher name. My writer IPI is My publisher IPI is I…" at bounding box center [416, 278] width 279 height 81
click at [355, 264] on textarea "My member name is not my publisher name. My writer IPI is My publisher IPI is I…" at bounding box center [416, 278] width 279 height 81
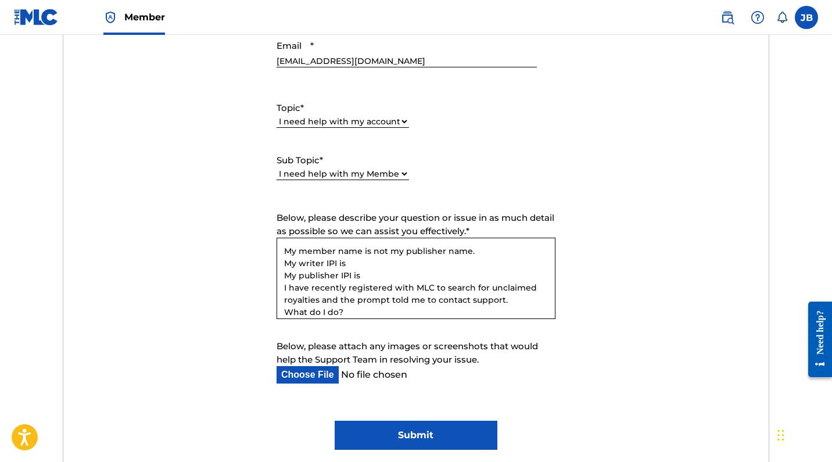
paste textarea "129811471"
click at [346, 263] on textarea "My member name is not my publisher name. My writer IPI is 129811471 My publishe…" at bounding box center [416, 278] width 279 height 81
paste textarea "233193129"
drag, startPoint x: 435, startPoint y: 260, endPoint x: 396, endPoint y: 267, distance: 39.6
click at [396, 267] on textarea "My member name is not my publisher name. My writer IPI is 129233193 129811471 M…" at bounding box center [416, 278] width 279 height 81
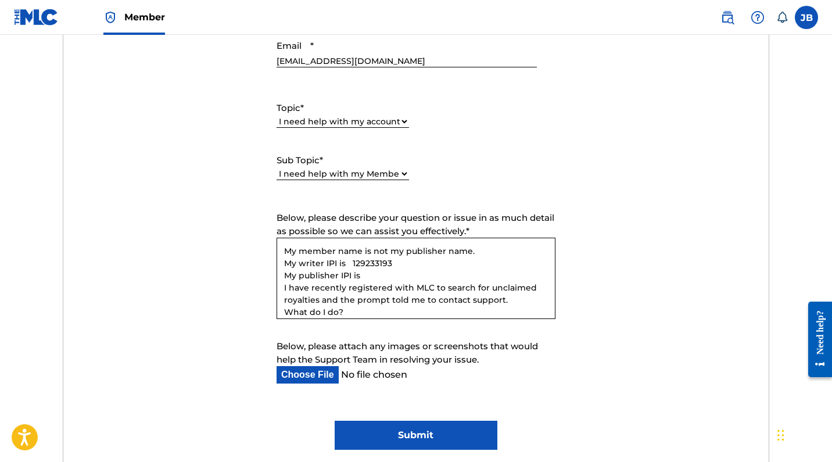
click at [368, 274] on textarea "My member name is not my publisher name. My writer IPI is 129233193 My publishe…" at bounding box center [416, 278] width 279 height 81
paste textarea "129811471"
type textarea "My member name is not my publisher name. My writer IPI is 129233193 My publishe…"
click at [655, 284] on form "Submit a request Typical reply time: within hours via email First Name Joseph L…" at bounding box center [416, 181] width 706 height 538
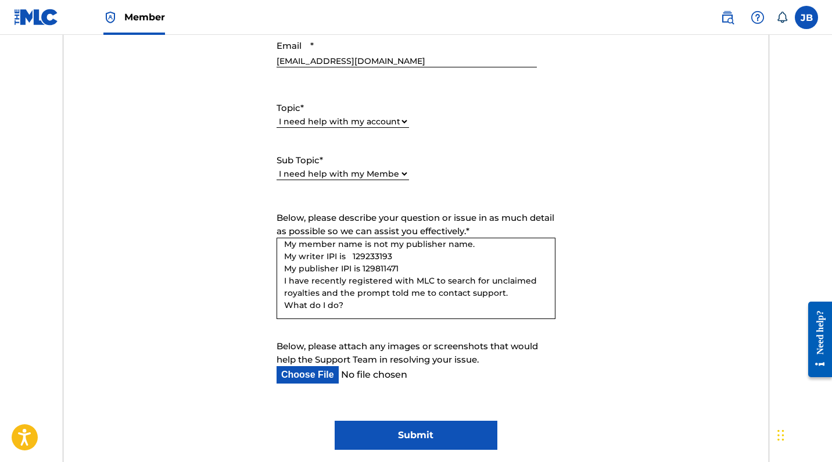
click at [590, 310] on form "Submit a request Typical reply time: within hours via email First Name Joseph L…" at bounding box center [416, 181] width 706 height 538
click at [434, 430] on input "Submit" at bounding box center [416, 435] width 162 height 29
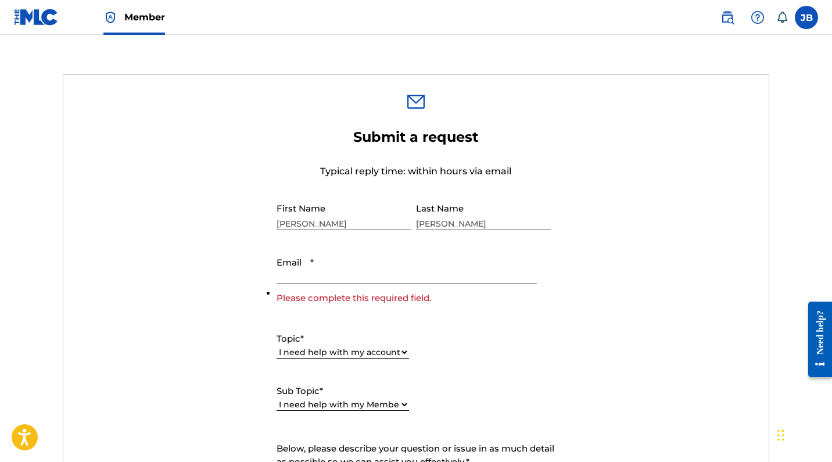
scroll to position [279, 0]
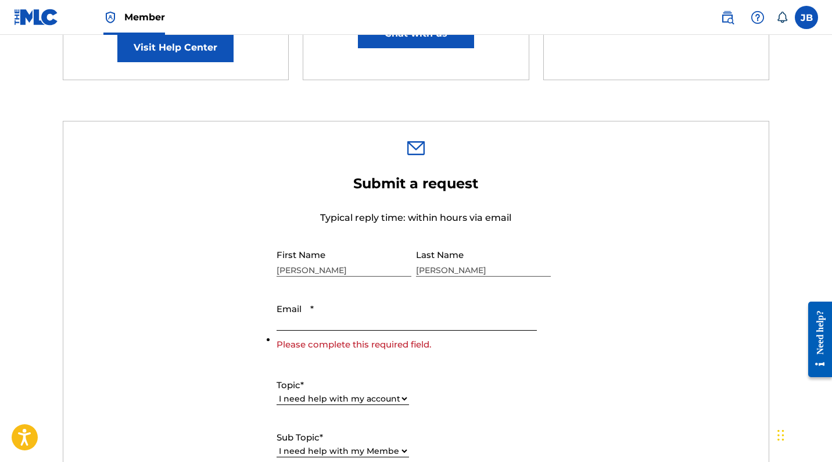
click at [313, 321] on input "Email *" at bounding box center [407, 314] width 260 height 33
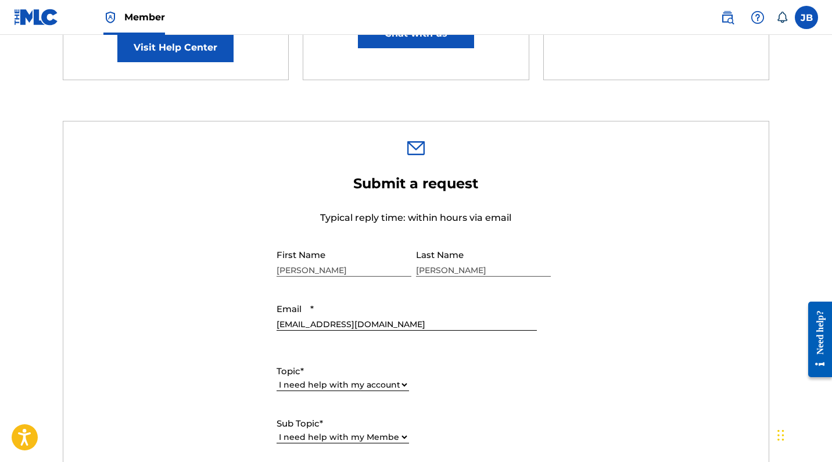
type input "[EMAIL_ADDRESS][DOMAIN_NAME]"
click at [475, 356] on div "Topic * Please Select I need help with my account I need help with managing my …" at bounding box center [416, 404] width 279 height 105
click at [719, 302] on form "Submit a request Typical reply time: within hours via email First Name Joseph L…" at bounding box center [416, 444] width 706 height 538
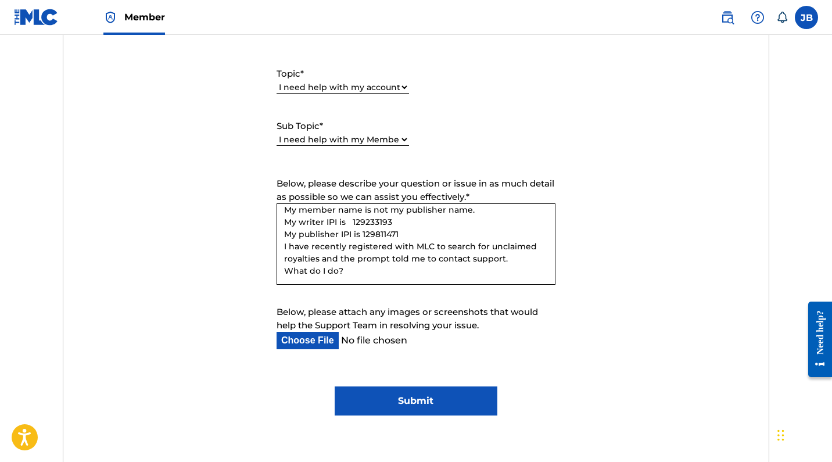
scroll to position [585, 0]
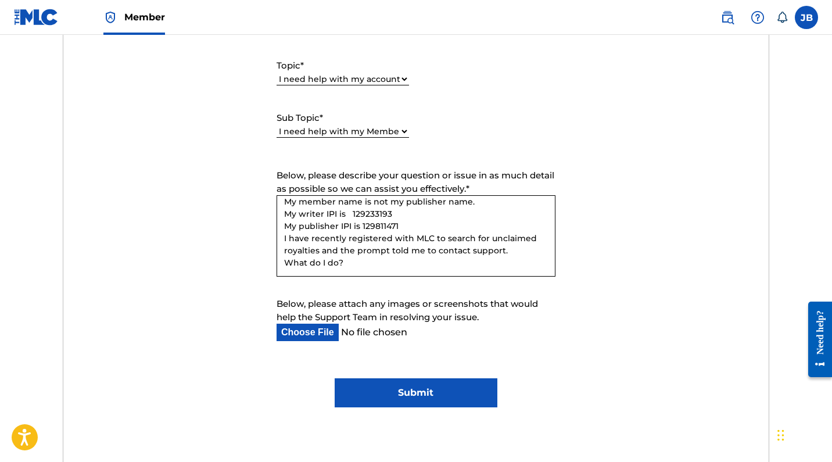
click at [404, 400] on input "Submit" at bounding box center [416, 392] width 162 height 29
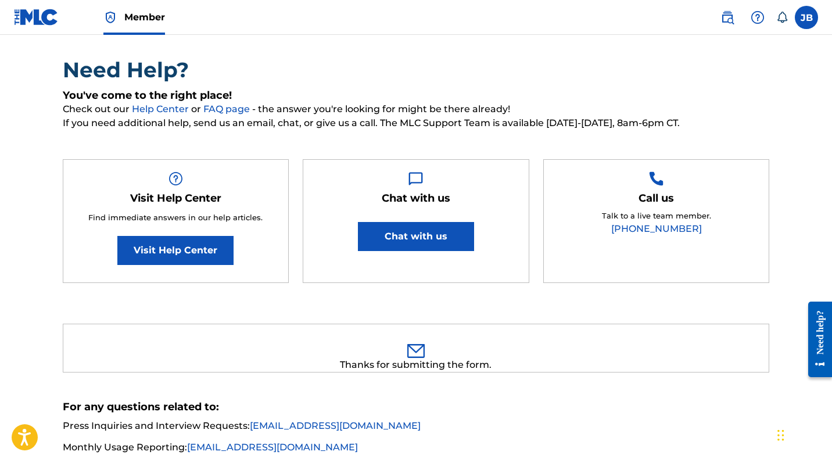
scroll to position [16, 0]
